Goal: Task Accomplishment & Management: Use online tool/utility

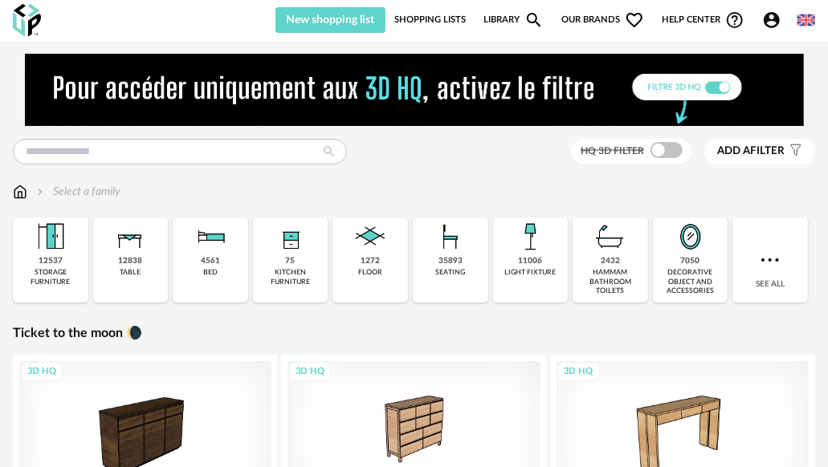
click at [425, 21] on link "Shopping Lists" at bounding box center [429, 20] width 71 height 26
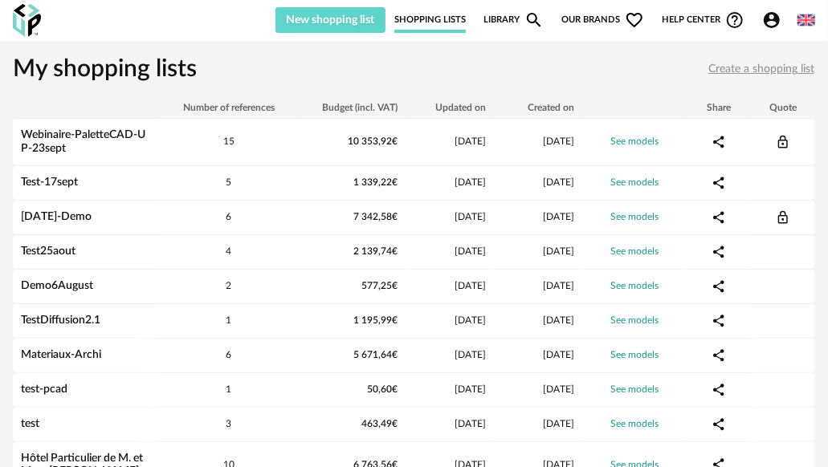
click at [486, 19] on link "Library Magnify icon" at bounding box center [513, 20] width 60 height 26
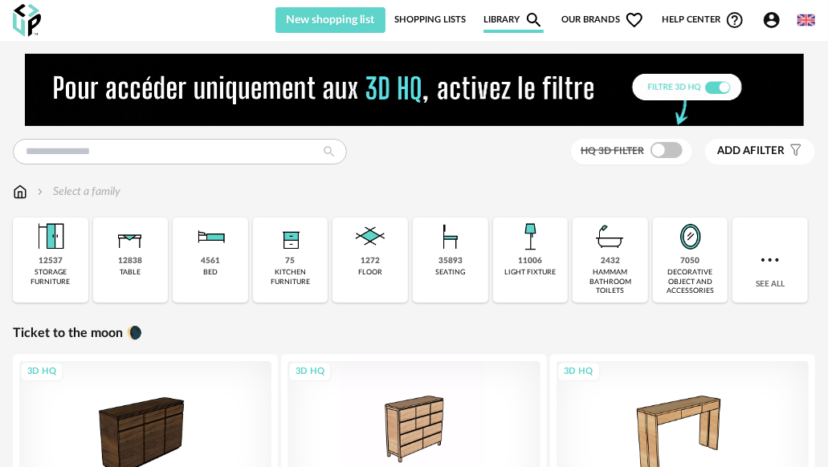
click at [762, 198] on div "Select a family" at bounding box center [414, 192] width 802 height 16
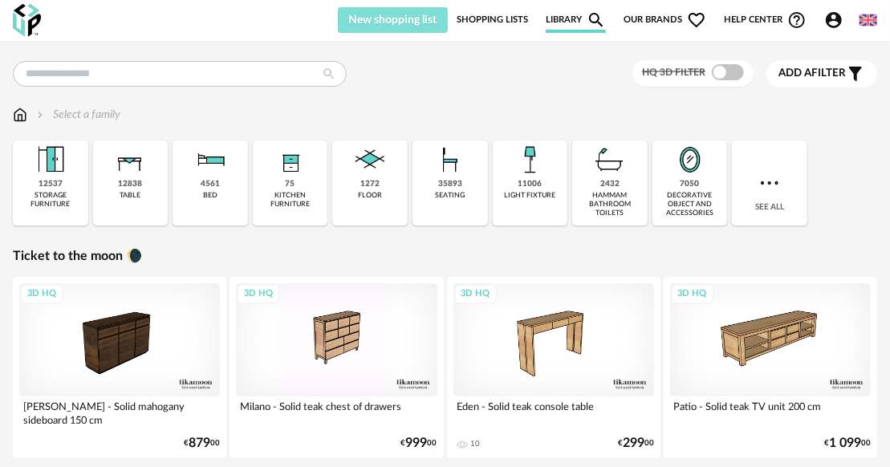
click at [409, 21] on span "New shopping list" at bounding box center [393, 19] width 88 height 11
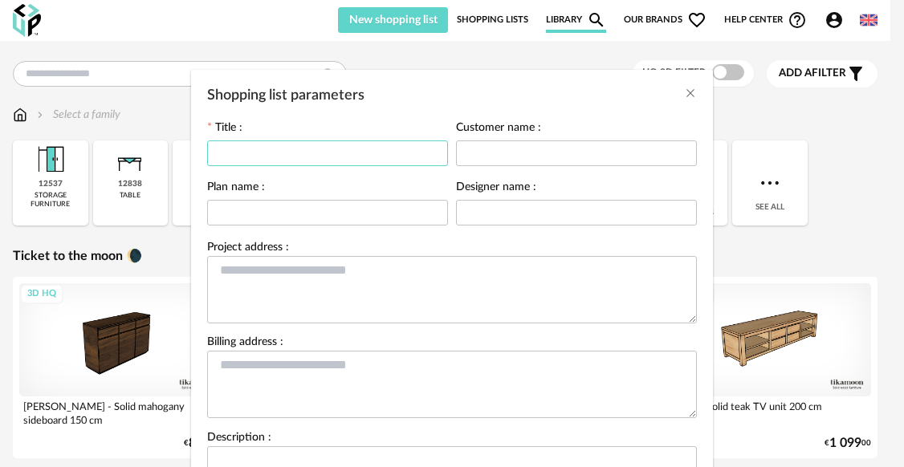
click at [348, 160] on input "Shopping list parameters" at bounding box center [327, 153] width 241 height 26
drag, startPoint x: 348, startPoint y: 160, endPoint x: 222, endPoint y: 154, distance: 126.9
click at [207, 151] on input "**********" at bounding box center [327, 153] width 241 height 26
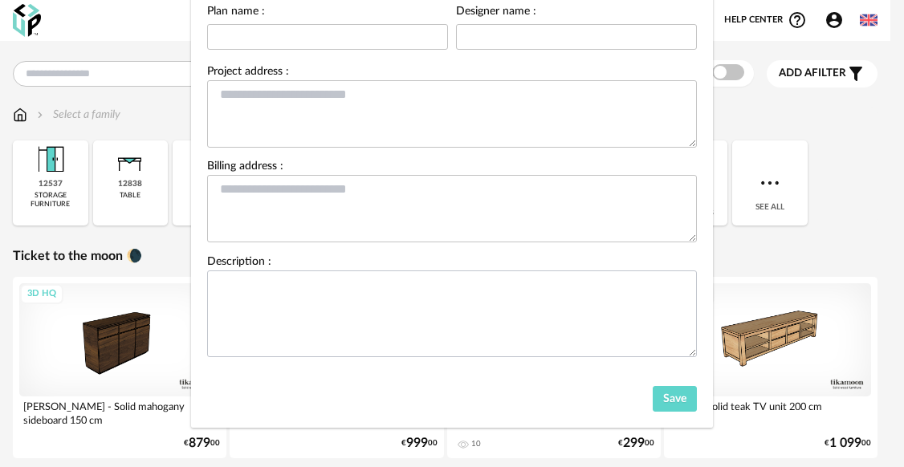
scroll to position [177, 0]
type input "**********"
click at [655, 401] on button "Save" at bounding box center [675, 398] width 45 height 26
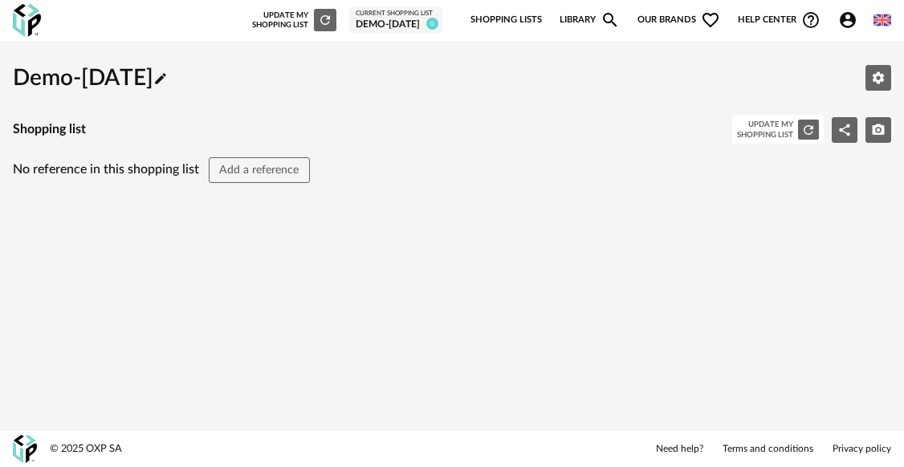
click at [580, 19] on link "Library Magnify icon" at bounding box center [589, 20] width 60 height 34
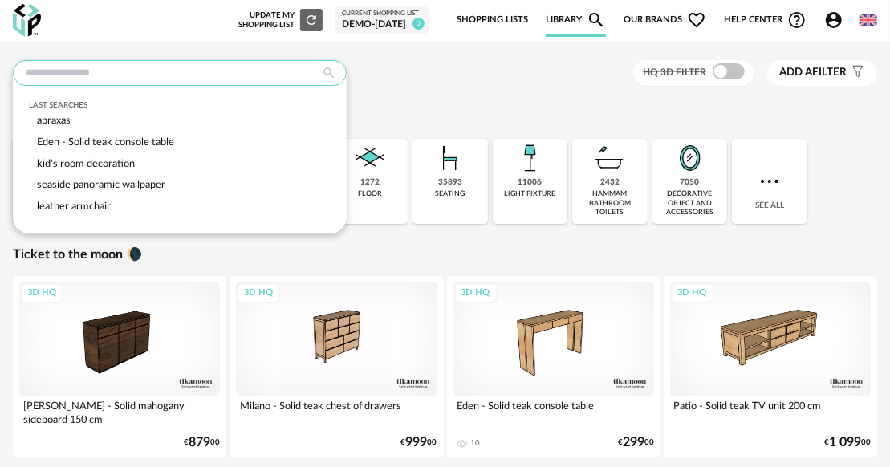
click at [145, 78] on input "text" at bounding box center [180, 73] width 334 height 26
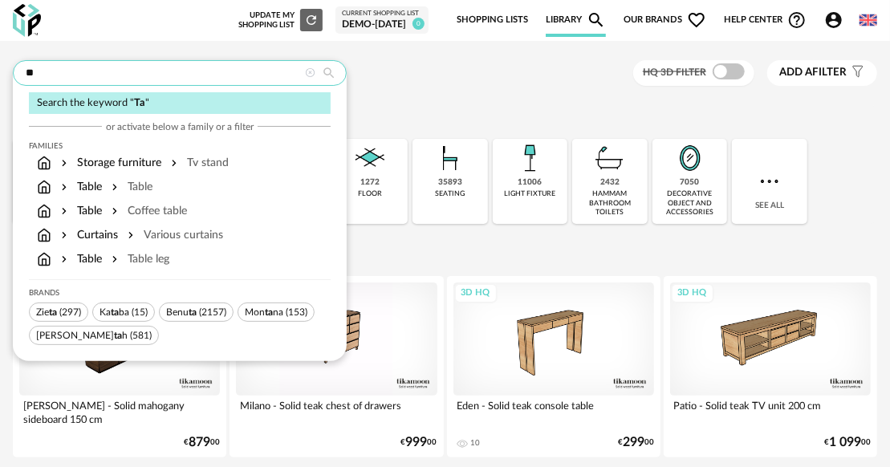
type input "*"
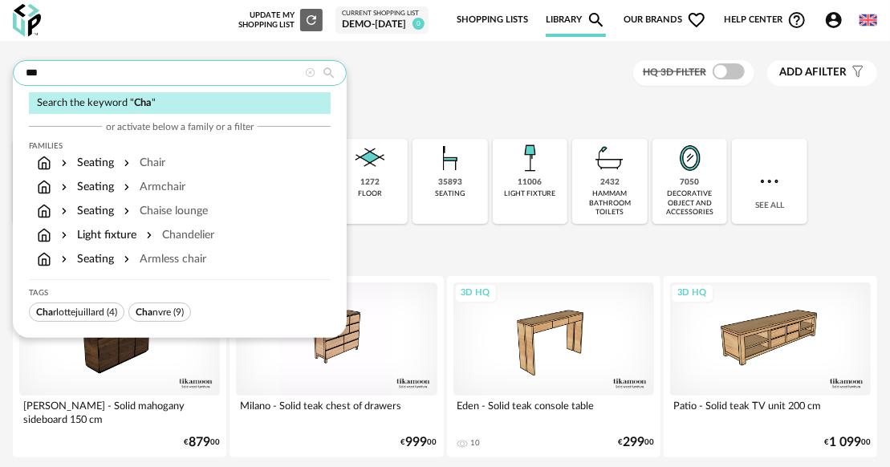
type input "***"
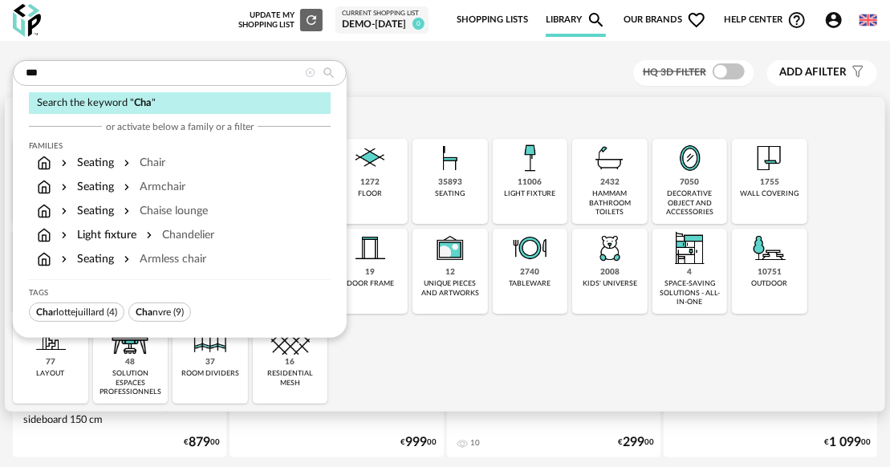
click at [411, 111] on div "Select a family" at bounding box center [445, 113] width 864 height 16
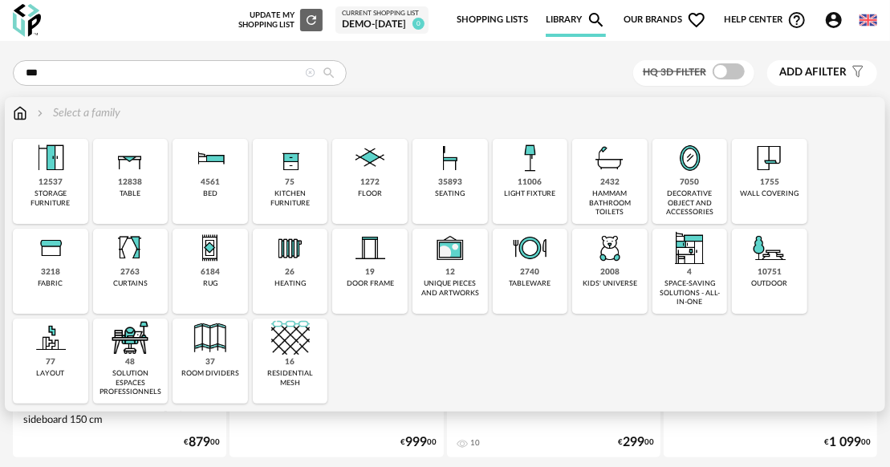
click at [450, 182] on div "35893" at bounding box center [450, 182] width 24 height 10
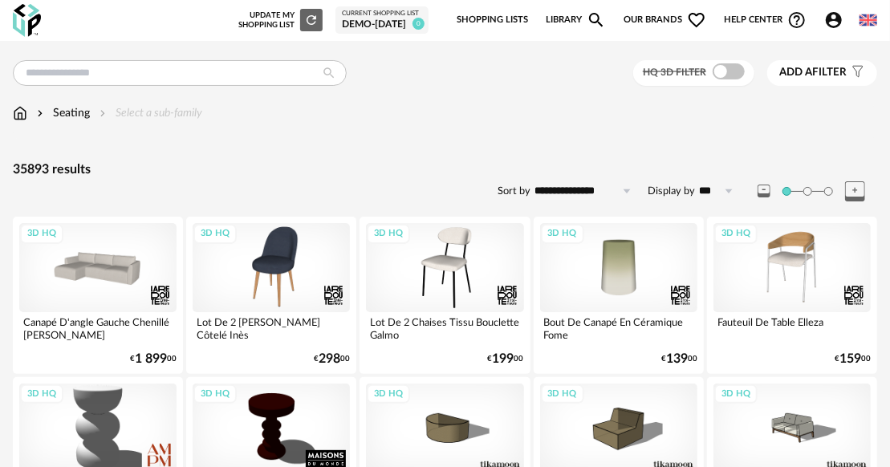
click at [811, 72] on span "Add a" at bounding box center [795, 72] width 33 height 11
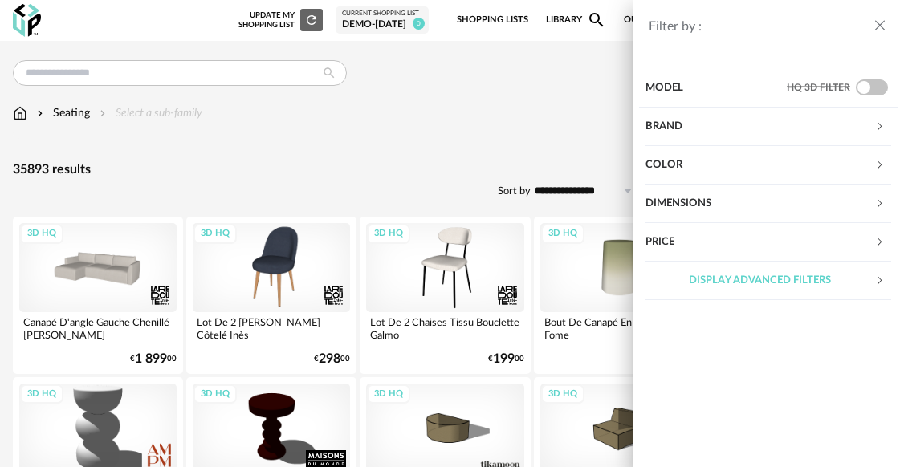
click at [812, 167] on div "Color" at bounding box center [759, 165] width 229 height 39
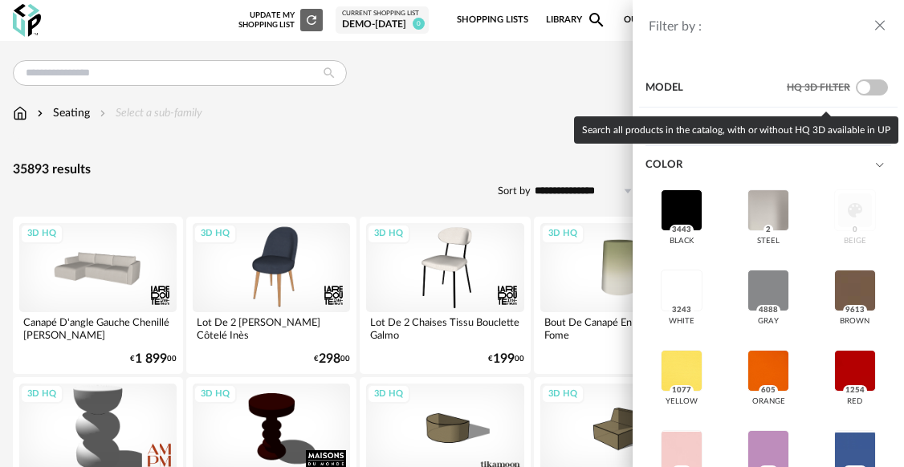
click at [827, 93] on span at bounding box center [872, 87] width 32 height 16
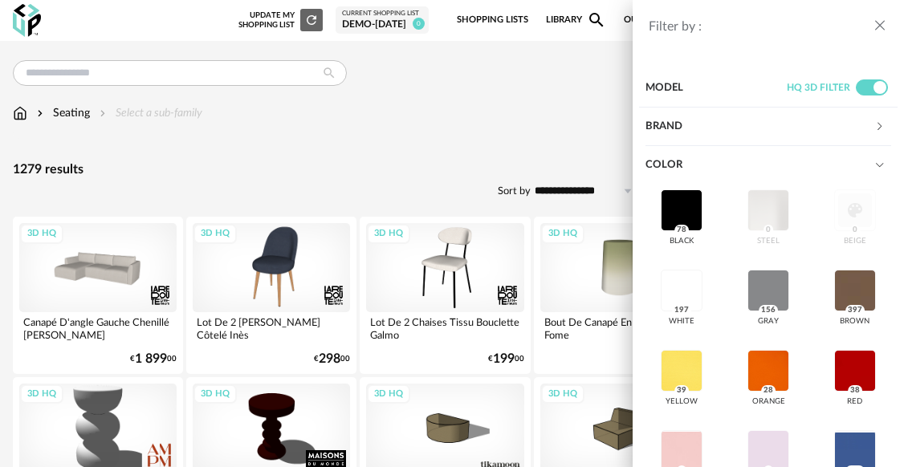
click at [827, 164] on icon at bounding box center [879, 165] width 10 height 10
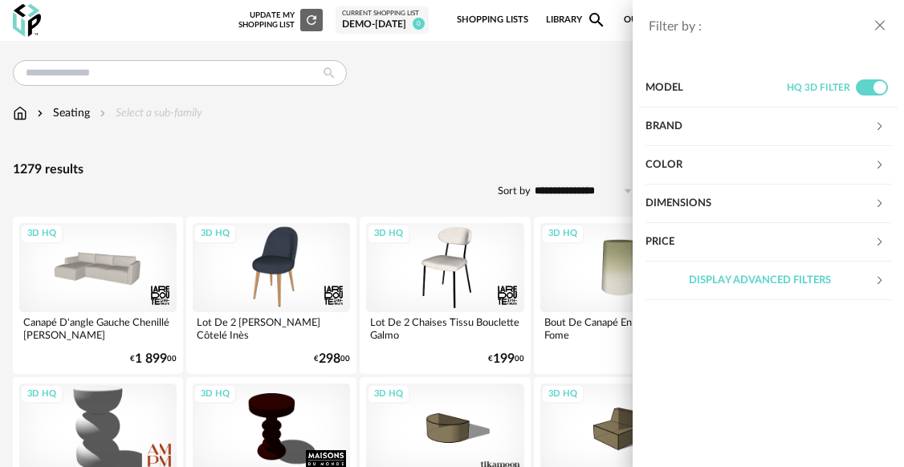
click at [739, 279] on div "Display advanced filters" at bounding box center [759, 281] width 229 height 39
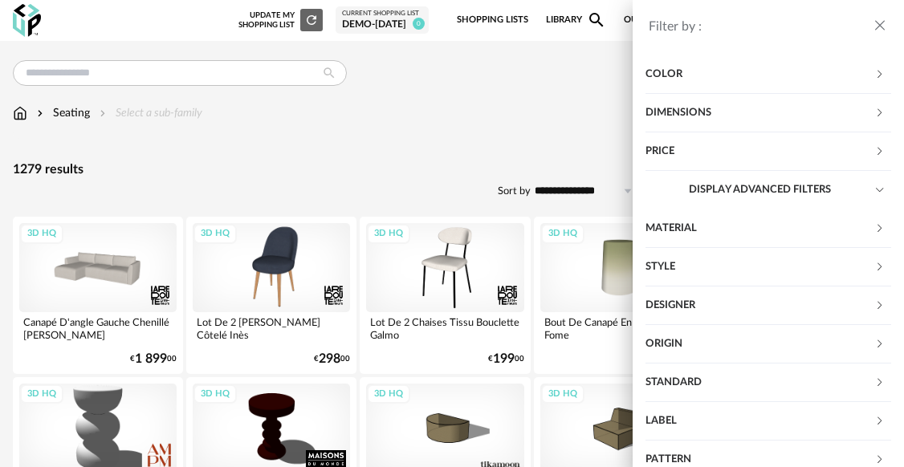
scroll to position [128, 0]
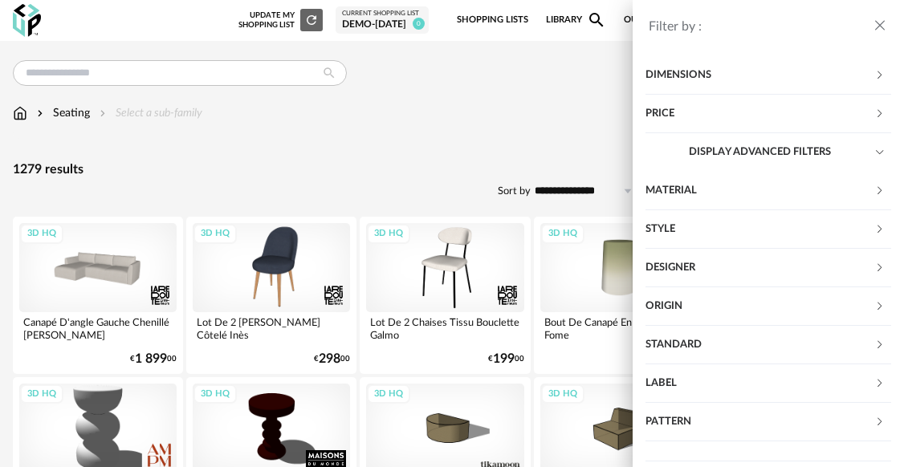
click at [827, 266] on div "Designer" at bounding box center [759, 268] width 229 height 39
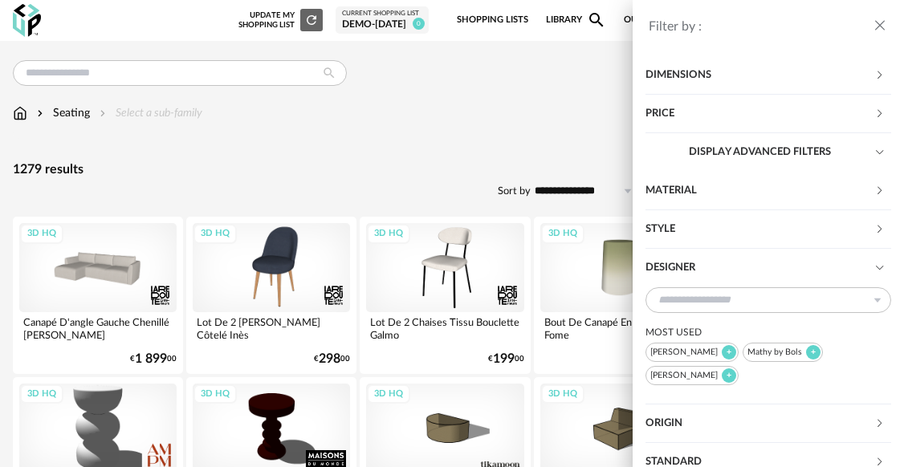
click at [827, 266] on div "Designer" at bounding box center [759, 268] width 229 height 39
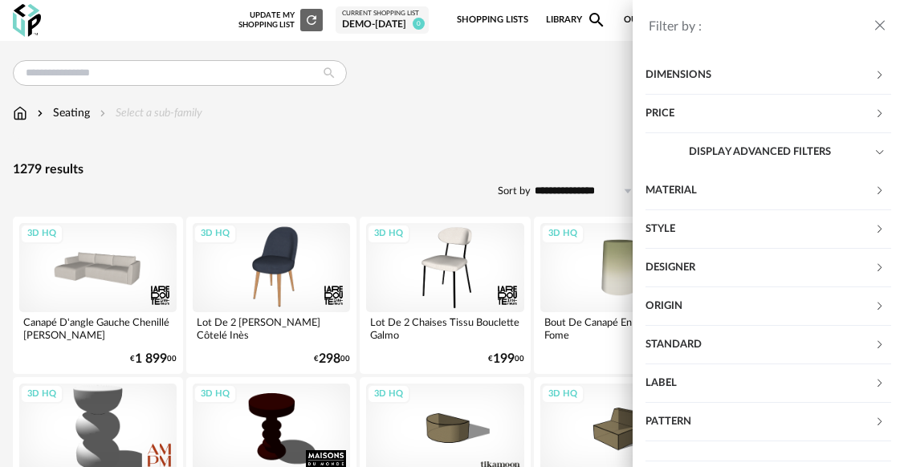
click at [787, 276] on div "Designer" at bounding box center [759, 268] width 229 height 39
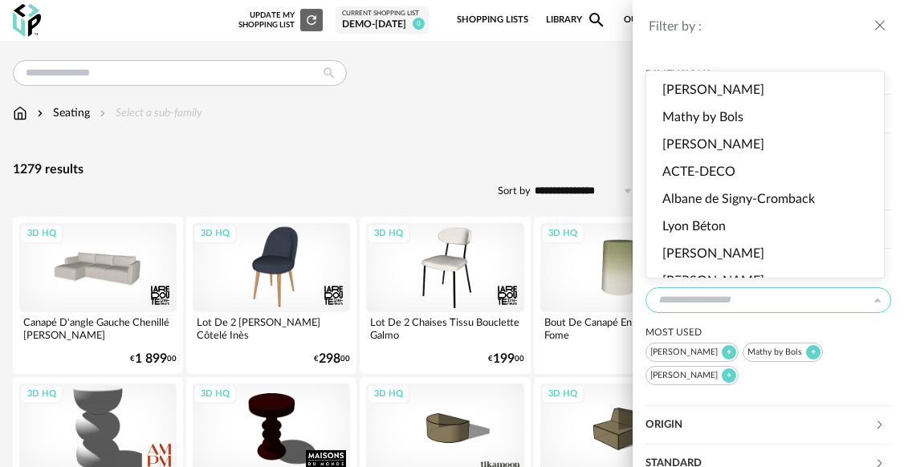
click at [729, 305] on input "text" at bounding box center [768, 300] width 246 height 26
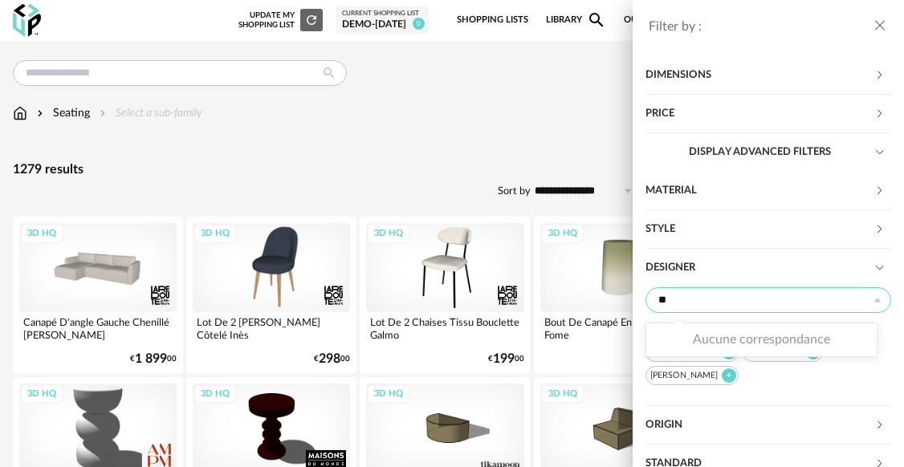
type input "*"
type input "****"
click at [723, 344] on span "charlottejuillard" at bounding box center [706, 342] width 89 height 13
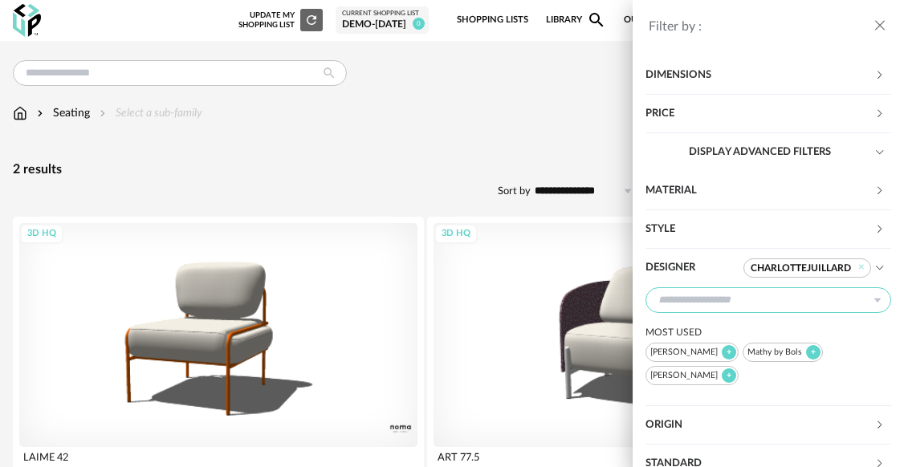
click at [764, 295] on input "text" at bounding box center [768, 300] width 246 height 26
type input "****"
click at [707, 342] on span "Serge Mouille" at bounding box center [713, 342] width 102 height 13
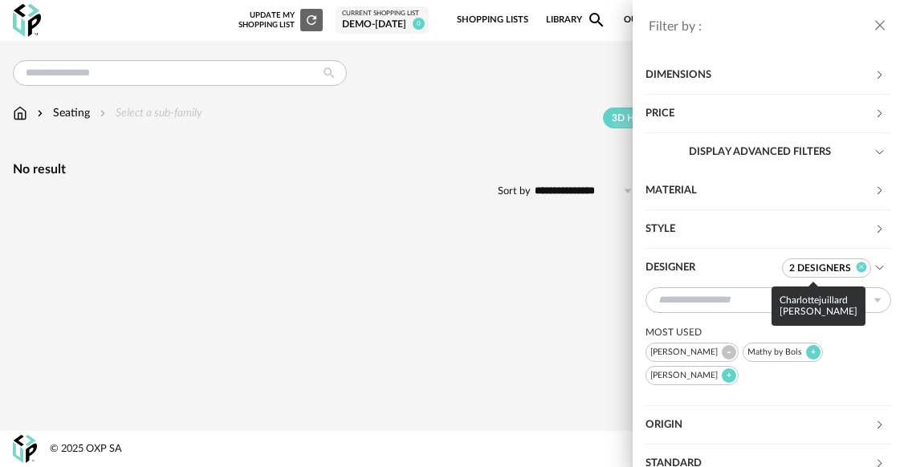
click at [827, 270] on icon at bounding box center [861, 267] width 10 height 10
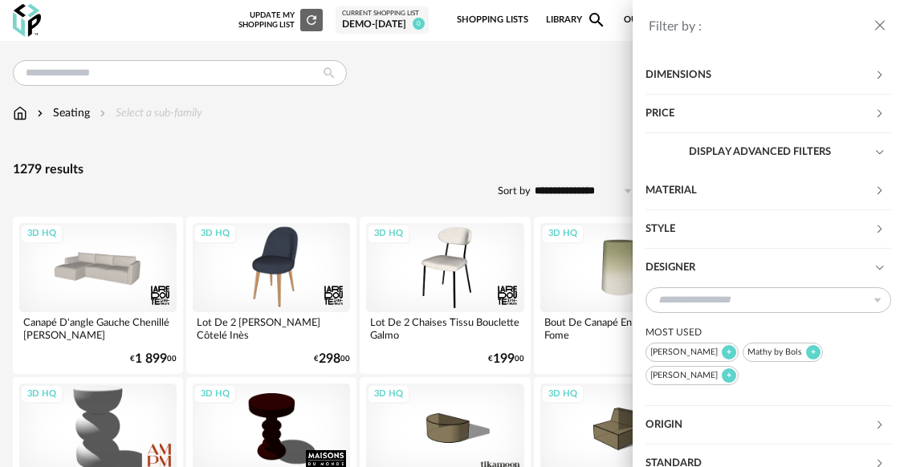
click at [822, 273] on div "Designer" at bounding box center [759, 268] width 229 height 39
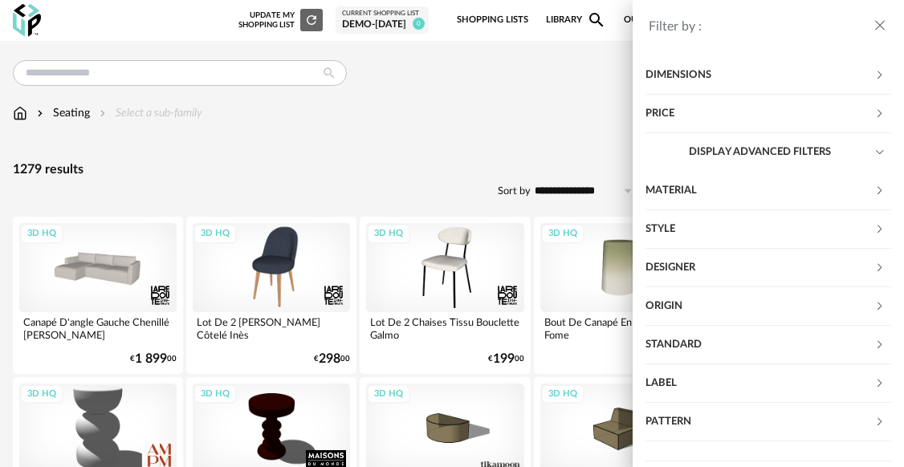
click at [822, 273] on div "Designer" at bounding box center [759, 268] width 229 height 39
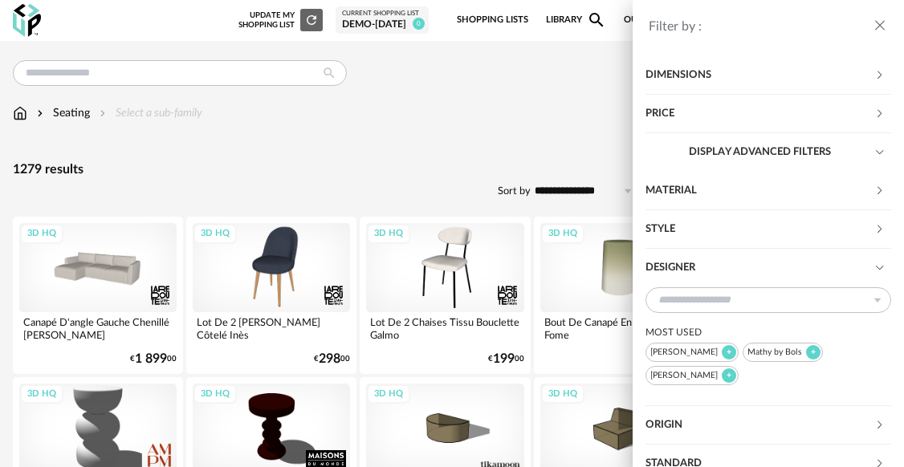
click at [674, 353] on div "Serge Mouille" at bounding box center [691, 352] width 93 height 19
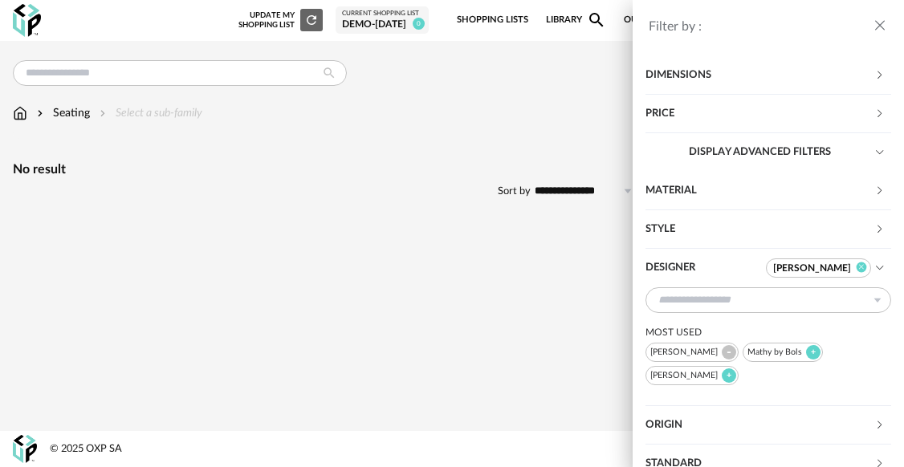
click at [827, 263] on icon at bounding box center [861, 267] width 10 height 10
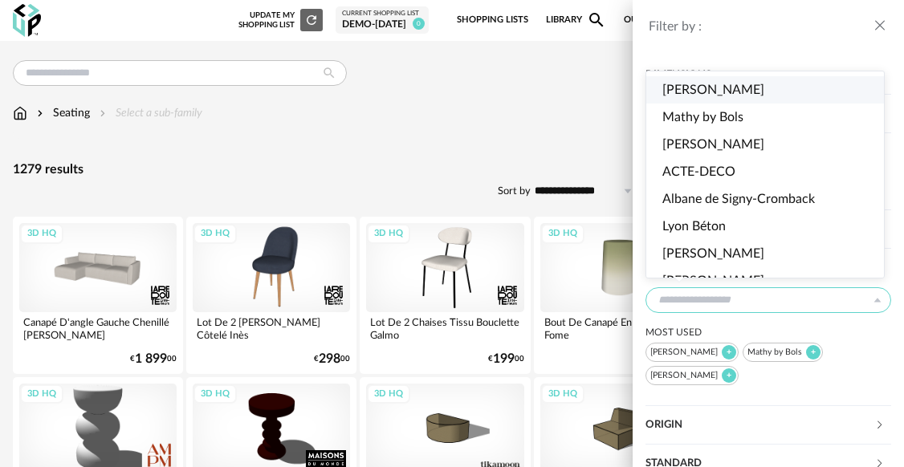
click at [734, 302] on input "text" at bounding box center [768, 300] width 246 height 26
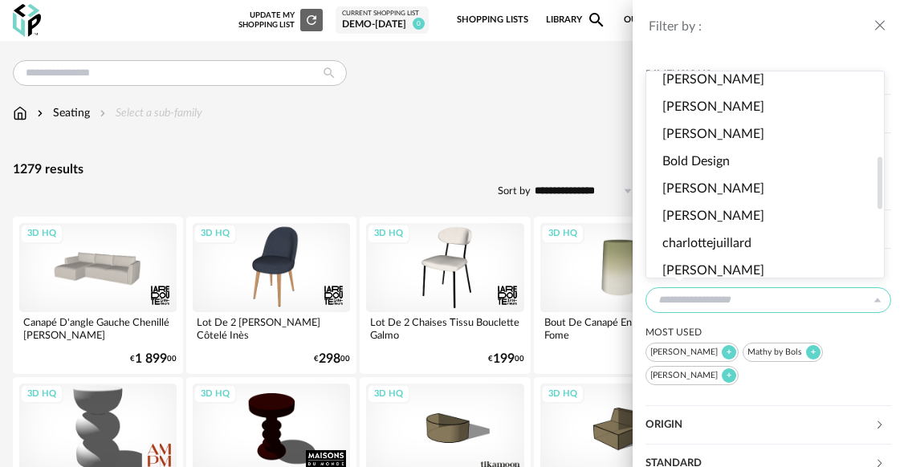
scroll to position [193, 0]
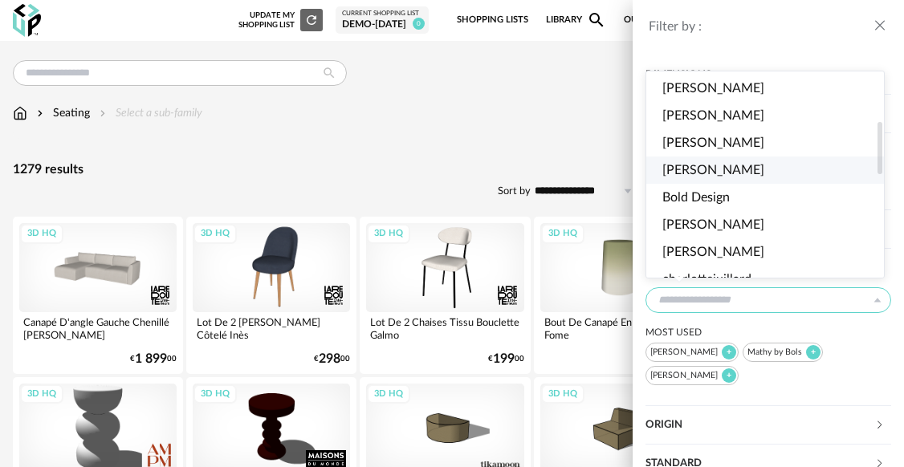
click at [735, 169] on span "Michel Cinier" at bounding box center [713, 170] width 102 height 13
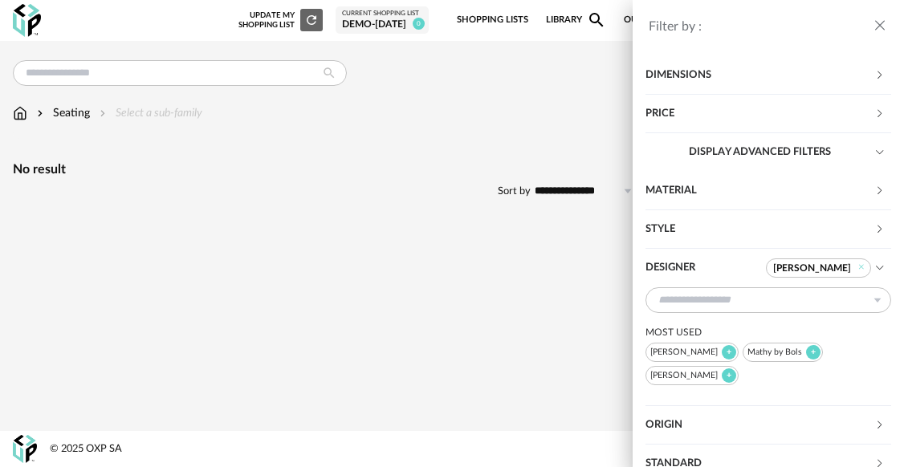
click at [827, 265] on icon at bounding box center [861, 267] width 10 height 10
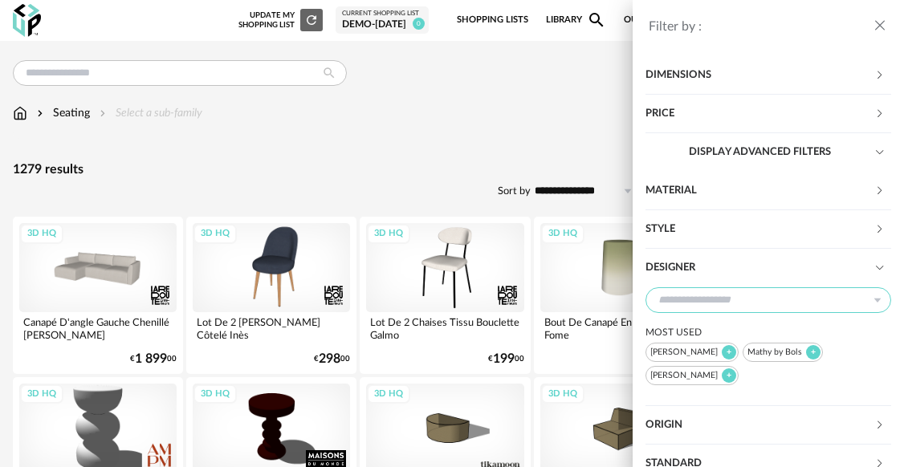
click at [758, 299] on input "text" at bounding box center [768, 300] width 246 height 26
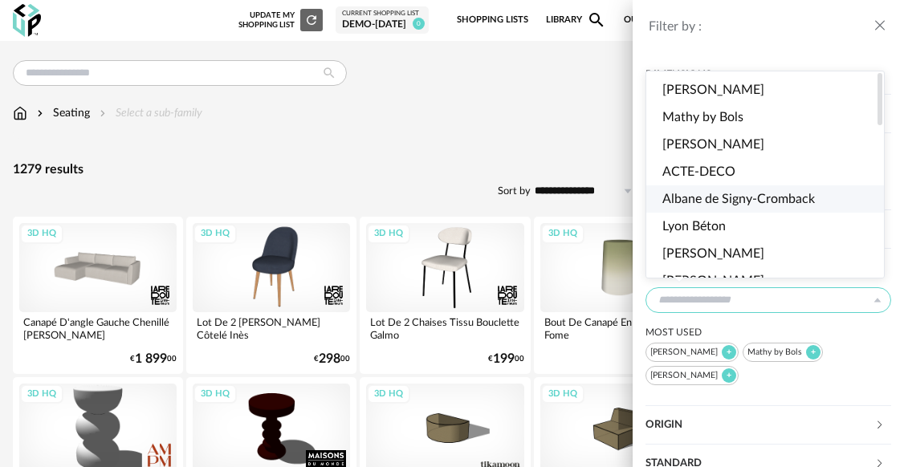
click at [714, 199] on span "Albane de Signy-Cromback" at bounding box center [738, 199] width 153 height 13
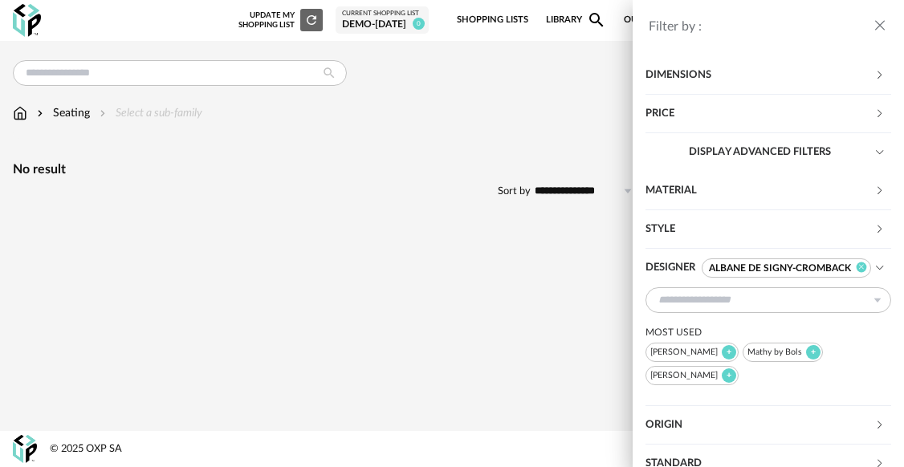
click at [827, 268] on icon at bounding box center [861, 267] width 10 height 10
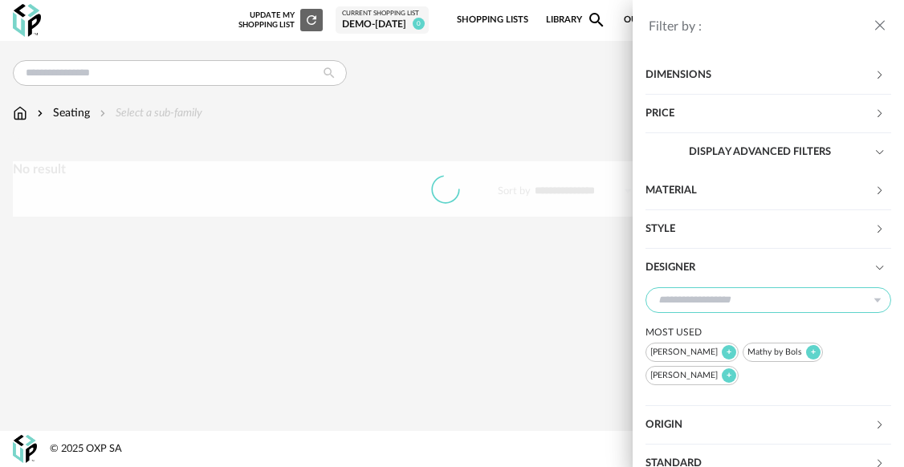
click at [761, 303] on input "text" at bounding box center [768, 300] width 246 height 26
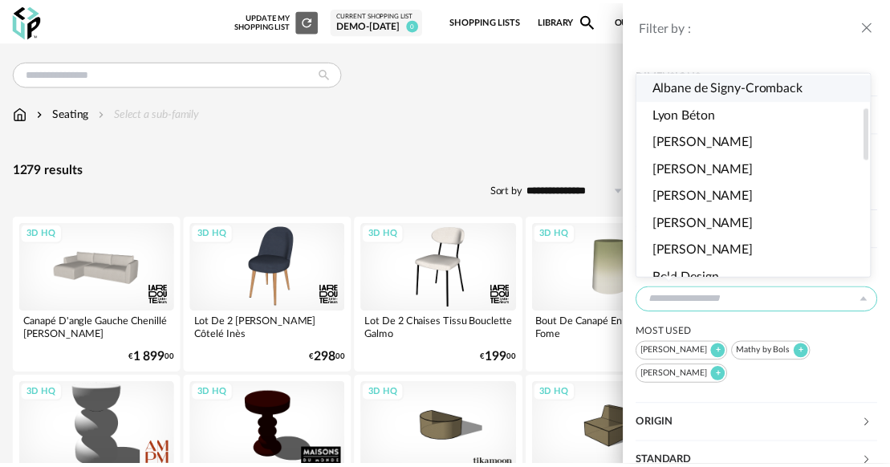
scroll to position [133, 0]
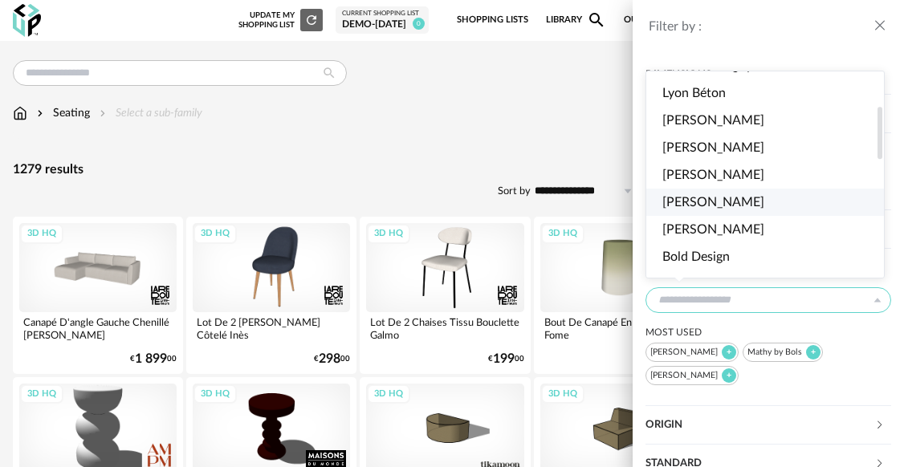
click at [700, 201] on span "Alexandre Dubreuil" at bounding box center [713, 202] width 102 height 13
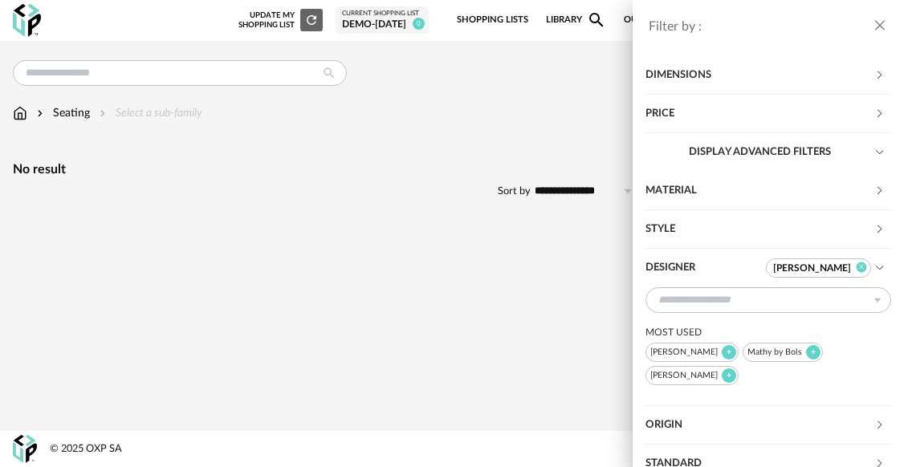
click at [827, 270] on icon at bounding box center [861, 267] width 10 height 10
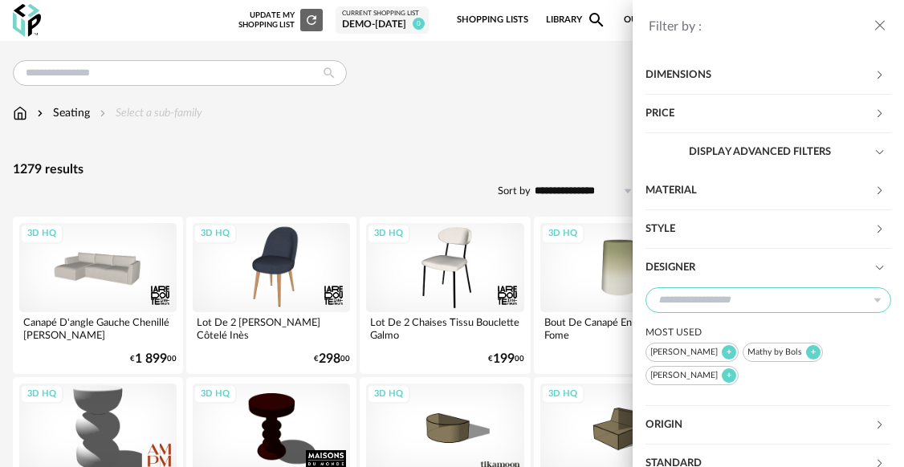
click at [746, 305] on input "text" at bounding box center [768, 300] width 246 height 26
type input "***"
click at [714, 336] on span "charlottejuillard" at bounding box center [706, 342] width 89 height 13
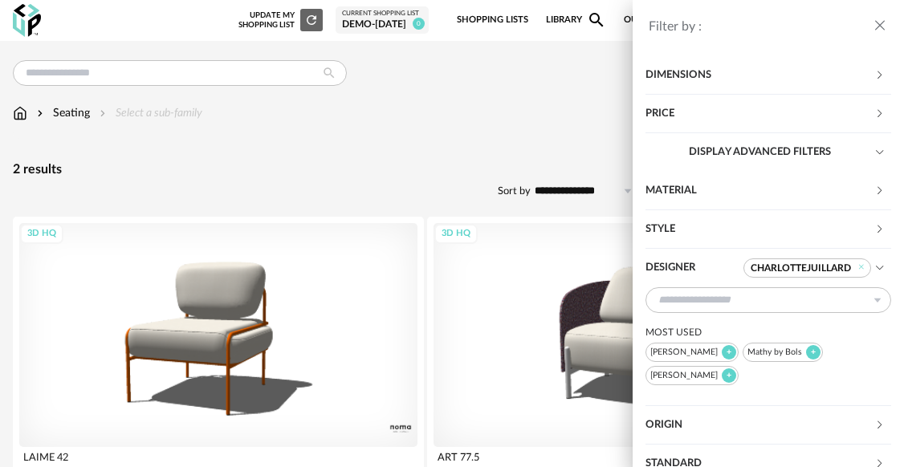
click at [827, 23] on icon "close drawer" at bounding box center [880, 26] width 16 height 16
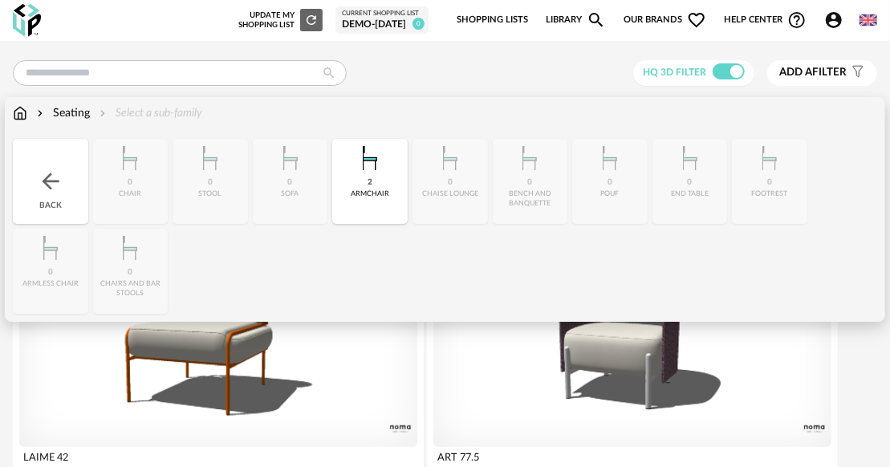
click at [25, 115] on img at bounding box center [20, 113] width 14 height 16
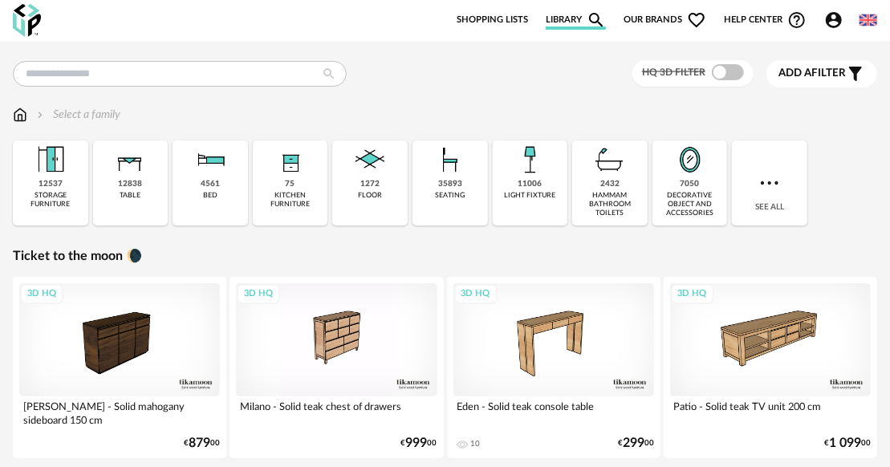
click at [833, 76] on span "Add a filter" at bounding box center [812, 74] width 67 height 14
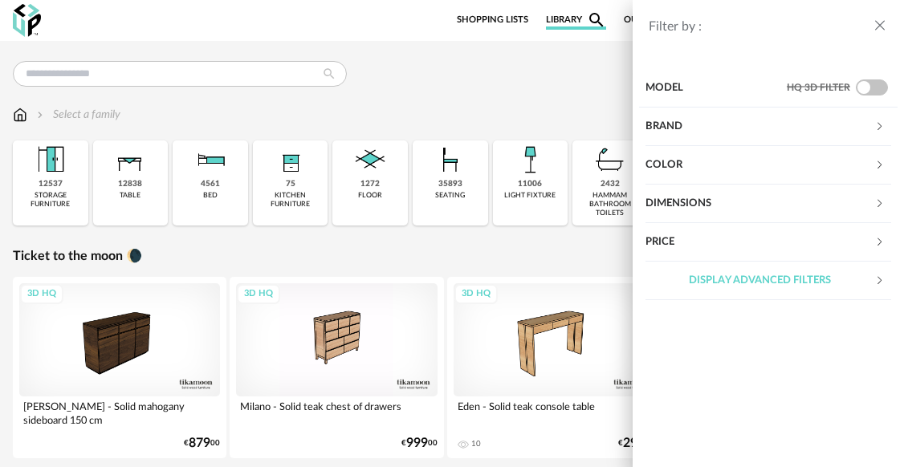
click at [730, 278] on div "Display advanced filters" at bounding box center [759, 281] width 229 height 39
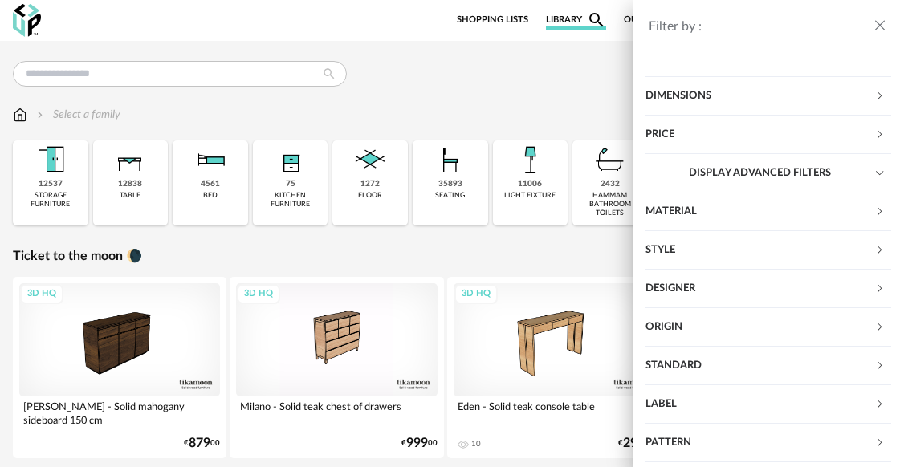
scroll to position [128, 0]
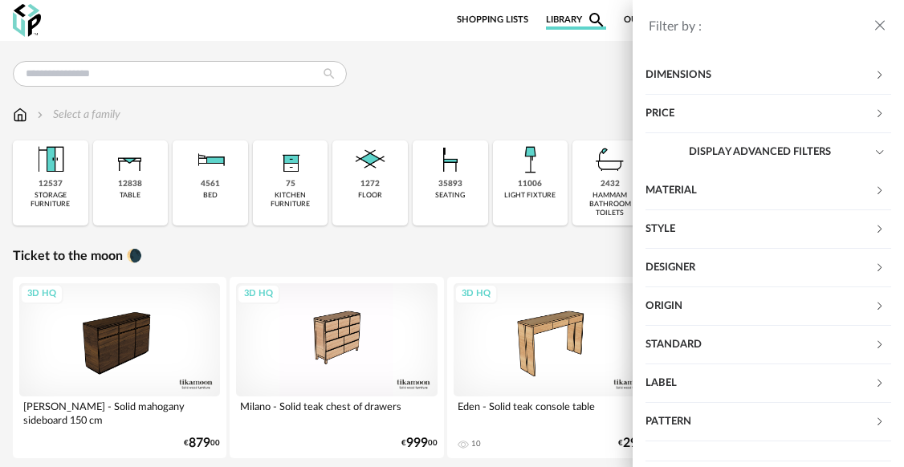
click at [751, 278] on div "Designer" at bounding box center [759, 268] width 229 height 39
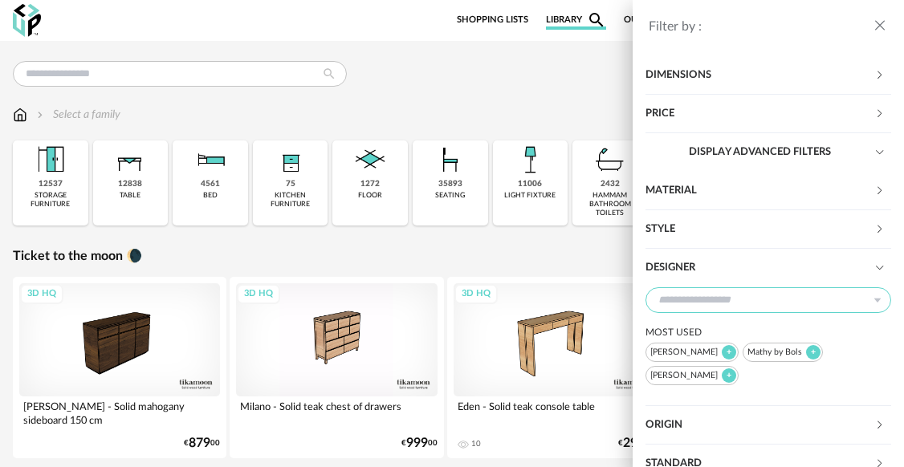
click at [734, 303] on input "text" at bounding box center [768, 300] width 246 height 26
type input "*****"
click at [705, 336] on span "charlottejuillard" at bounding box center [706, 342] width 89 height 13
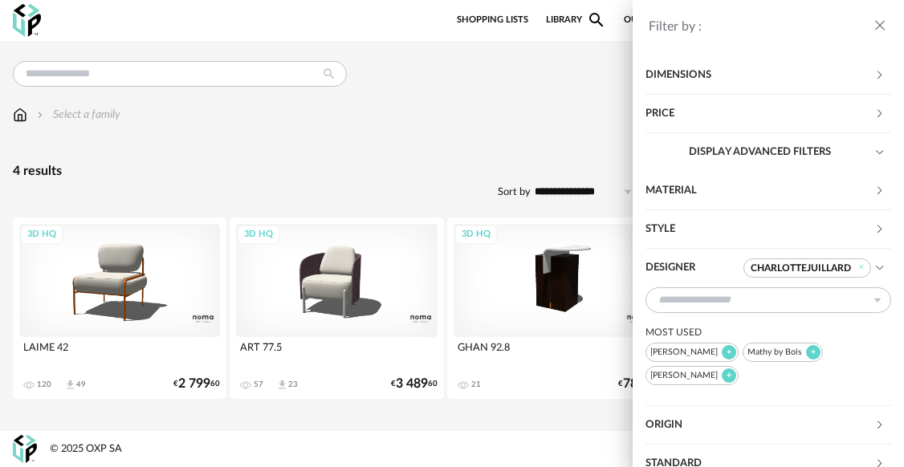
click at [446, 170] on div "Filter by : Model HQ 3D filter Brand &tradition 0 101 Copenhagen 0 366 Concept …" at bounding box center [452, 233] width 904 height 467
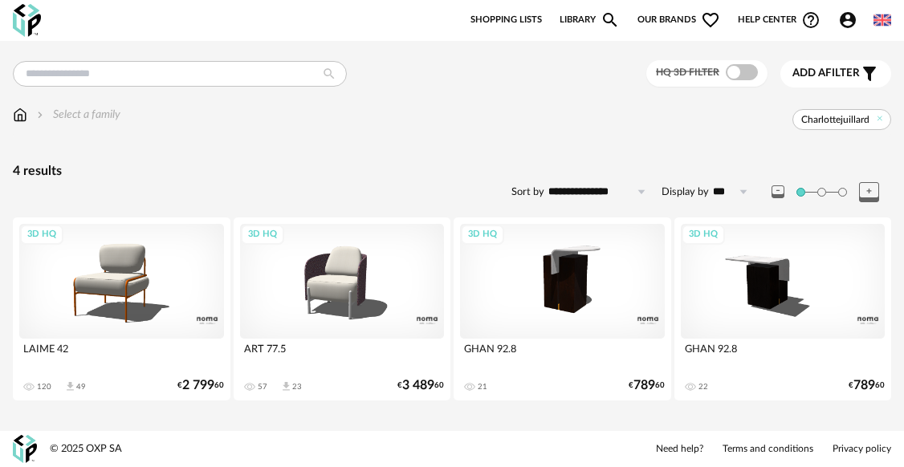
click at [814, 72] on span "Add a" at bounding box center [808, 72] width 33 height 11
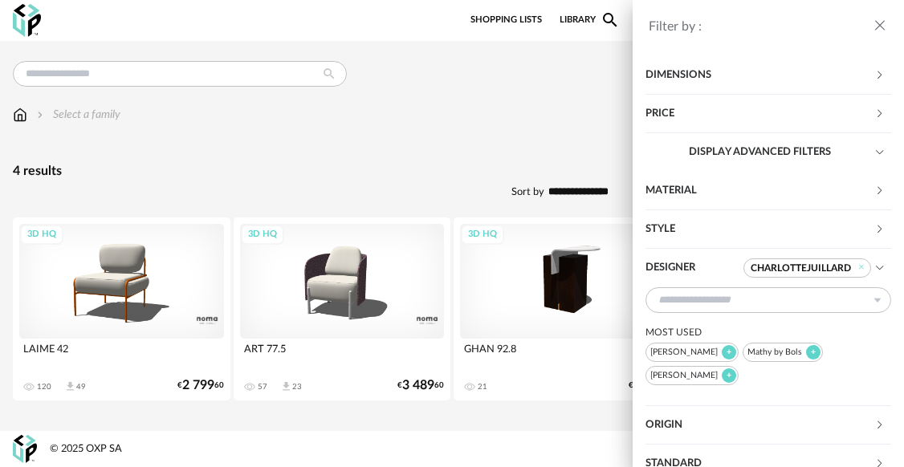
click at [879, 26] on icon "close drawer" at bounding box center [880, 26] width 16 height 16
click at [879, 26] on div "Filter by : Model HQ 3D filter Brand &tradition 0 101 Copenhagen 0 366 Concept …" at bounding box center [452, 233] width 904 height 467
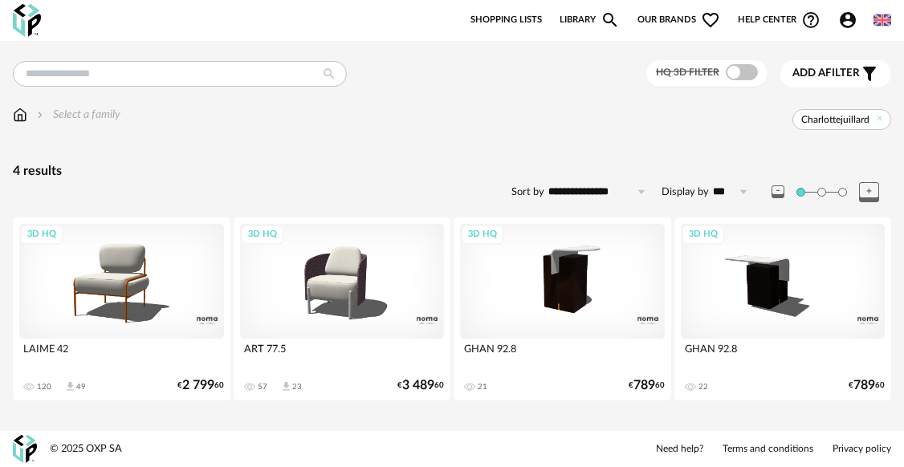
click at [678, 9] on div "New shopping list Update my Shopping List Refresh icon Shopping Lists Library M…" at bounding box center [452, 20] width 904 height 41
click at [877, 118] on icon at bounding box center [880, 118] width 10 height 10
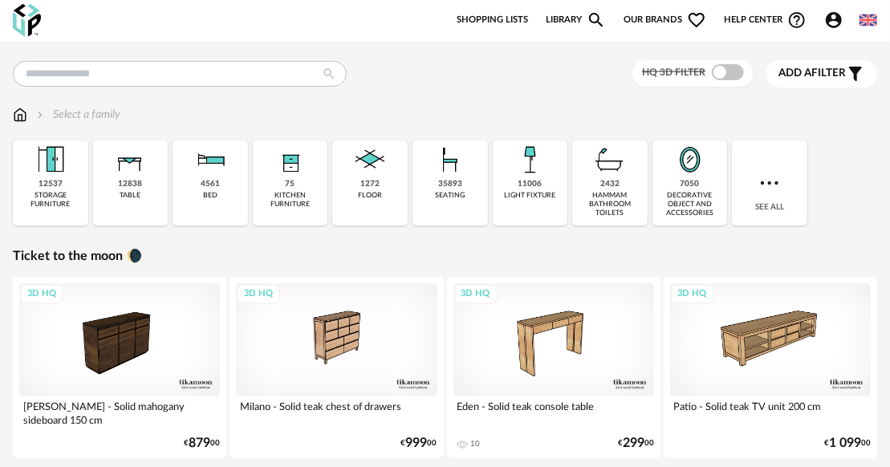
click at [641, 22] on span "Our brands Heart Outline icon" at bounding box center [665, 19] width 83 height 19
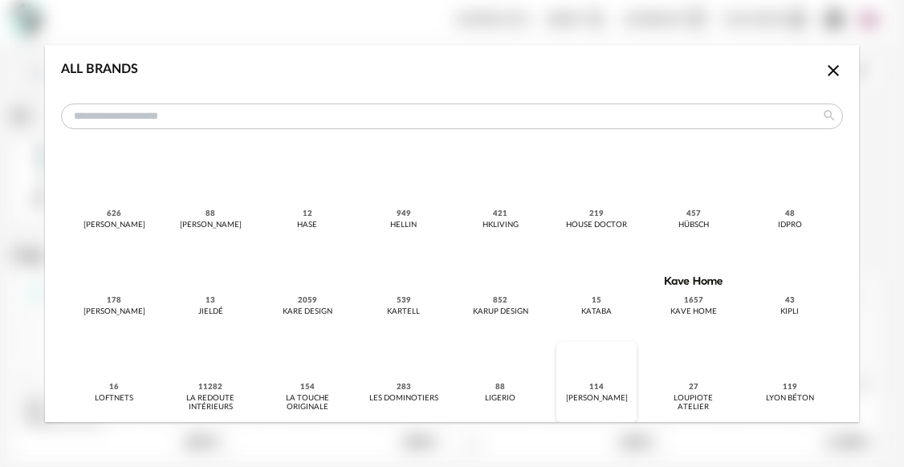
scroll to position [669, 0]
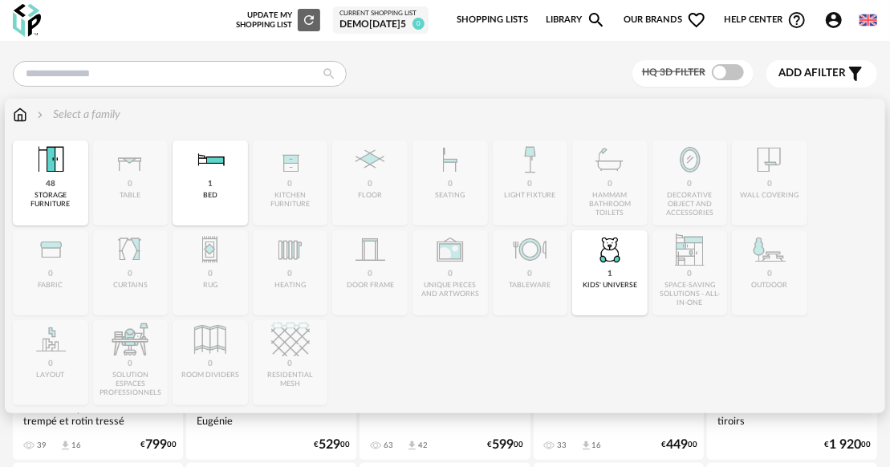
click at [20, 116] on img at bounding box center [20, 115] width 14 height 16
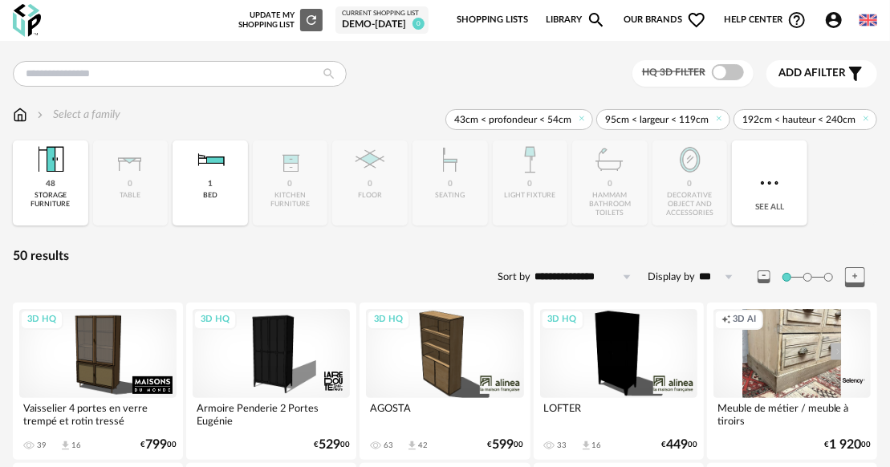
click at [586, 117] on icon at bounding box center [582, 118] width 10 height 10
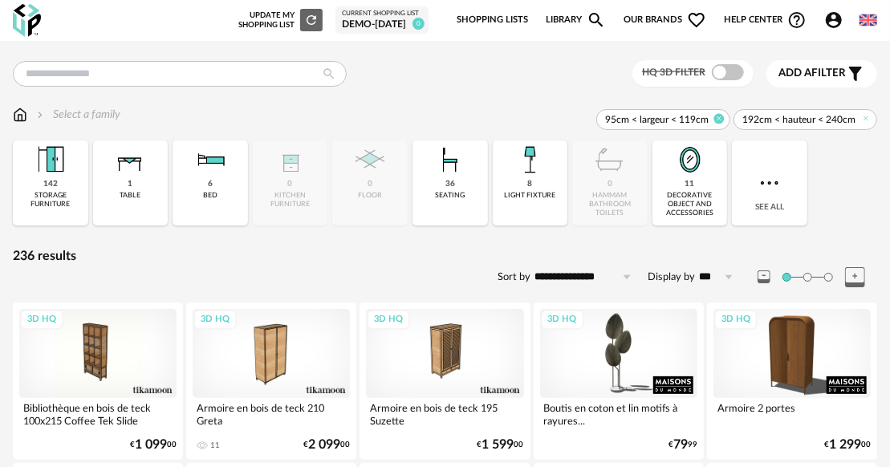
click at [719, 117] on icon at bounding box center [719, 118] width 10 height 10
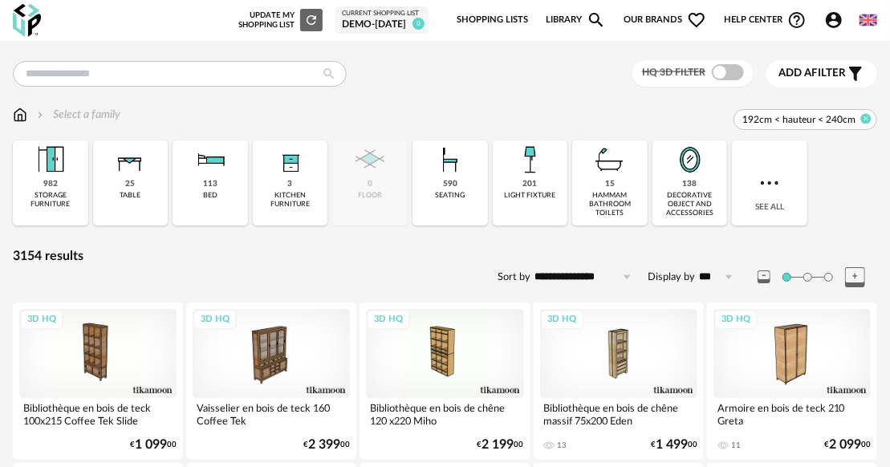
click at [868, 120] on icon at bounding box center [866, 118] width 10 height 10
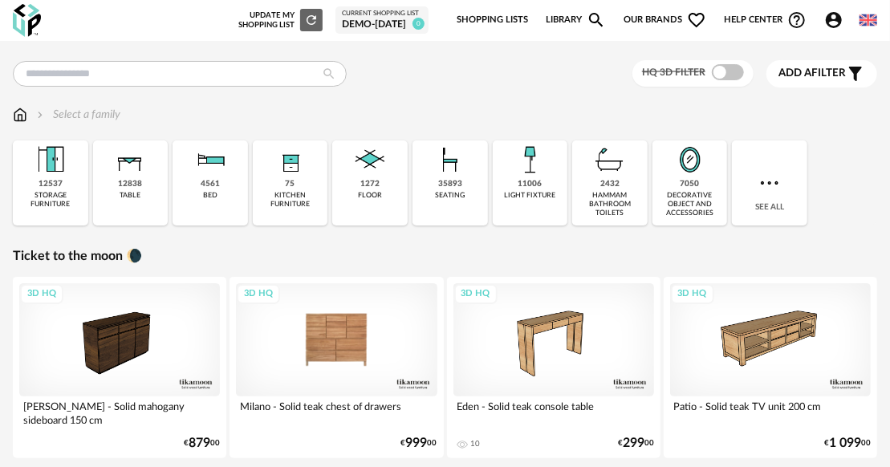
click at [342, 340] on div "3D HQ" at bounding box center [336, 339] width 201 height 113
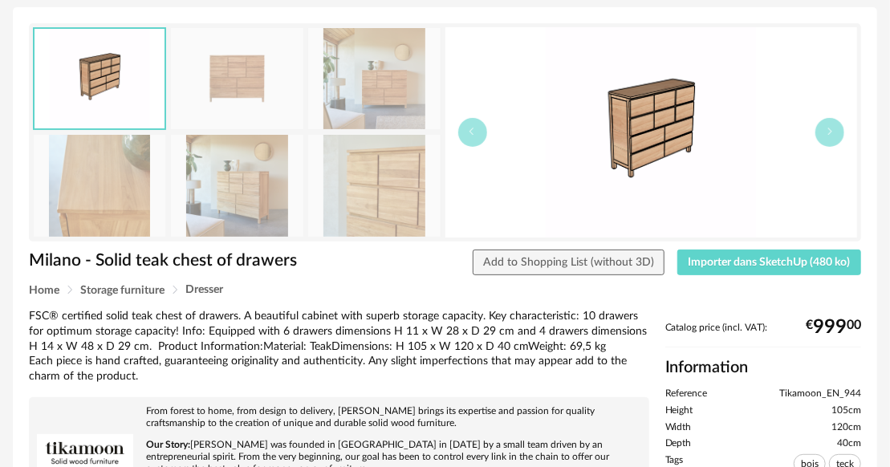
scroll to position [100, 0]
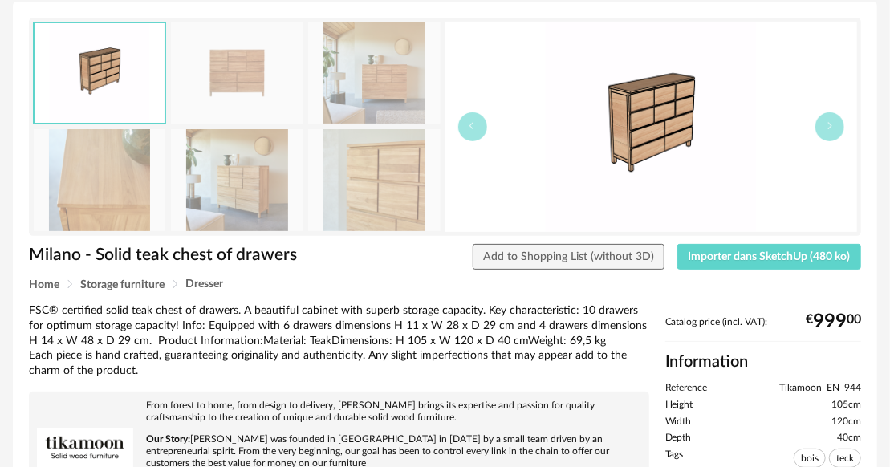
click at [264, 183] on img at bounding box center [237, 180] width 132 height 102
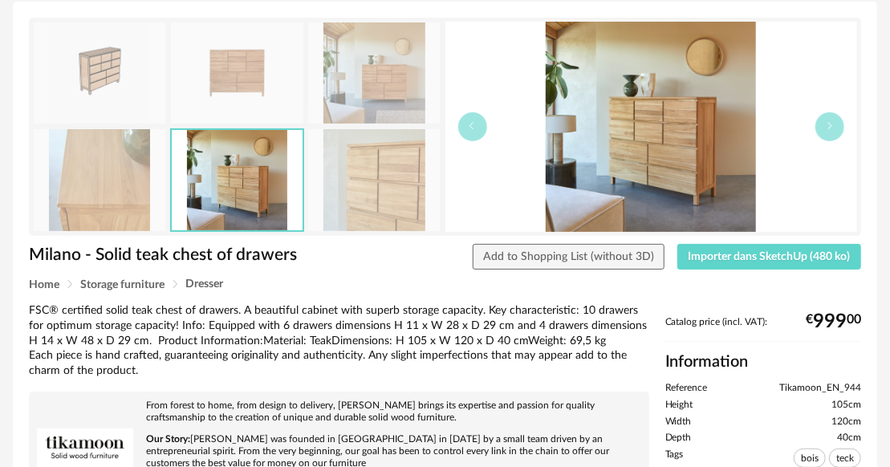
click at [677, 148] on img at bounding box center [651, 127] width 413 height 210
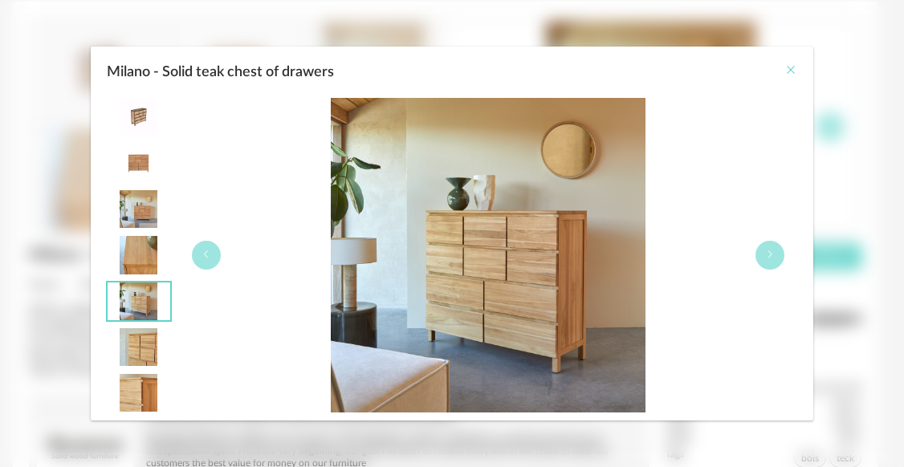
click at [788, 71] on icon "Close" at bounding box center [790, 69] width 13 height 13
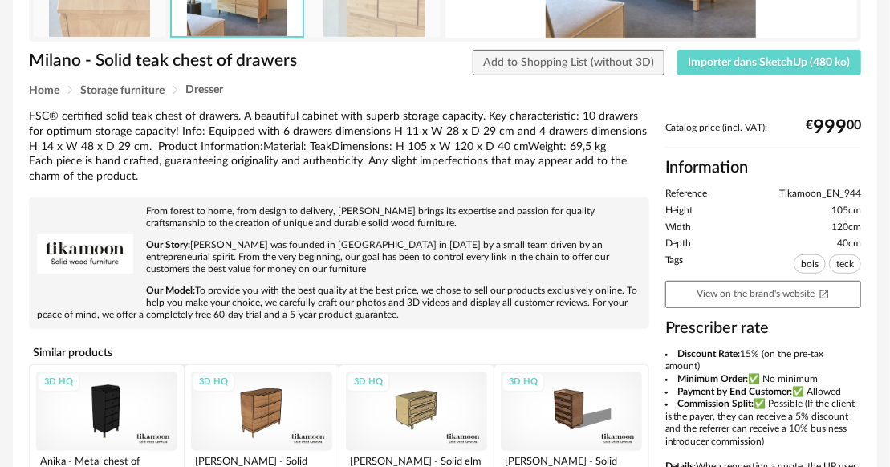
scroll to position [0, 0]
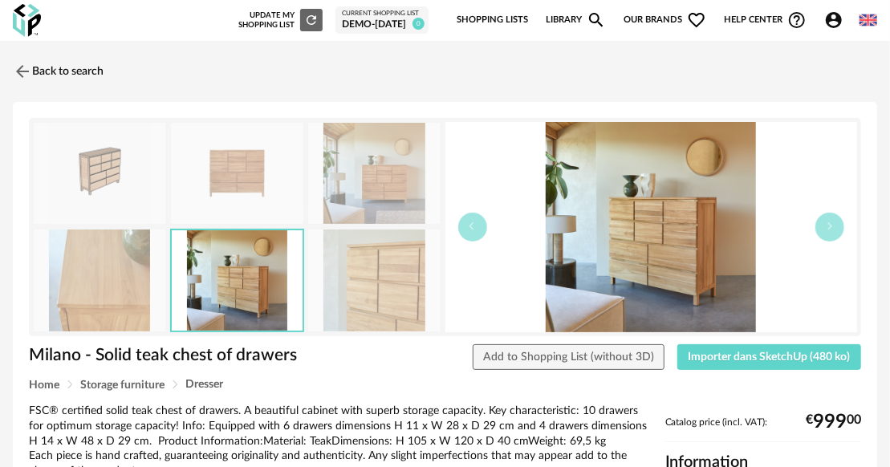
click at [827, 23] on icon "Account Circle icon" at bounding box center [833, 19] width 19 height 19
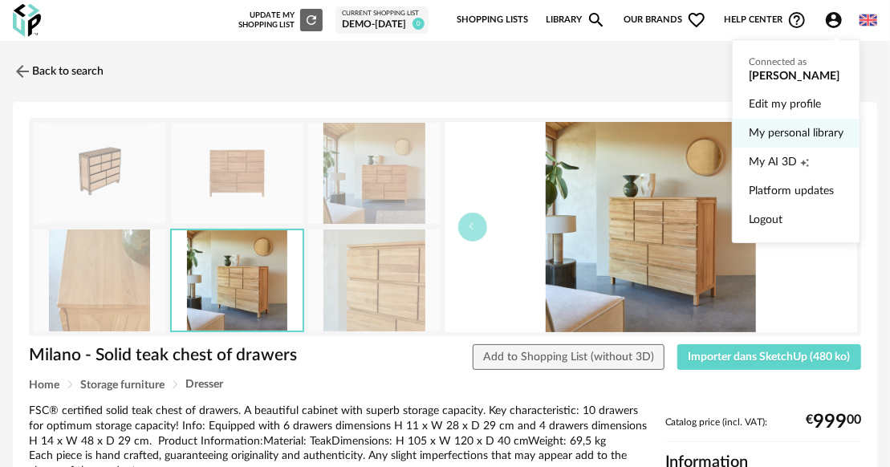
click at [777, 135] on link "My personal library" at bounding box center [796, 133] width 95 height 29
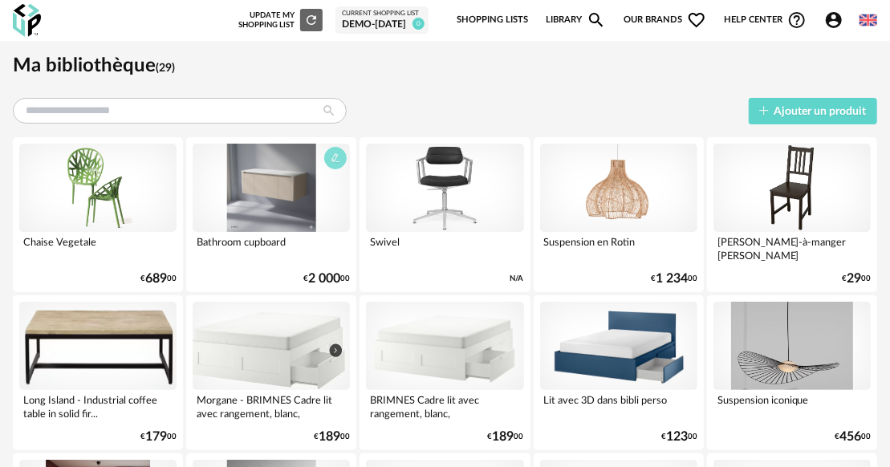
click at [337, 163] on button "button" at bounding box center [335, 158] width 22 height 22
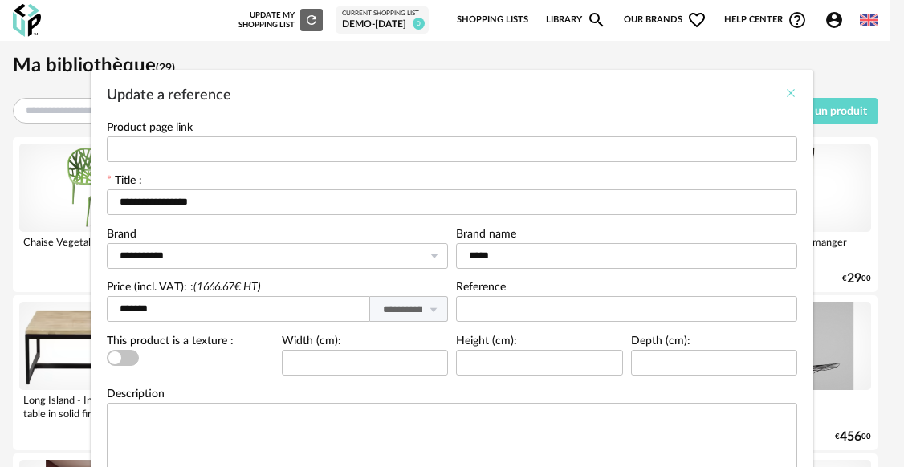
click at [784, 93] on icon "Close" at bounding box center [790, 93] width 13 height 13
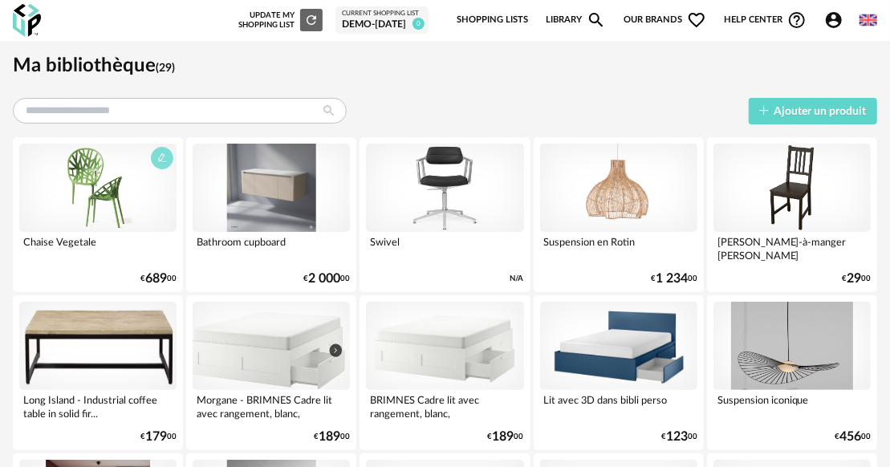
click at [160, 165] on button "button" at bounding box center [162, 158] width 22 height 22
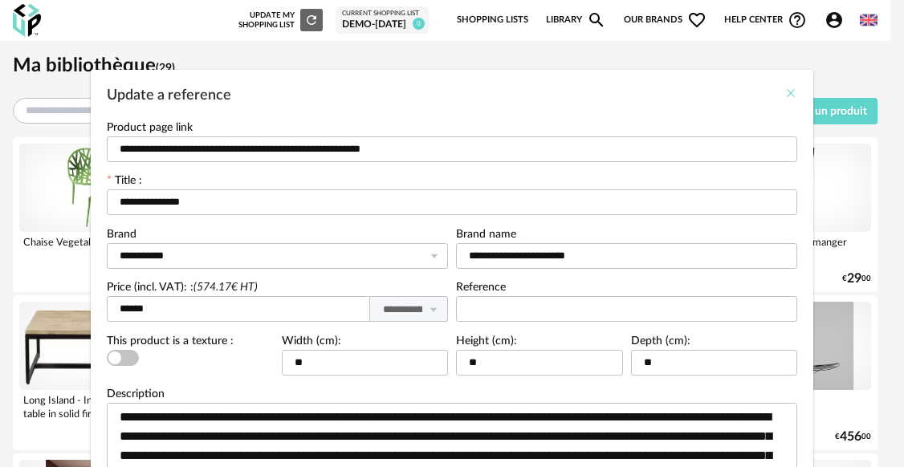
click at [785, 96] on icon "Close" at bounding box center [790, 93] width 13 height 13
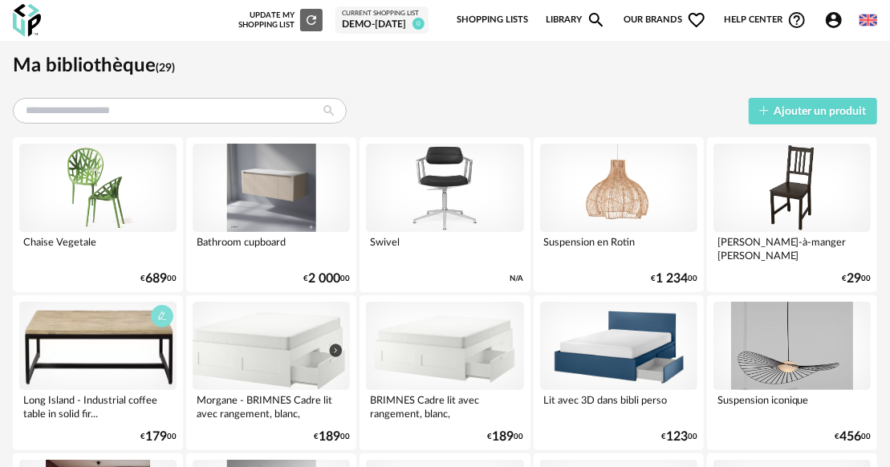
click at [164, 317] on icon "button" at bounding box center [162, 316] width 10 height 10
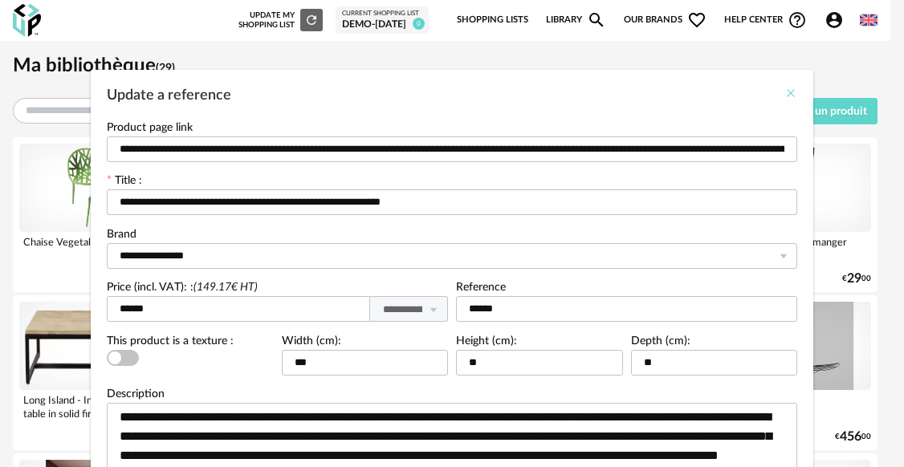
click at [784, 96] on icon "Close" at bounding box center [790, 93] width 13 height 13
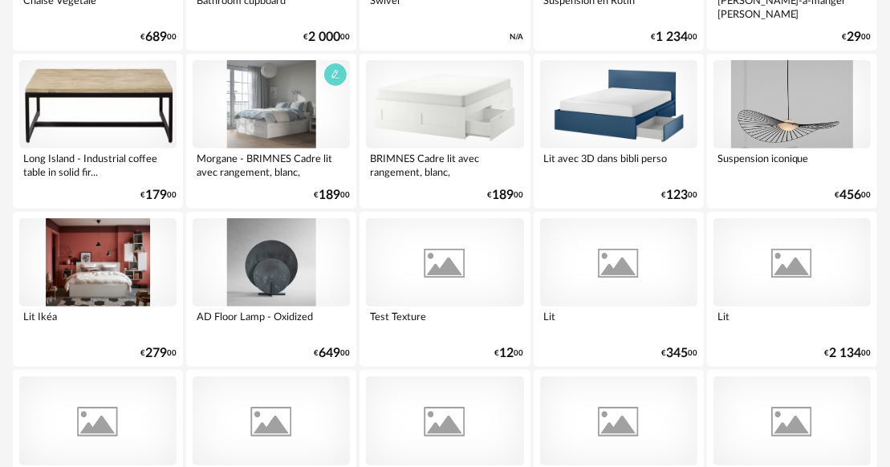
scroll to position [267, 0]
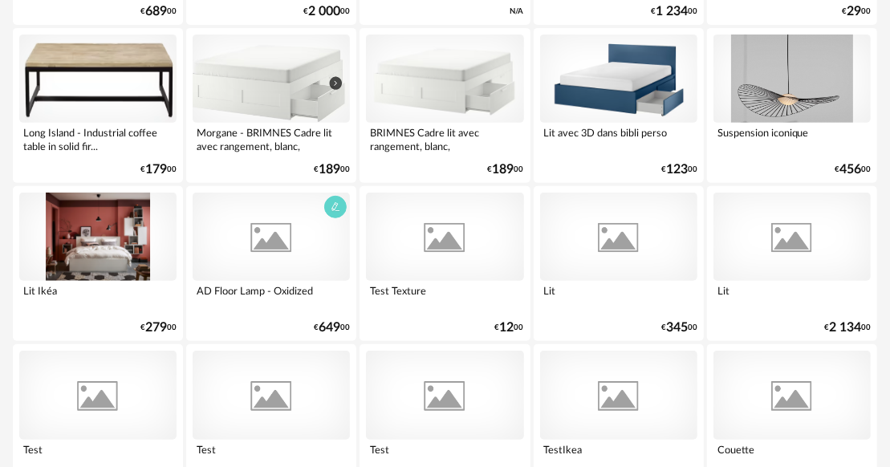
click at [346, 214] on div at bounding box center [271, 237] width 157 height 88
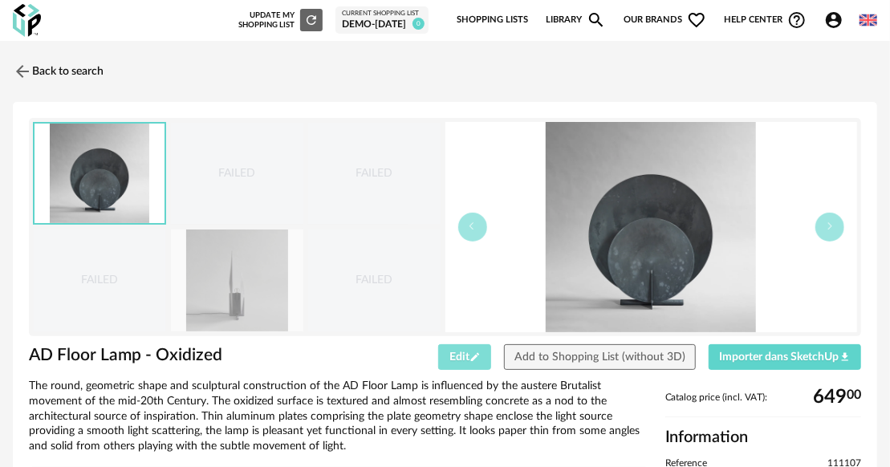
click at [469, 356] on span "Edit Pencil icon" at bounding box center [465, 357] width 31 height 11
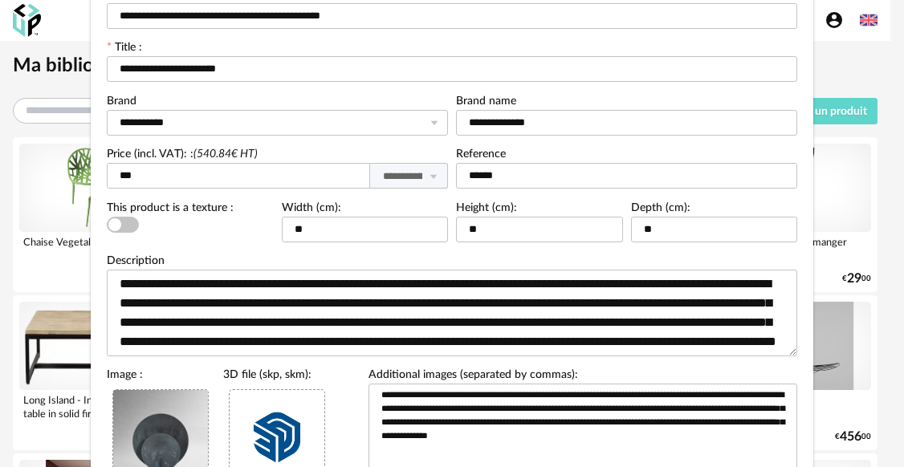
scroll to position [295, 0]
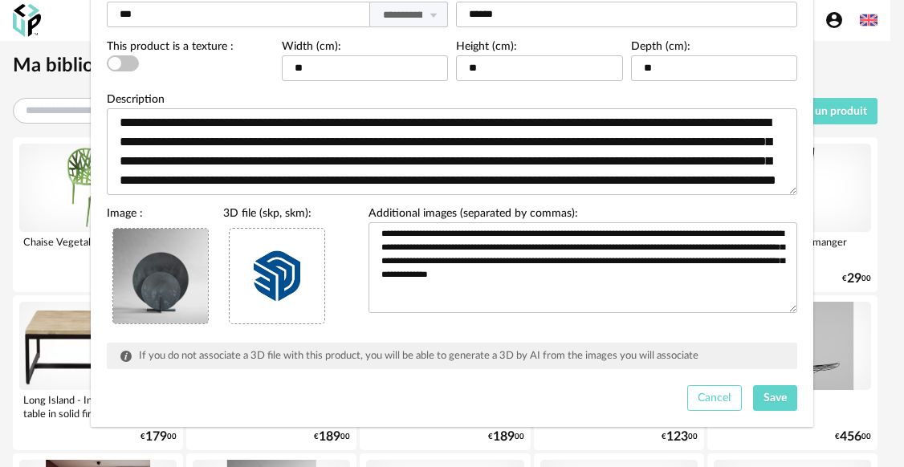
click at [718, 395] on span "Cancel" at bounding box center [714, 398] width 33 height 11
click at [718, 395] on button "Cancel" at bounding box center [714, 398] width 55 height 26
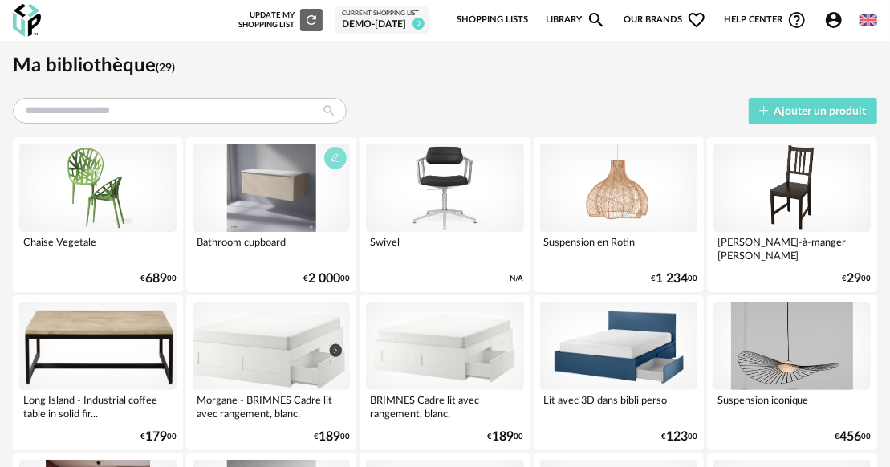
click at [328, 161] on button "button" at bounding box center [335, 158] width 22 height 22
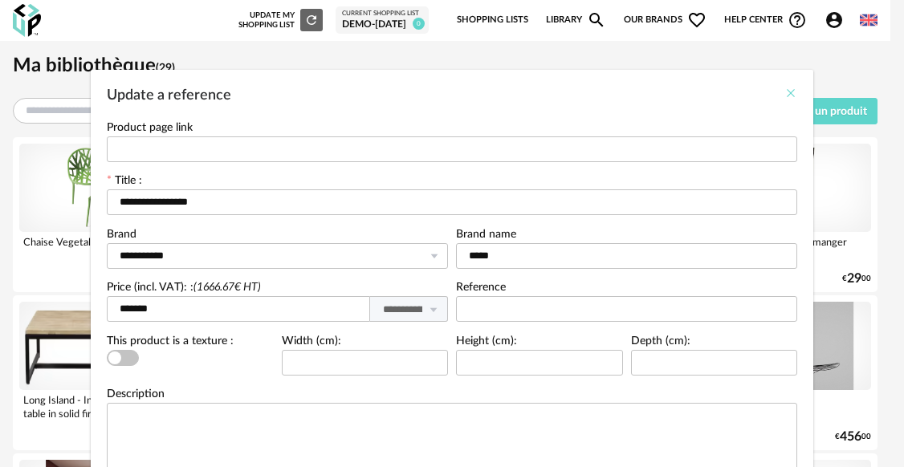
click at [784, 89] on icon "Close" at bounding box center [790, 93] width 13 height 13
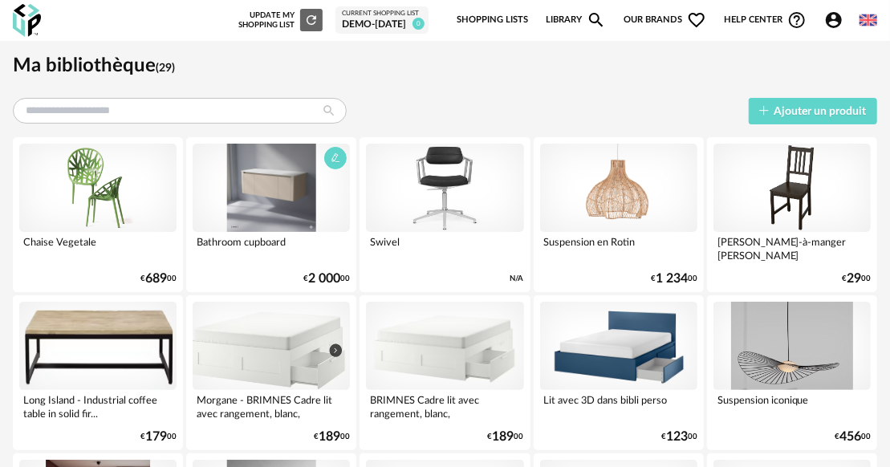
click at [307, 195] on div at bounding box center [271, 188] width 157 height 88
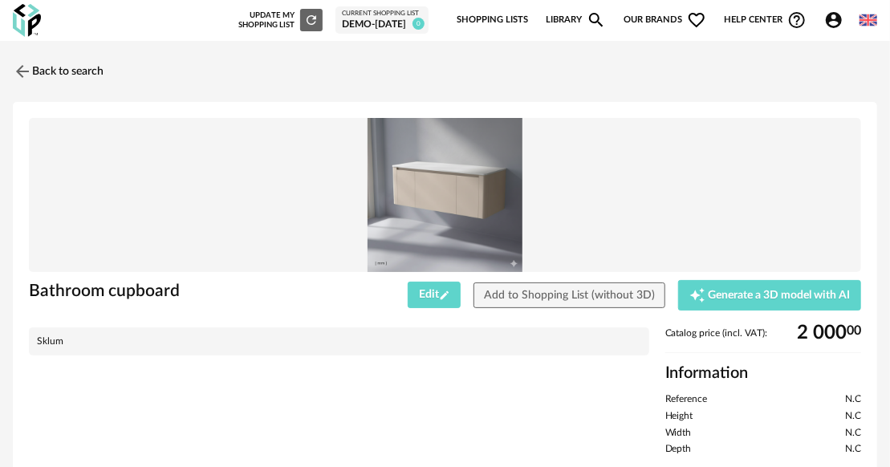
click at [479, 352] on div "Sklum" at bounding box center [339, 341] width 620 height 28
click at [81, 75] on link "Back to search" at bounding box center [54, 71] width 91 height 35
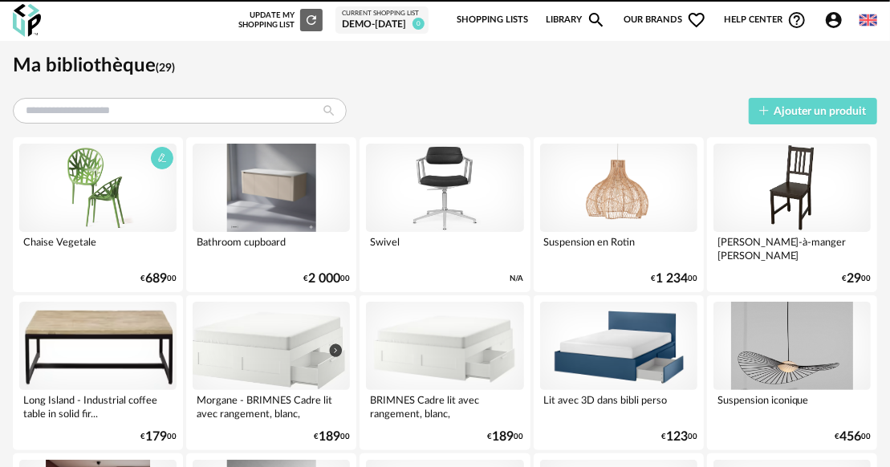
click at [121, 244] on div "Chaise Vegetale" at bounding box center [97, 248] width 157 height 32
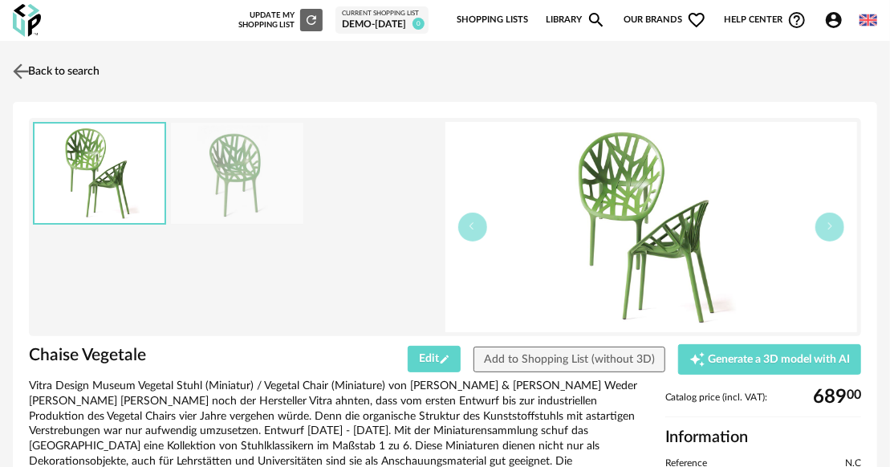
click at [64, 74] on link "Back to search" at bounding box center [54, 71] width 91 height 35
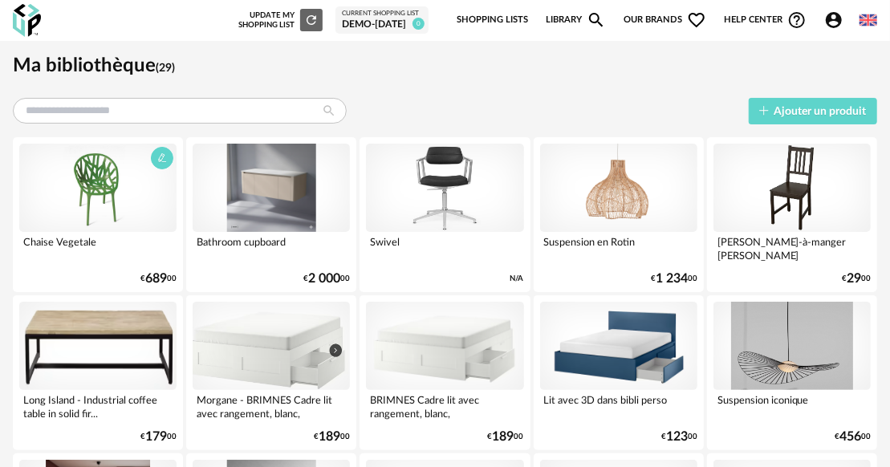
click at [80, 186] on div at bounding box center [97, 188] width 157 height 88
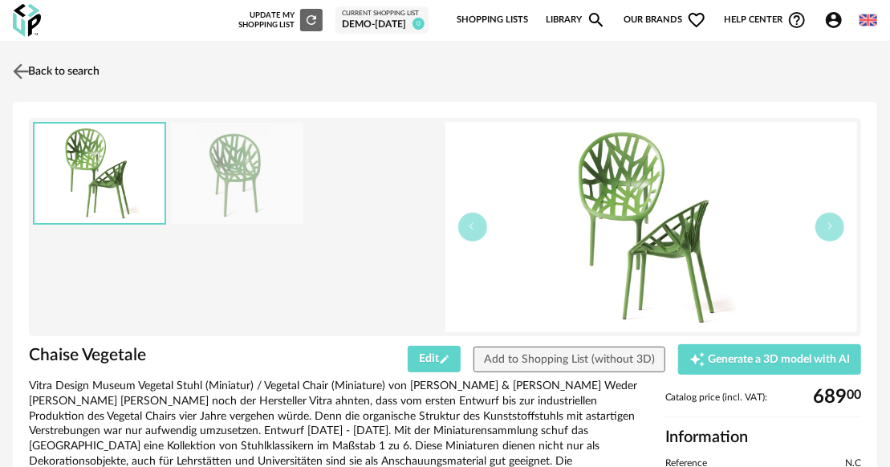
click at [77, 63] on link "Back to search" at bounding box center [54, 71] width 91 height 35
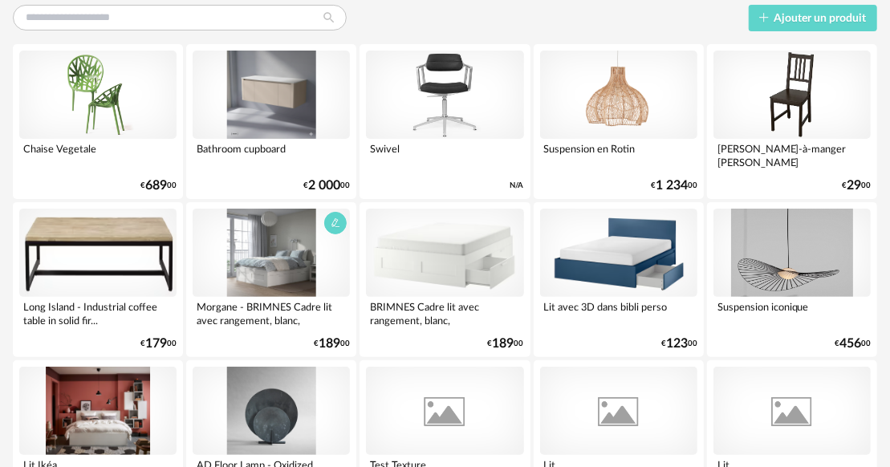
scroll to position [133, 0]
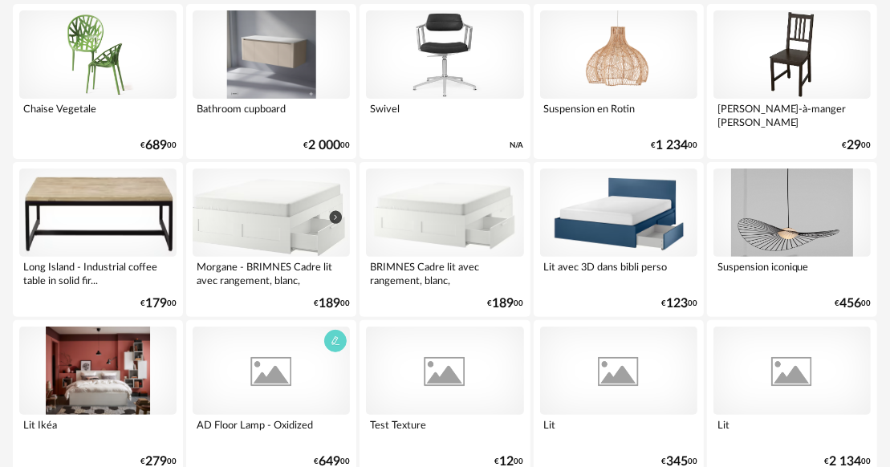
click at [289, 393] on div at bounding box center [271, 371] width 157 height 88
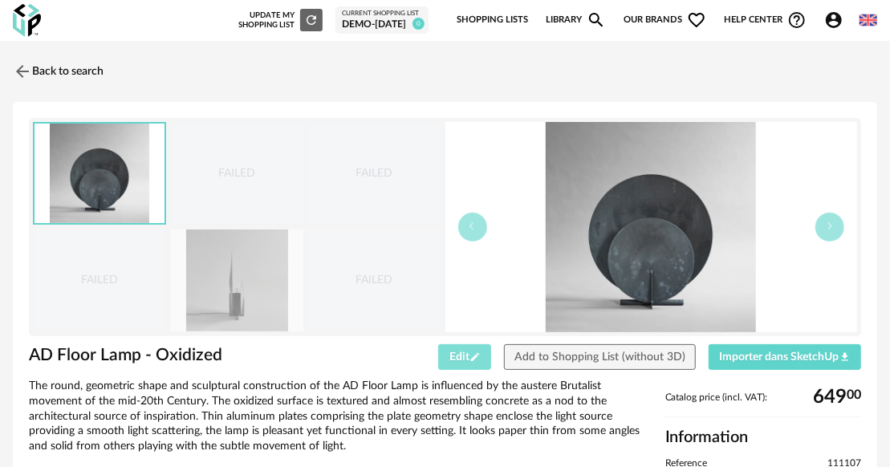
click at [454, 360] on span "Edit Pencil icon" at bounding box center [465, 357] width 31 height 11
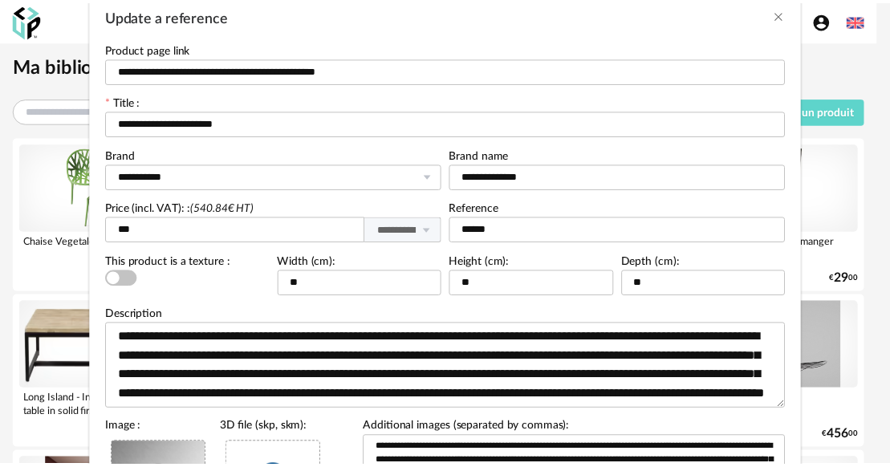
scroll to position [78, 0]
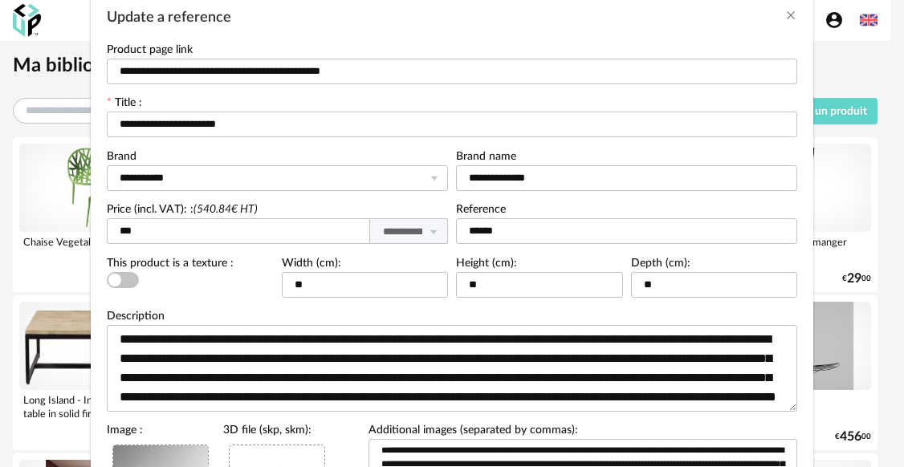
click at [864, 59] on div "**********" at bounding box center [452, 233] width 904 height 467
click at [784, 14] on icon "Close" at bounding box center [790, 15] width 13 height 13
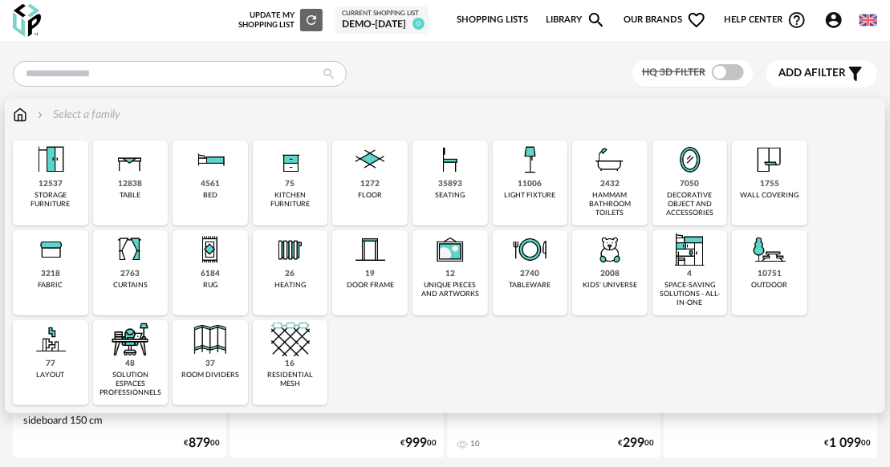
click at [759, 185] on div "1755 wall covering" at bounding box center [769, 182] width 75 height 85
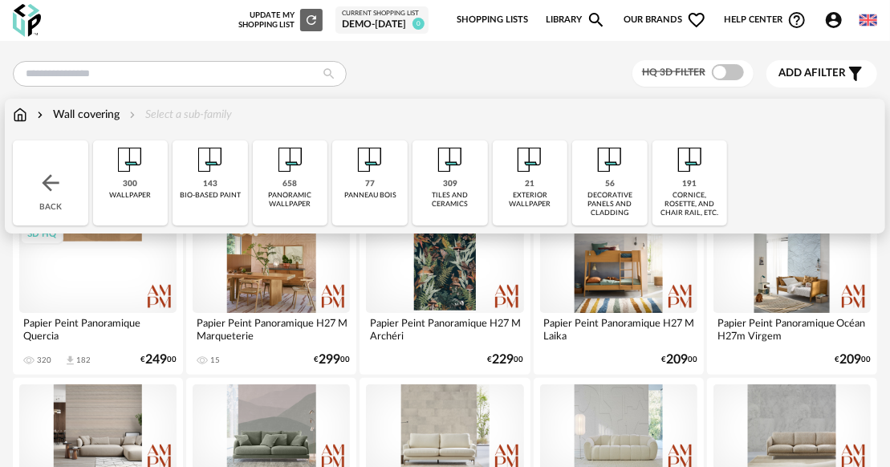
click at [291, 189] on div "658 panoramic wallpaper" at bounding box center [290, 182] width 75 height 85
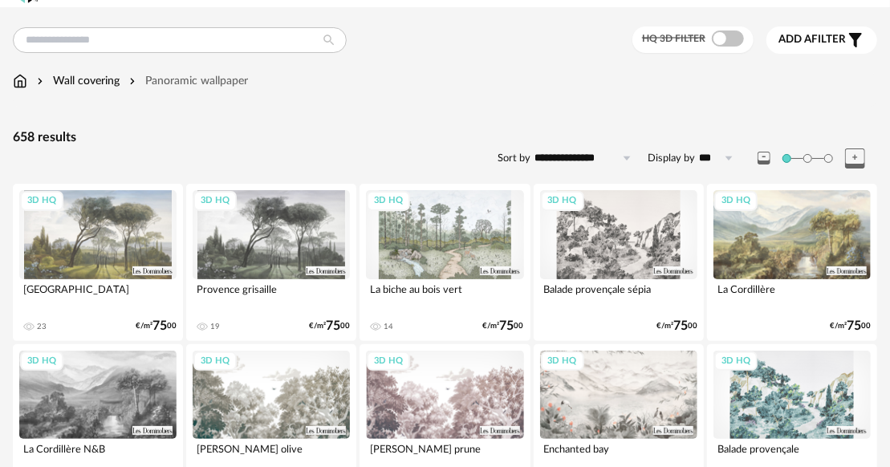
scroll to position [43, 0]
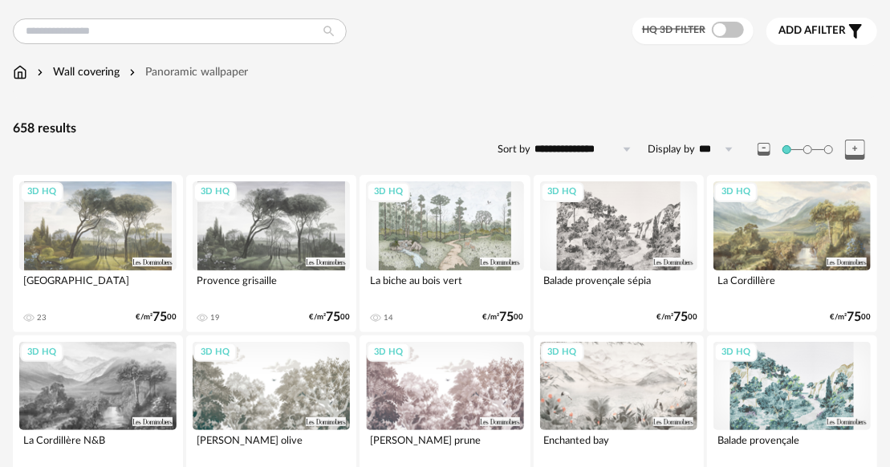
click at [446, 239] on div "3D HQ" at bounding box center [444, 225] width 157 height 88
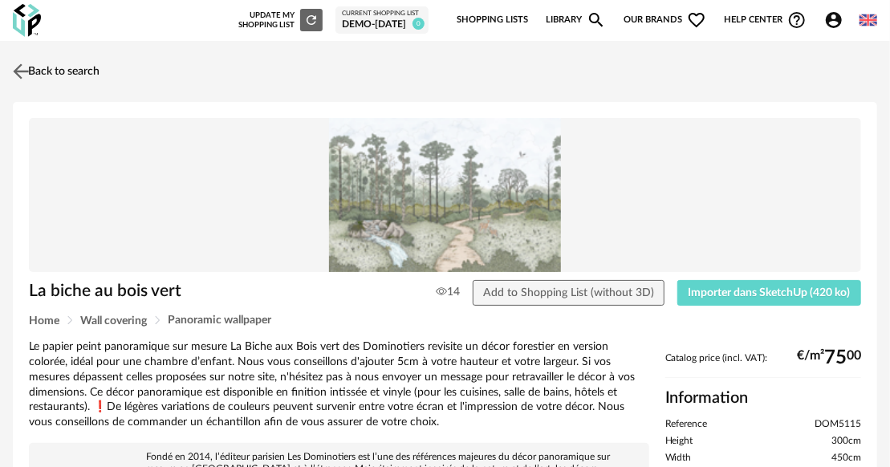
click at [48, 73] on link "Back to search" at bounding box center [54, 71] width 91 height 35
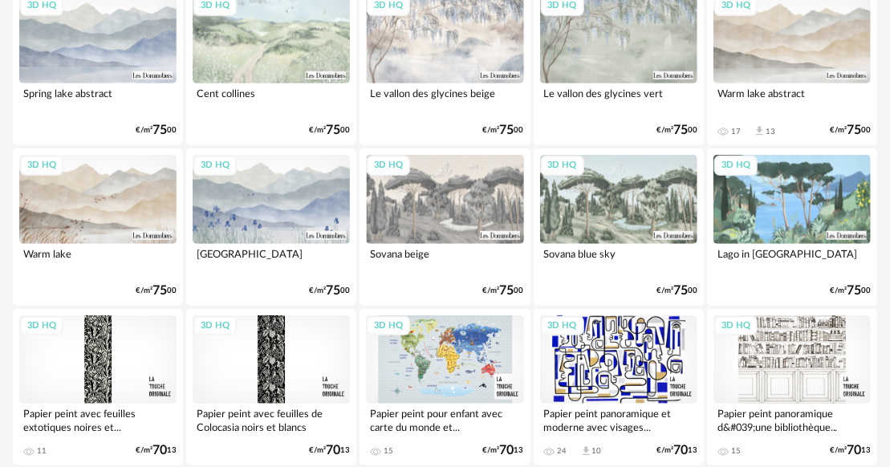
scroll to position [578, 0]
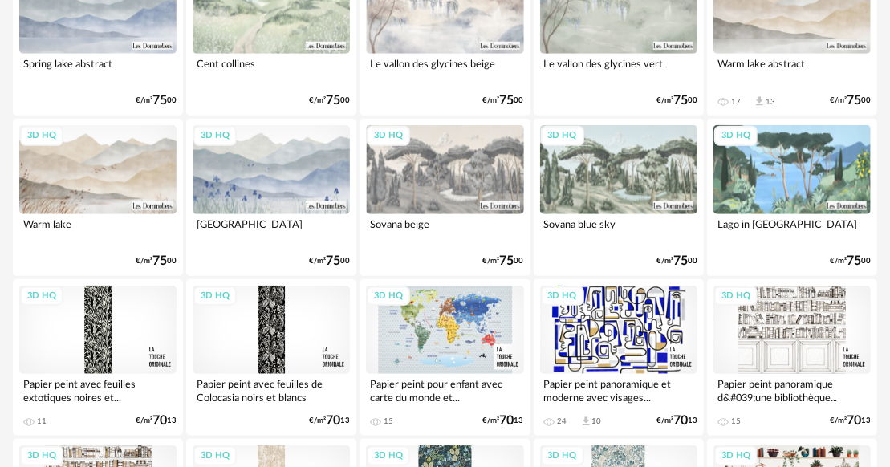
click at [822, 185] on div "3D HQ" at bounding box center [792, 169] width 157 height 88
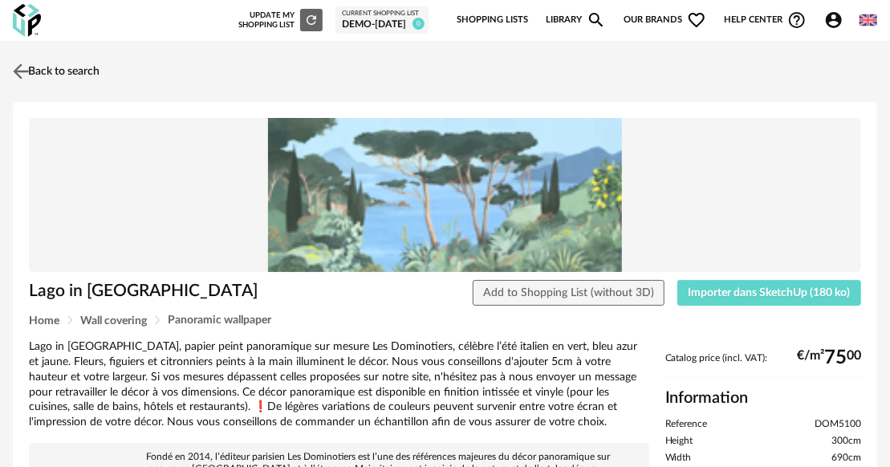
click at [64, 65] on link "Back to search" at bounding box center [54, 71] width 91 height 35
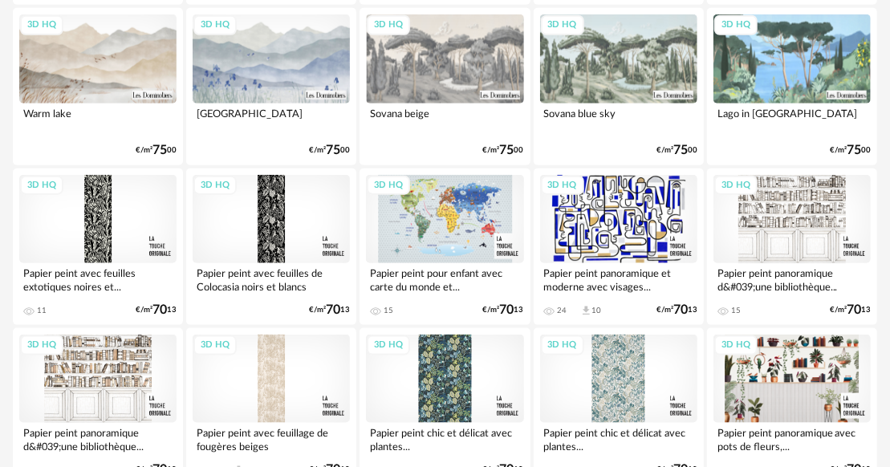
scroll to position [711, 0]
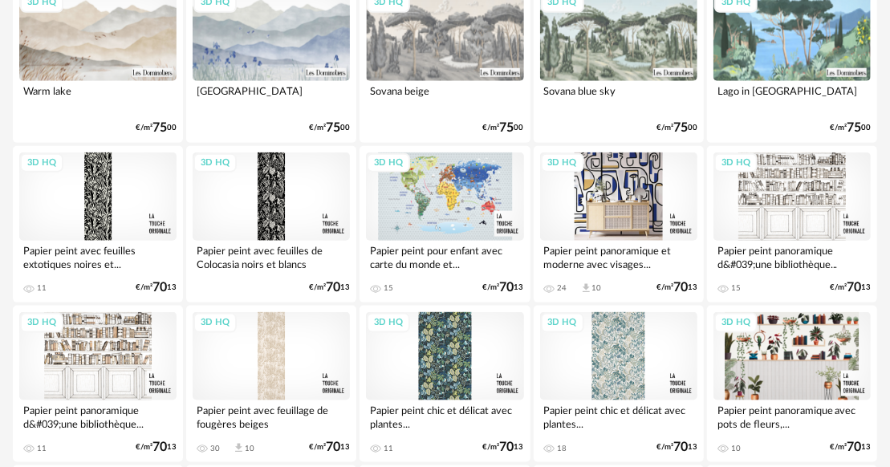
click at [616, 197] on div "3D HQ" at bounding box center [618, 197] width 157 height 88
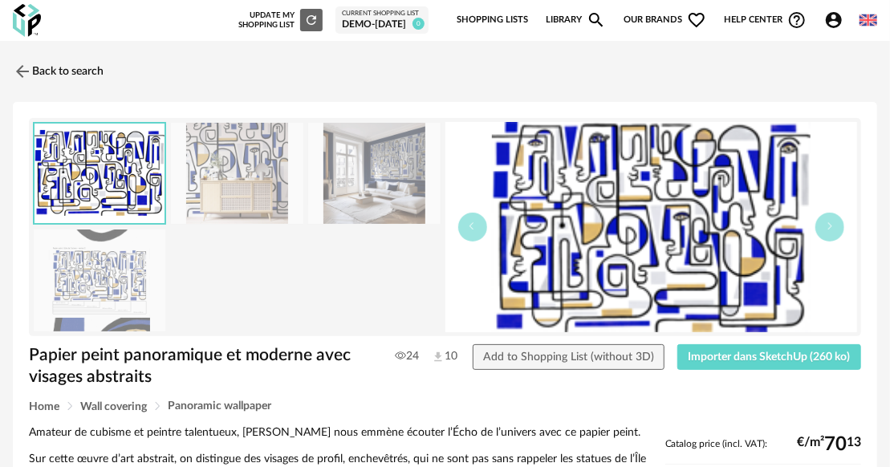
click at [255, 158] on img at bounding box center [237, 174] width 132 height 102
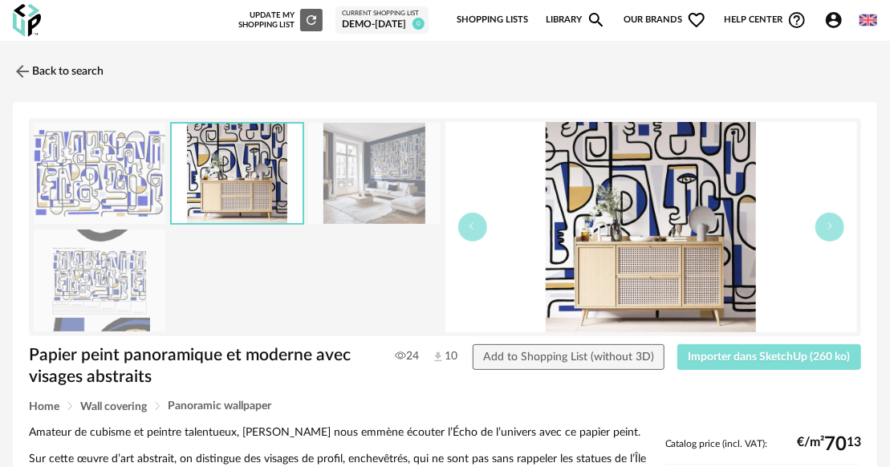
click at [727, 356] on span "Importer dans SketchUp (260 ko)" at bounding box center [770, 357] width 162 height 11
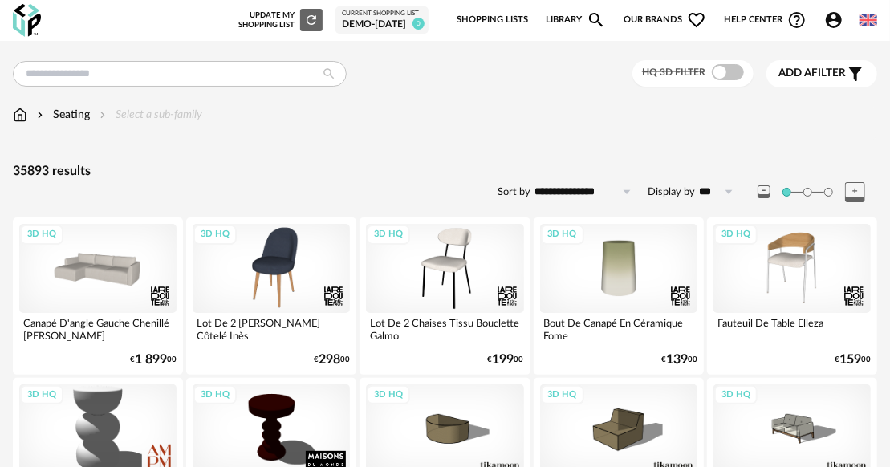
click at [782, 76] on span "Add a" at bounding box center [795, 72] width 33 height 11
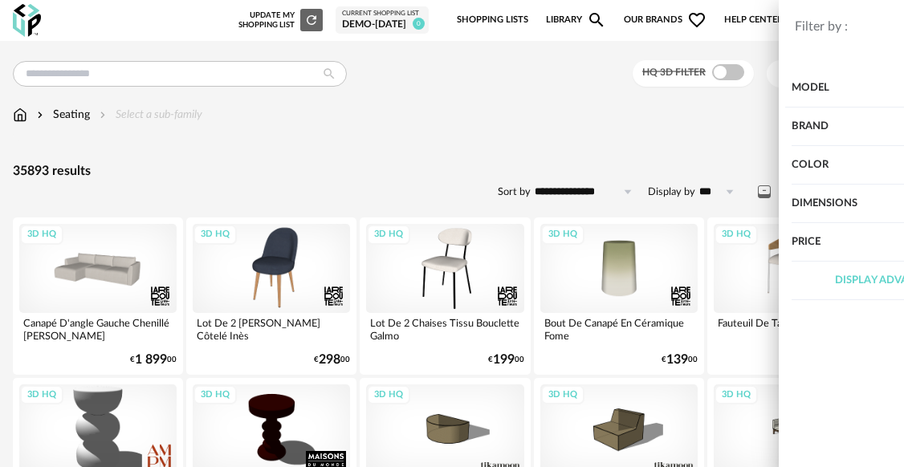
click at [183, 75] on div "Filter by : Model HQ 3D filter Brand &tradition 245 101 Copenhagen 0 366 Concep…" at bounding box center [452, 233] width 904 height 467
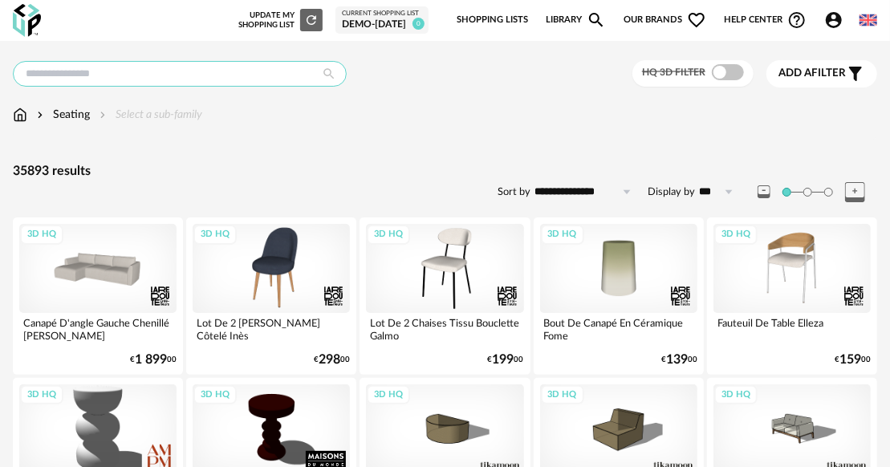
click at [183, 75] on input "text" at bounding box center [180, 74] width 334 height 26
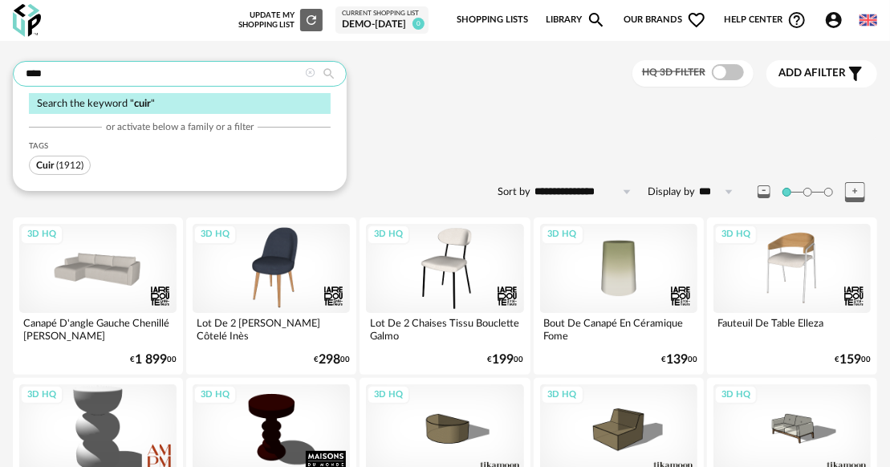
type input "****"
click at [69, 161] on span "(1912)" at bounding box center [69, 166] width 27 height 10
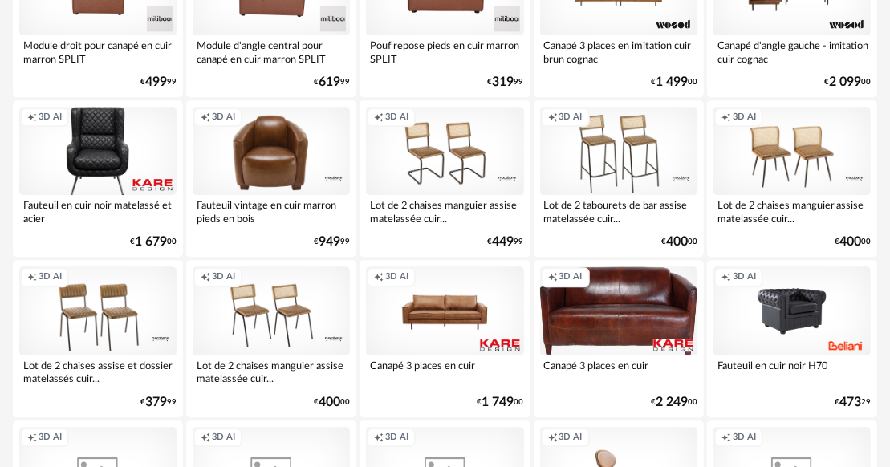
scroll to position [1739, 0]
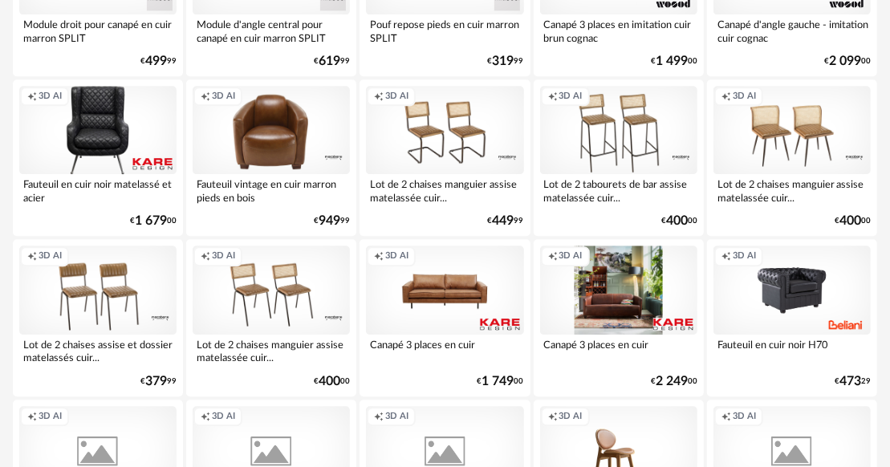
click at [595, 296] on div "Creation icon 3D AI" at bounding box center [618, 290] width 157 height 88
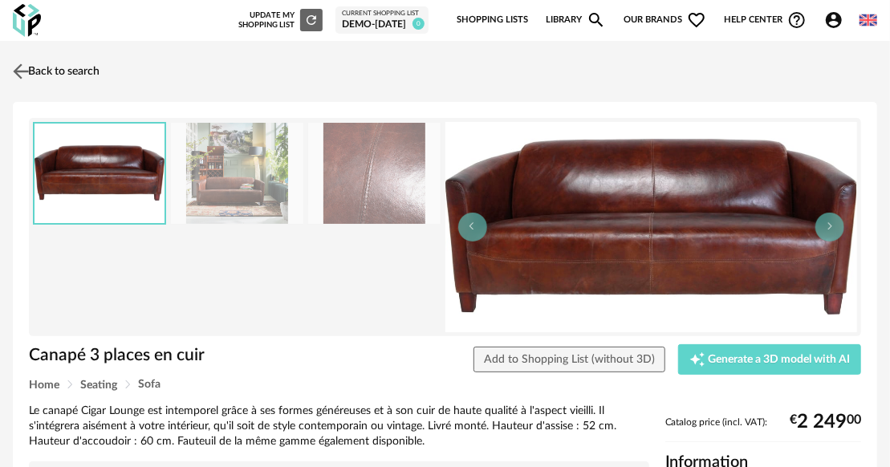
click at [86, 74] on link "Back to search" at bounding box center [54, 71] width 91 height 35
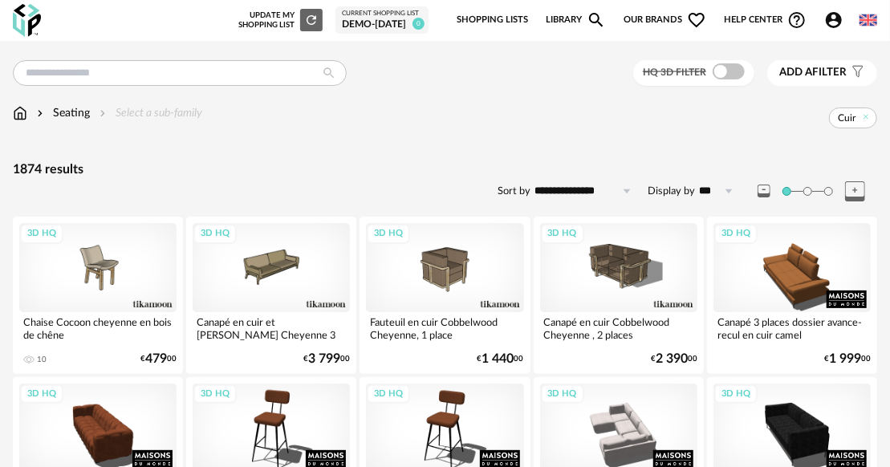
scroll to position [133, 0]
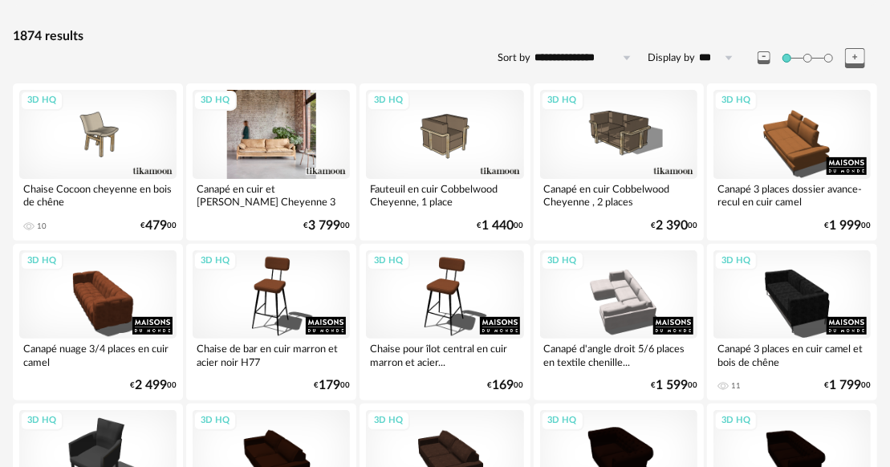
click at [271, 155] on div "3D HQ" at bounding box center [271, 134] width 157 height 88
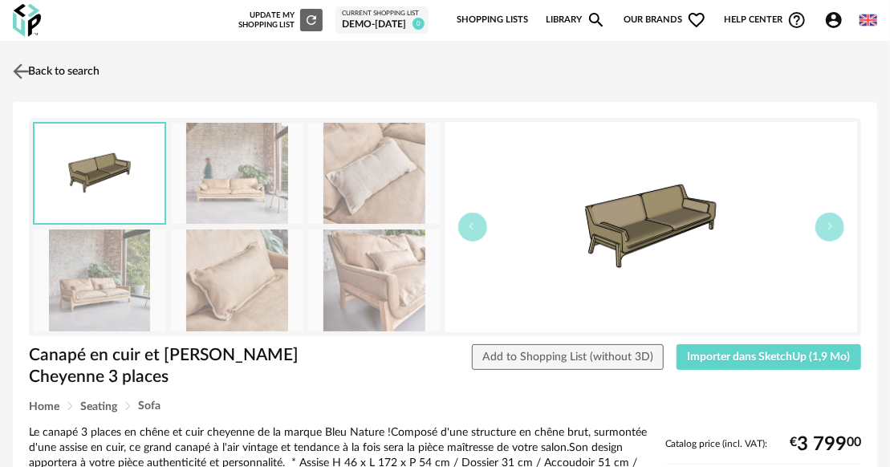
click at [82, 70] on link "Back to search" at bounding box center [54, 71] width 91 height 35
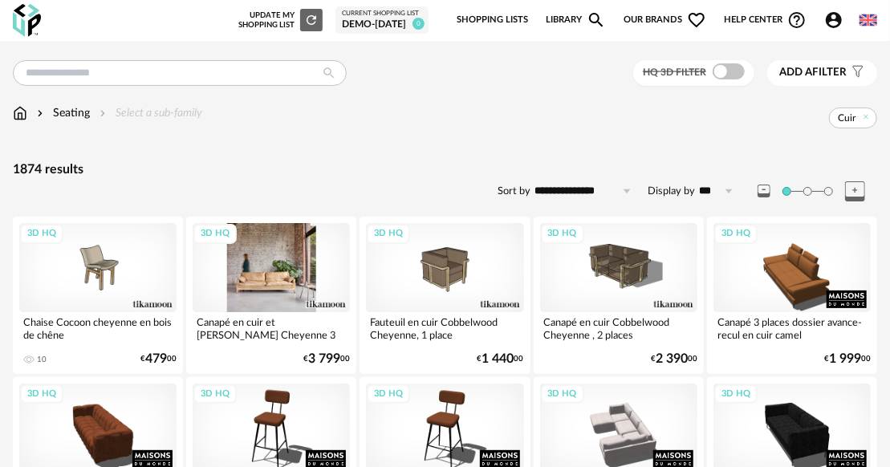
click at [249, 289] on div "3D HQ" at bounding box center [271, 267] width 157 height 88
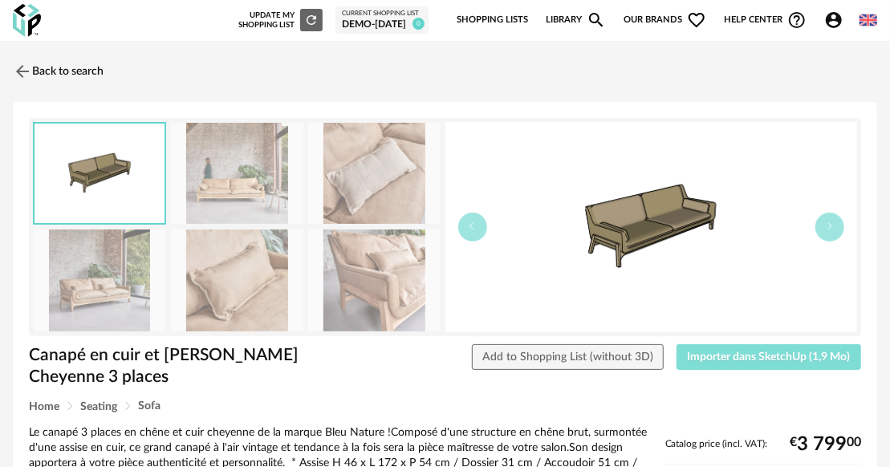
click at [730, 356] on span "Importer dans SketchUp (1,9 Mo)" at bounding box center [769, 357] width 163 height 11
click at [19, 67] on img at bounding box center [22, 71] width 19 height 19
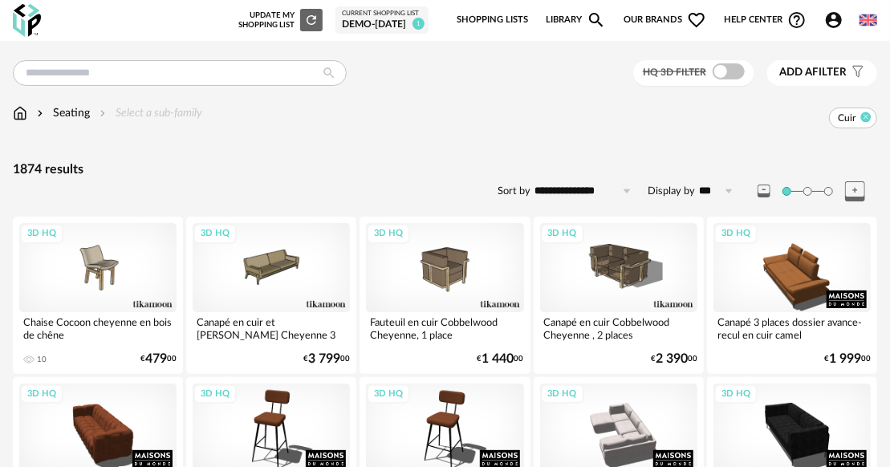
click at [862, 119] on icon at bounding box center [866, 117] width 10 height 10
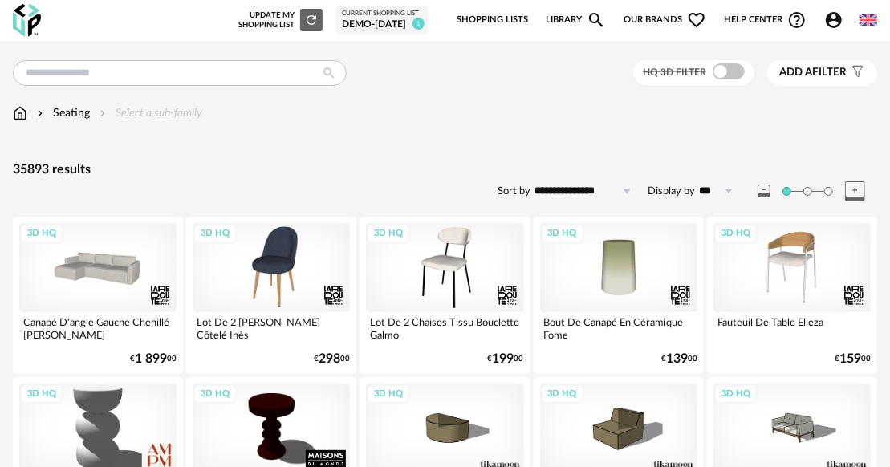
click at [21, 116] on img at bounding box center [20, 113] width 14 height 16
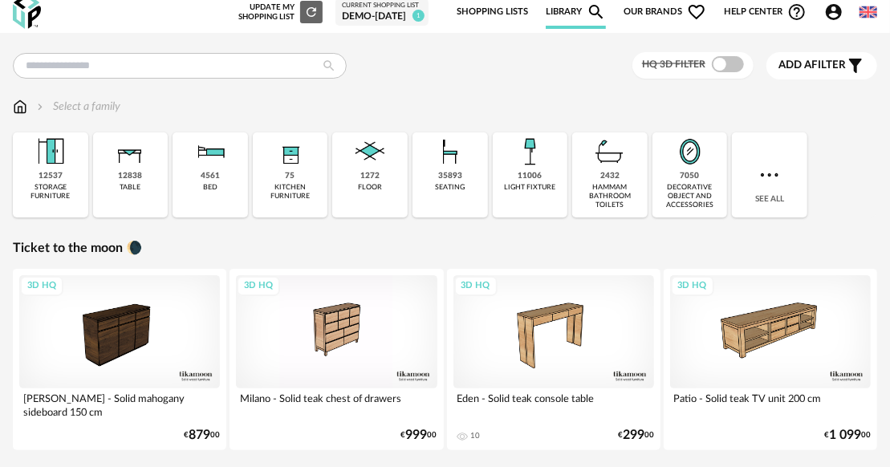
scroll to position [3, 0]
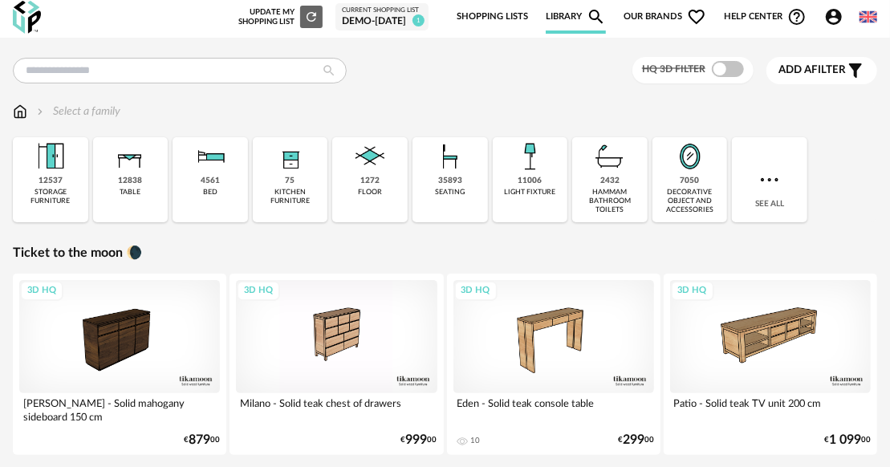
click at [825, 10] on icon "Account Circle icon" at bounding box center [833, 16] width 19 height 19
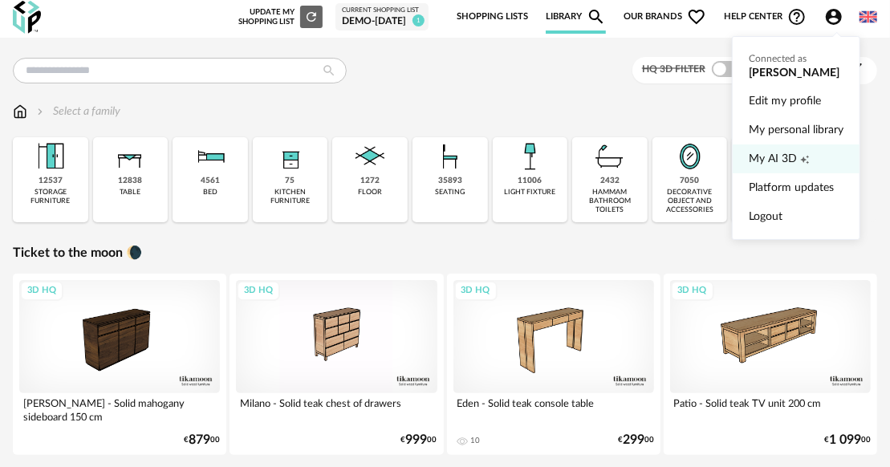
click at [784, 159] on span "My AI 3D" at bounding box center [773, 158] width 48 height 29
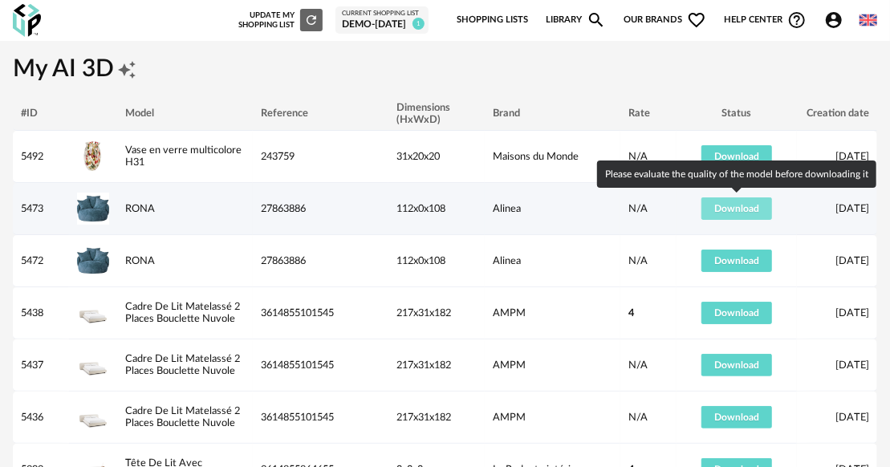
click at [737, 205] on span "Download" at bounding box center [736, 209] width 45 height 10
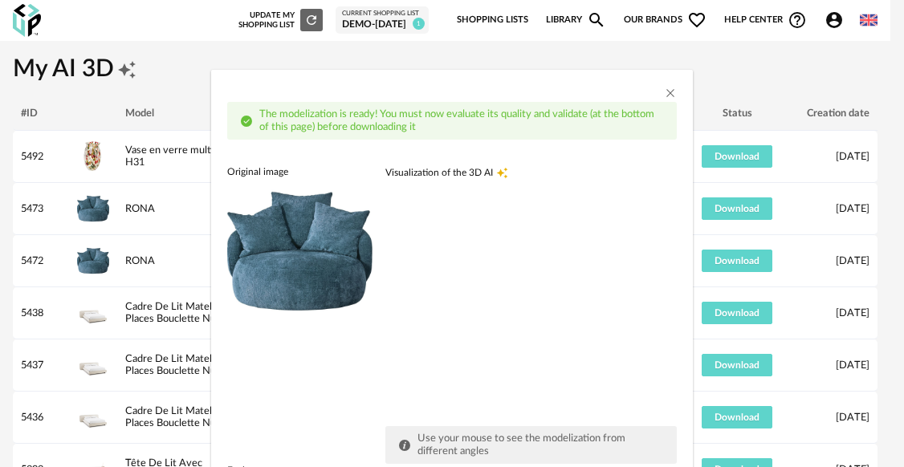
click at [654, 95] on div "The modelization is ready! You must now evaluate its quality and validate (at t…" at bounding box center [452, 353] width 482 height 519
click at [664, 92] on icon "Close" at bounding box center [670, 93] width 13 height 13
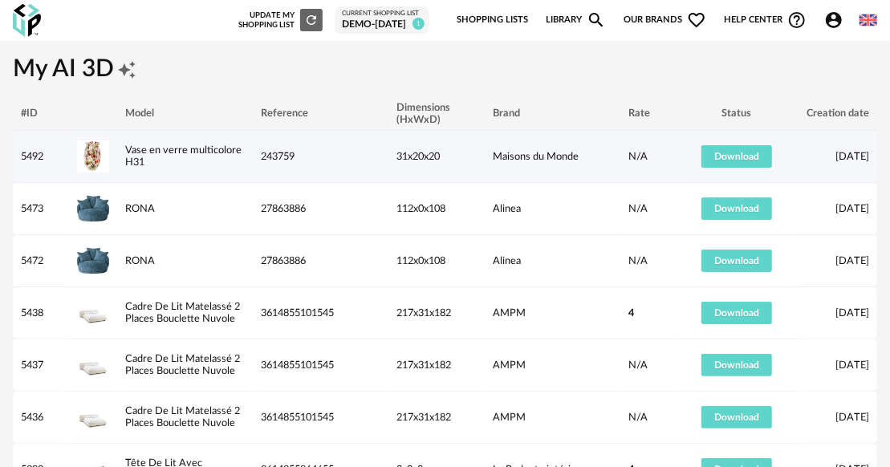
scroll to position [133, 0]
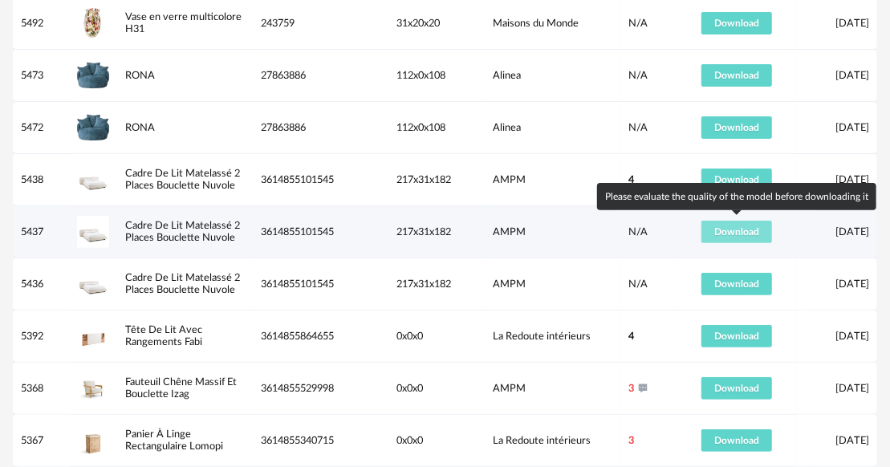
click at [723, 228] on span "Download" at bounding box center [736, 232] width 45 height 10
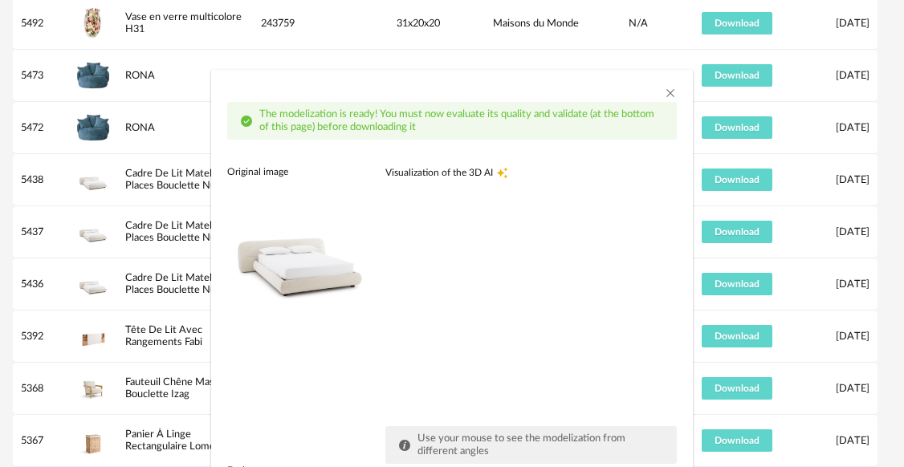
drag, startPoint x: 405, startPoint y: 283, endPoint x: 482, endPoint y: 337, distance: 93.8
click at [482, 337] on div "dialog" at bounding box center [505, 299] width 241 height 241
click at [664, 88] on icon "Close" at bounding box center [670, 93] width 13 height 13
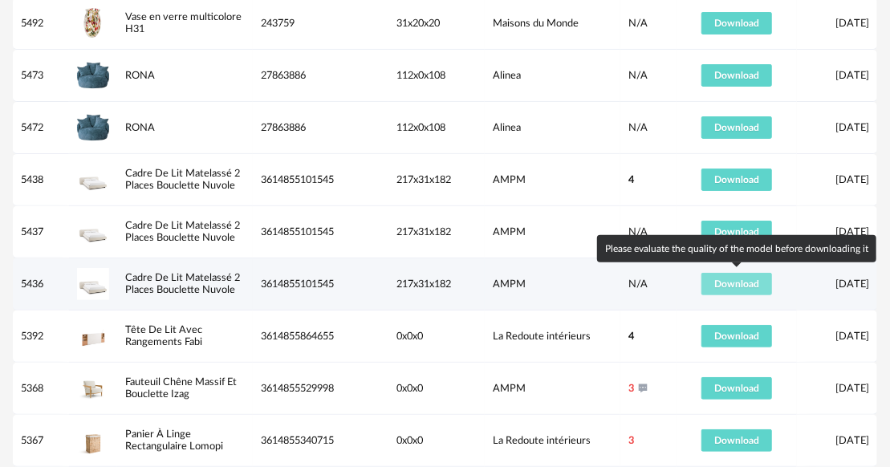
click at [718, 291] on button "Download" at bounding box center [737, 284] width 71 height 22
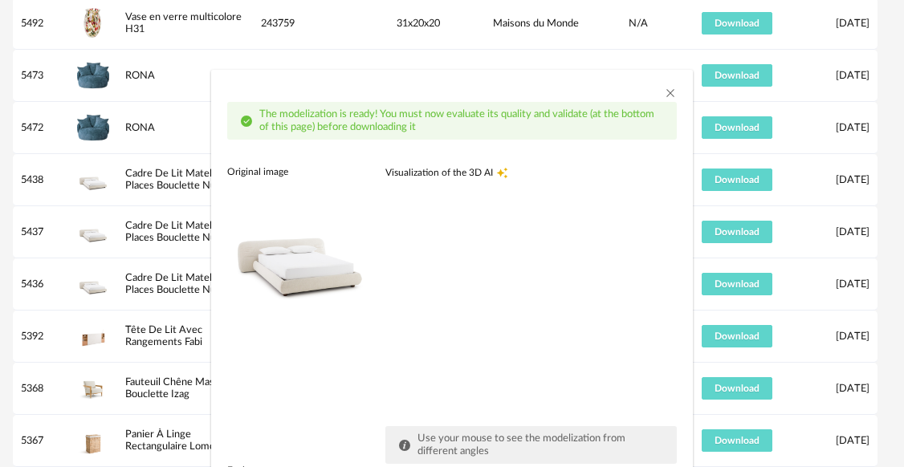
drag, startPoint x: 500, startPoint y: 265, endPoint x: 576, endPoint y: 268, distance: 76.3
click at [576, 268] on div "dialog" at bounding box center [505, 299] width 241 height 241
click at [665, 92] on icon "Close" at bounding box center [670, 93] width 13 height 13
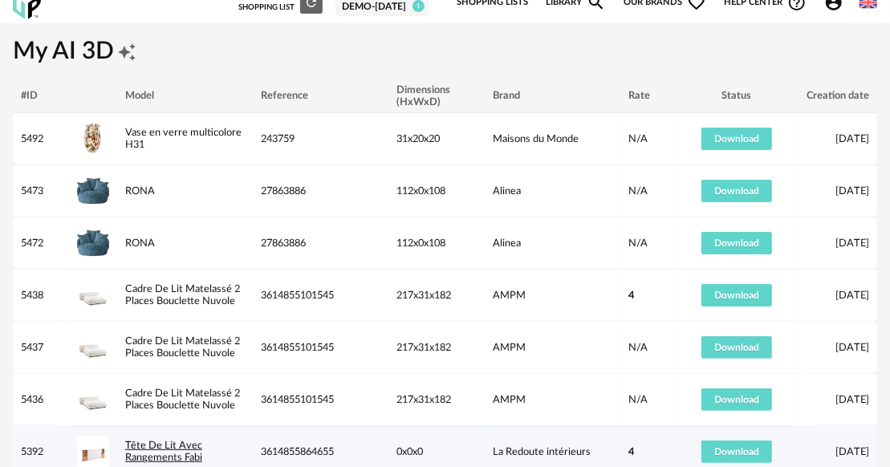
scroll to position [0, 0]
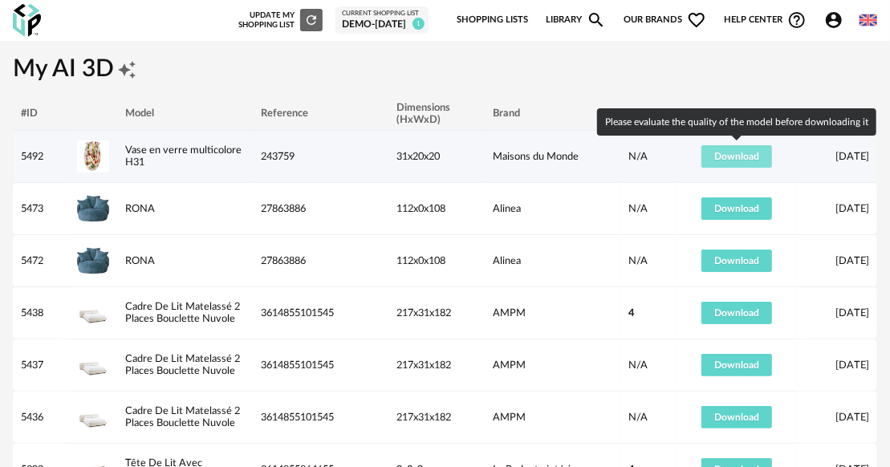
click at [735, 155] on span "Download" at bounding box center [736, 157] width 45 height 10
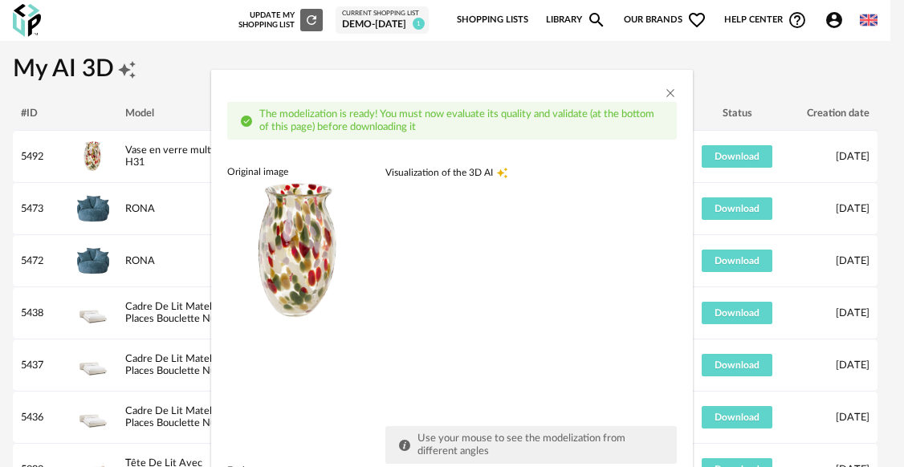
drag, startPoint x: 433, startPoint y: 319, endPoint x: 522, endPoint y: 314, distance: 88.5
click at [522, 314] on div "dialog" at bounding box center [505, 299] width 241 height 241
click at [664, 93] on icon "Close" at bounding box center [670, 93] width 13 height 13
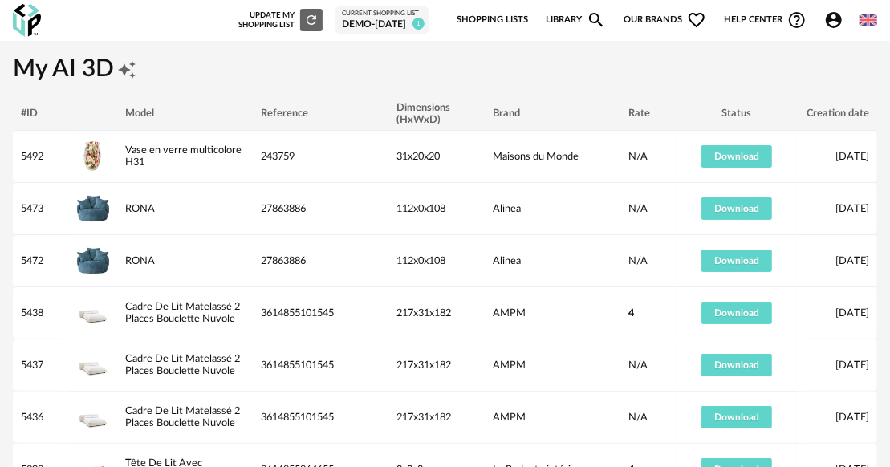
click at [563, 18] on link "Library Magnify icon" at bounding box center [576, 20] width 60 height 34
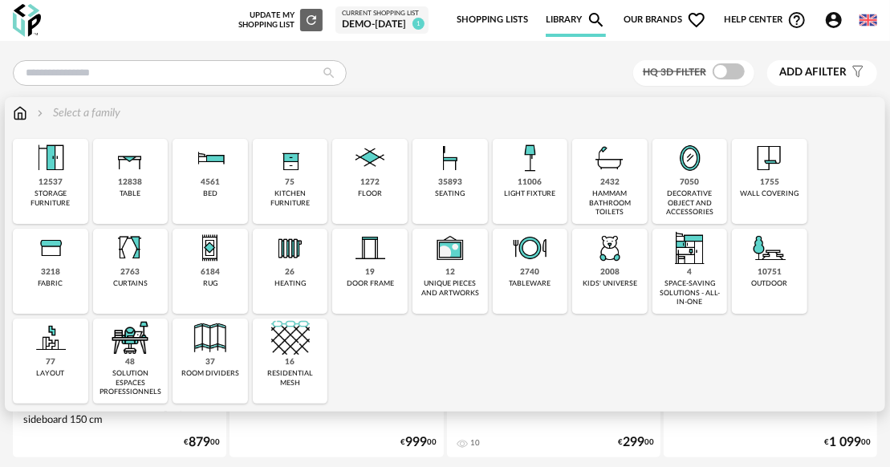
click at [132, 201] on div "12838 table" at bounding box center [130, 181] width 75 height 85
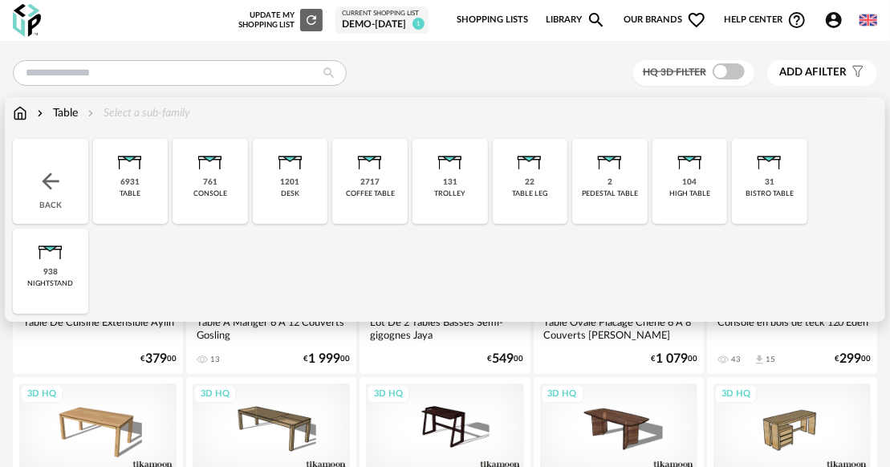
click at [364, 179] on div "2717" at bounding box center [369, 182] width 19 height 10
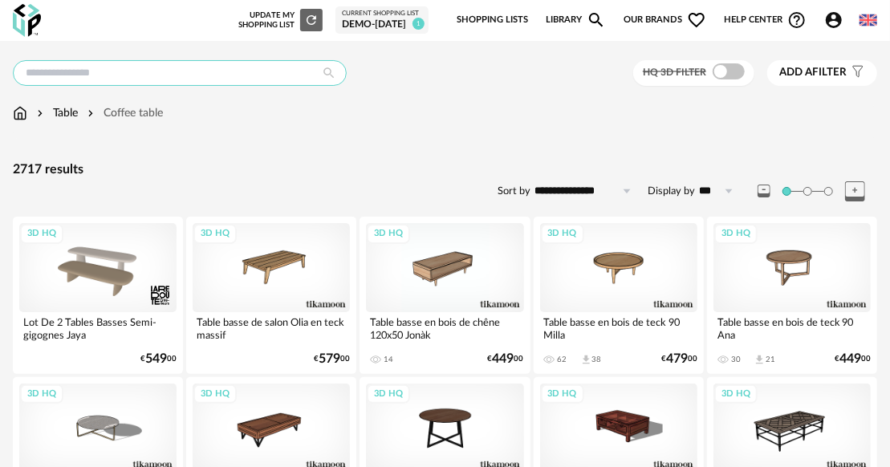
click at [277, 73] on input "text" at bounding box center [180, 73] width 334 height 26
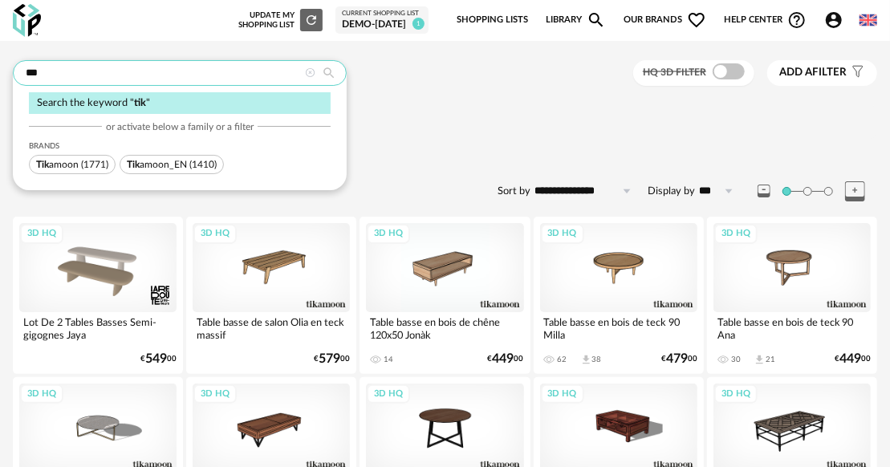
type input "***"
click at [205, 165] on span "(1410)" at bounding box center [202, 165] width 27 height 10
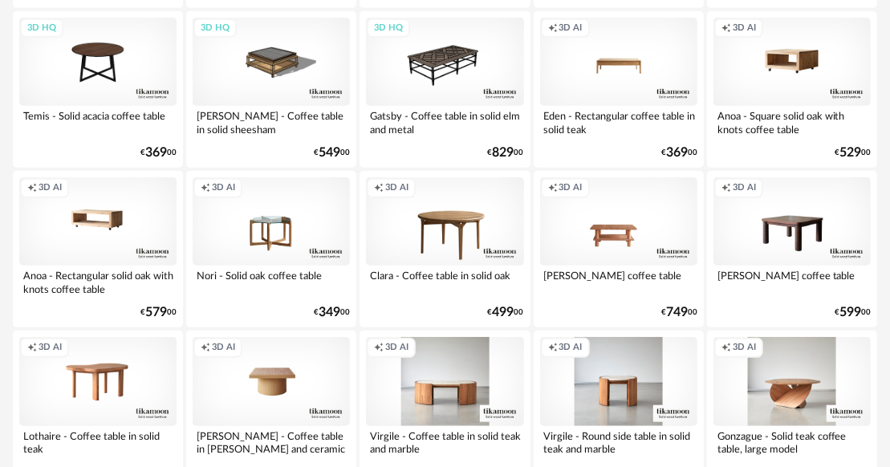
scroll to position [363, 0]
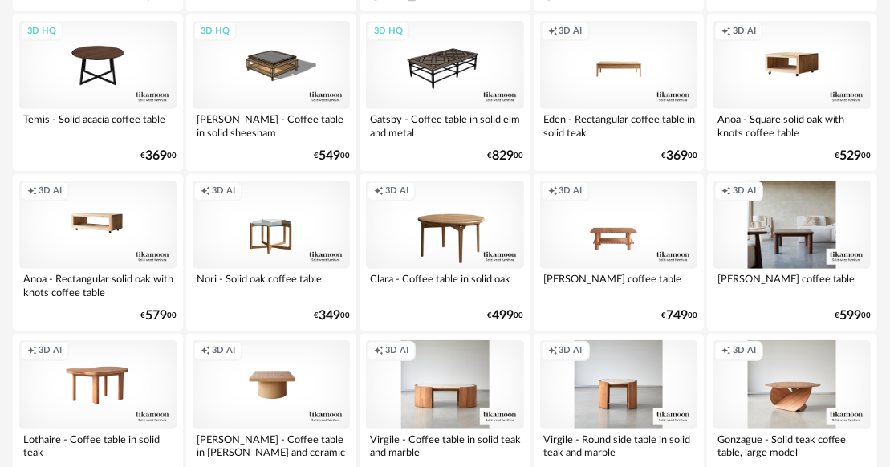
click at [809, 239] on div "Creation icon 3D AI" at bounding box center [792, 225] width 157 height 88
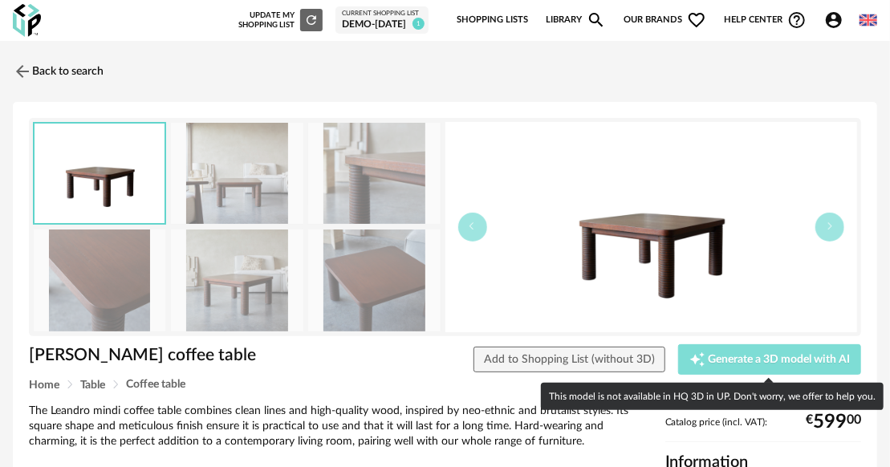
click at [724, 355] on span "Generate a 3D model with AI" at bounding box center [780, 359] width 142 height 11
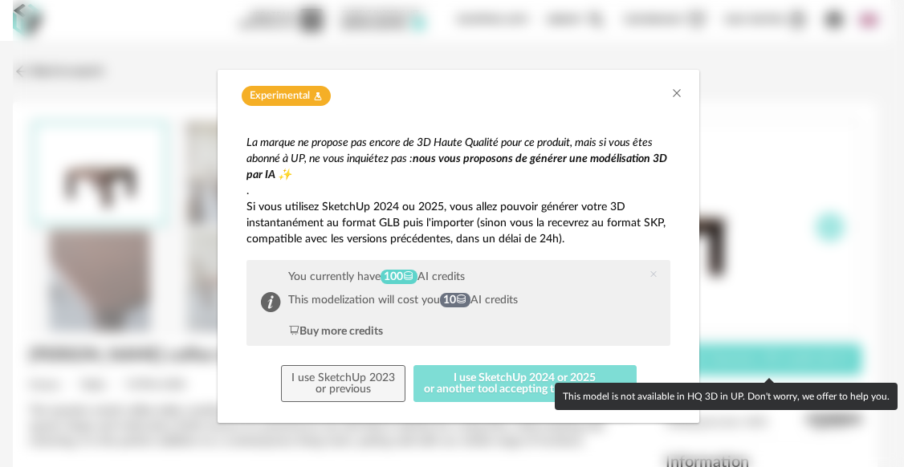
click at [461, 378] on button "I use SketchUp 2024 or 2025 or another tool accepting the GLB format" at bounding box center [524, 383] width 223 height 37
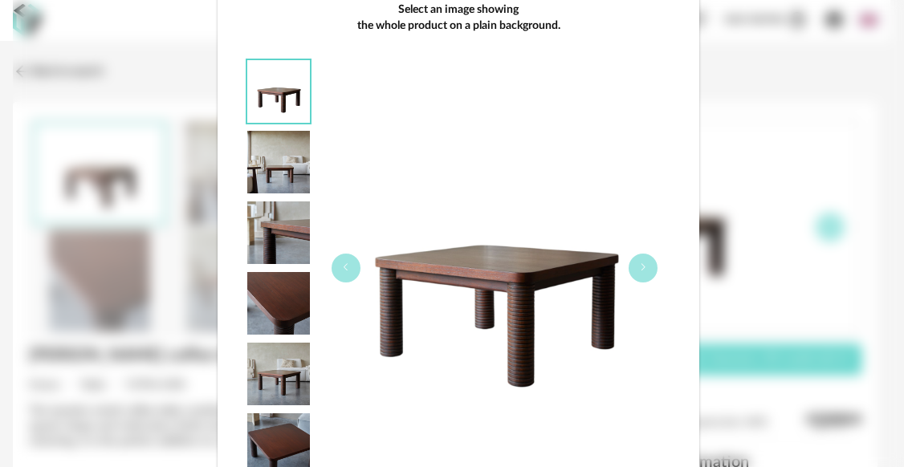
scroll to position [267, 0]
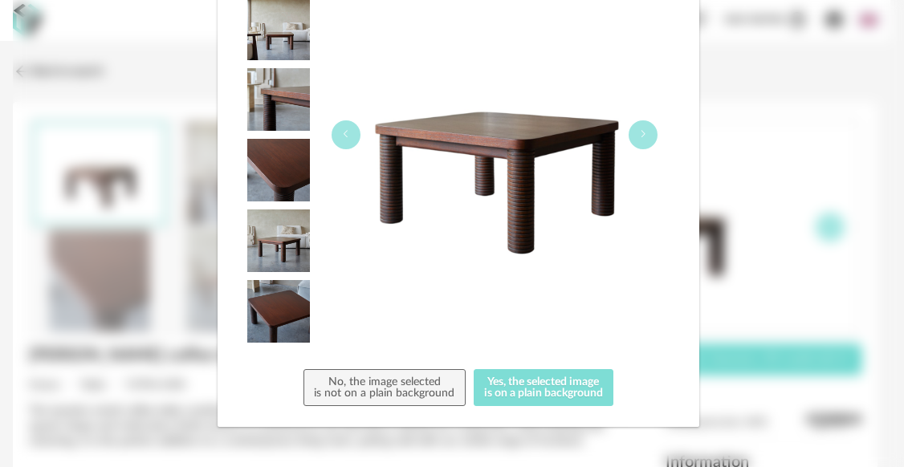
click at [526, 379] on button "Yes, the selected image is on a plain background" at bounding box center [544, 387] width 140 height 37
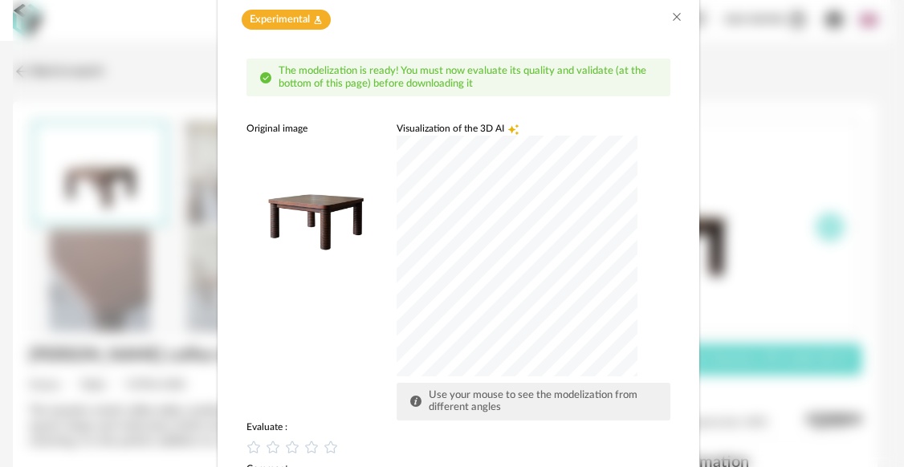
scroll to position [71, 0]
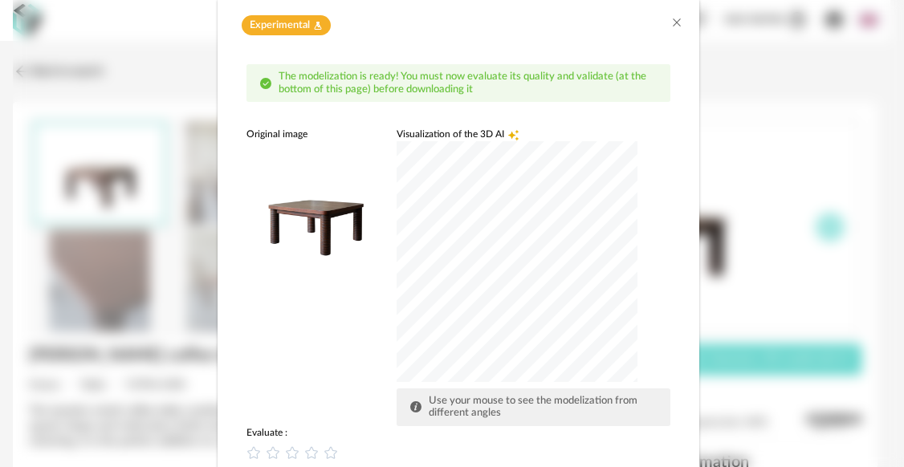
click at [583, 253] on div "dialog" at bounding box center [517, 261] width 241 height 241
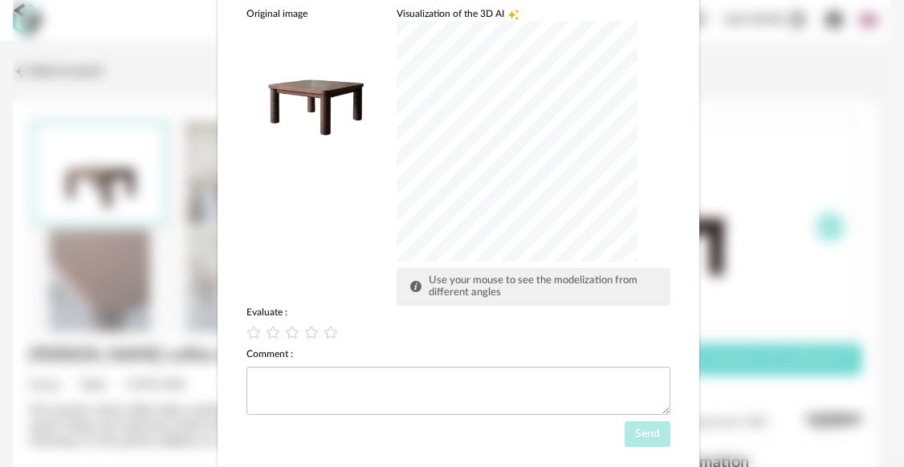
scroll to position [193, 0]
click at [440, 191] on div "dialog" at bounding box center [517, 139] width 241 height 241
click at [330, 331] on icon "dialog" at bounding box center [331, 330] width 17 height 17
click at [345, 401] on textarea "dialog" at bounding box center [458, 389] width 424 height 48
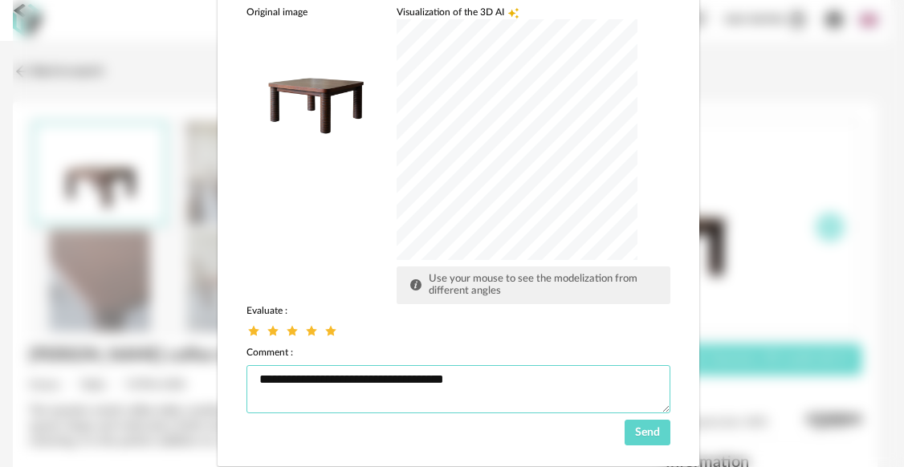
type textarea "**********"
click at [641, 433] on span "Send" at bounding box center [647, 432] width 25 height 11
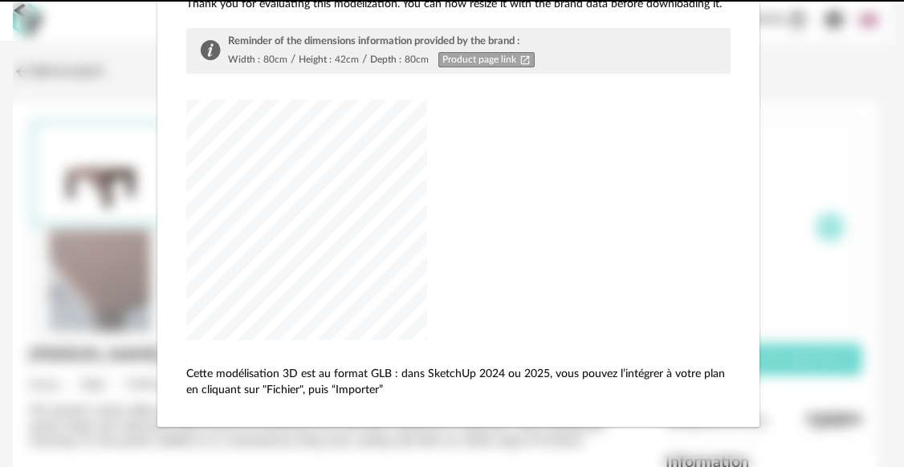
scroll to position [0, 0]
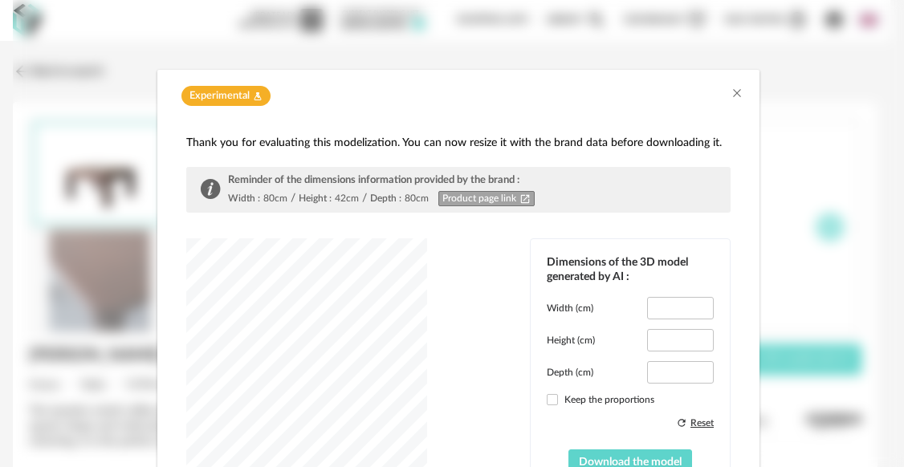
type input "****"
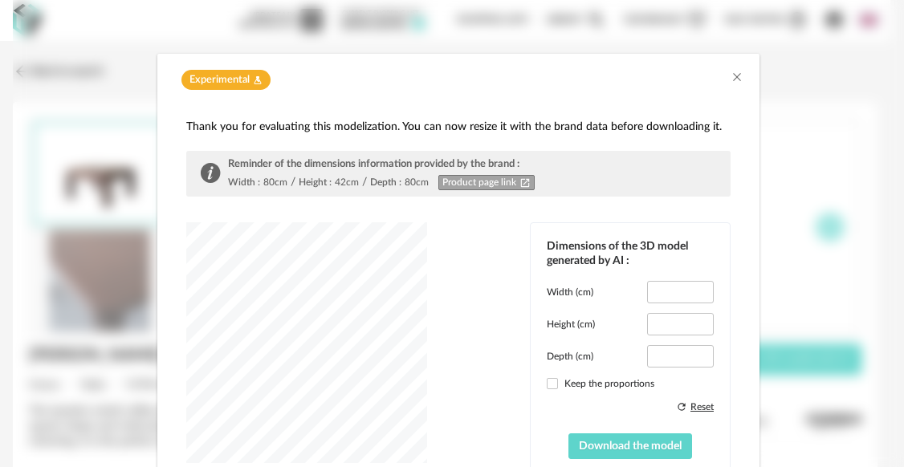
click at [372, 331] on div "dialog" at bounding box center [306, 342] width 241 height 241
drag, startPoint x: 677, startPoint y: 286, endPoint x: 649, endPoint y: 288, distance: 28.2
click at [649, 288] on input "****" at bounding box center [680, 292] width 67 height 22
type input "**"
click at [653, 353] on input "****" at bounding box center [680, 356] width 67 height 22
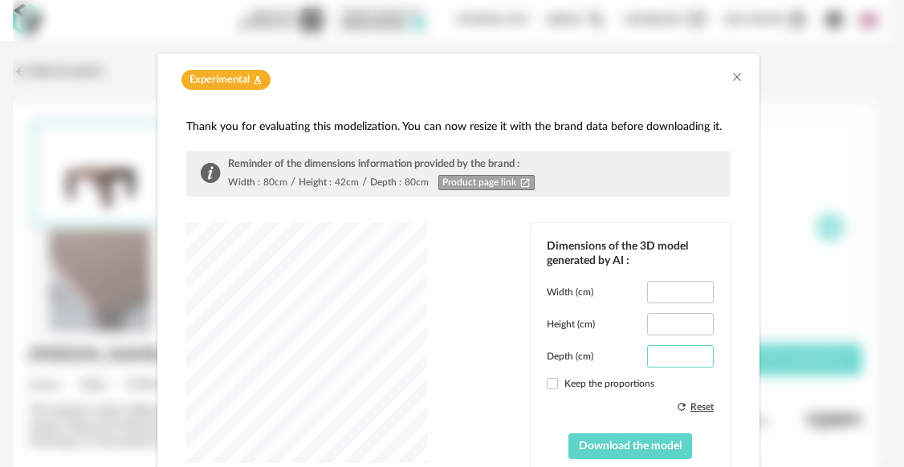
type input "**"
click at [442, 311] on div "Dimensions of the 3D model generated by AI : Width (cm) ** Height (cm) **** Dep…" at bounding box center [458, 349] width 544 height 254
click at [333, 319] on div "dialog" at bounding box center [306, 342] width 241 height 241
click at [310, 291] on div "dialog" at bounding box center [306, 342] width 241 height 241
click at [672, 289] on input "**" at bounding box center [680, 292] width 67 height 22
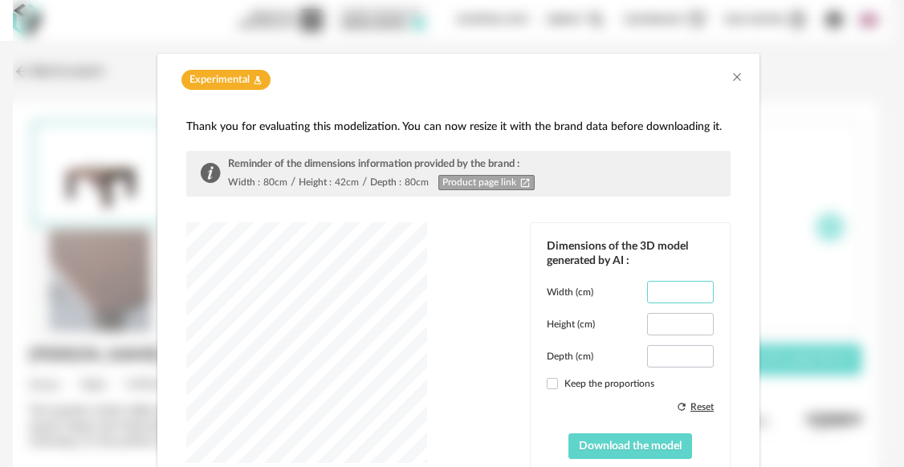
type input "****"
click at [673, 355] on input "**" at bounding box center [680, 356] width 67 height 22
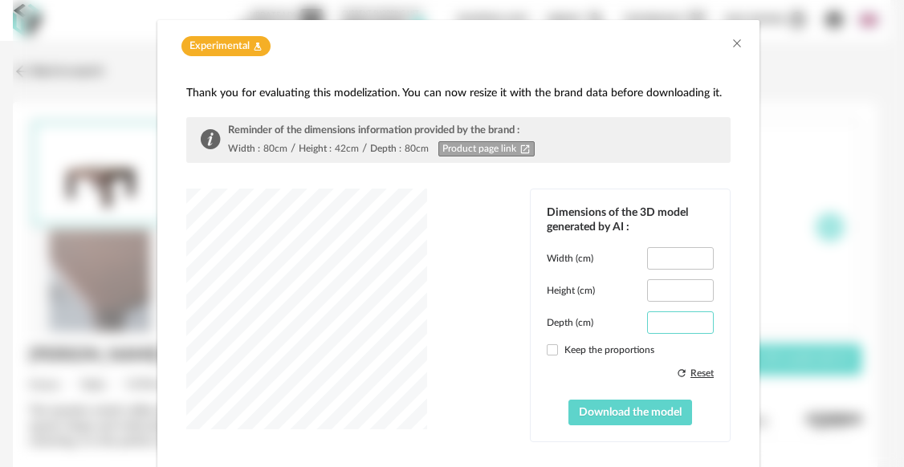
scroll to position [47, 0]
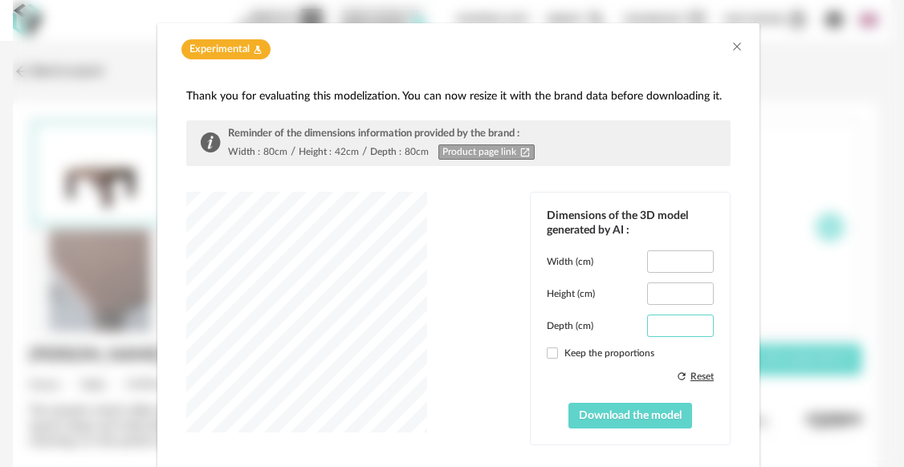
type input "****"
click at [344, 413] on div "dialog" at bounding box center [306, 312] width 241 height 241
click at [607, 413] on span "Download the model" at bounding box center [630, 415] width 103 height 11
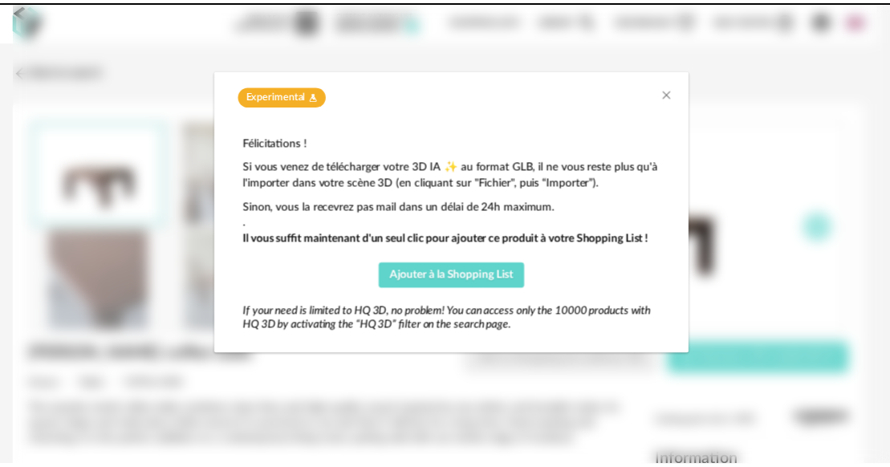
scroll to position [0, 0]
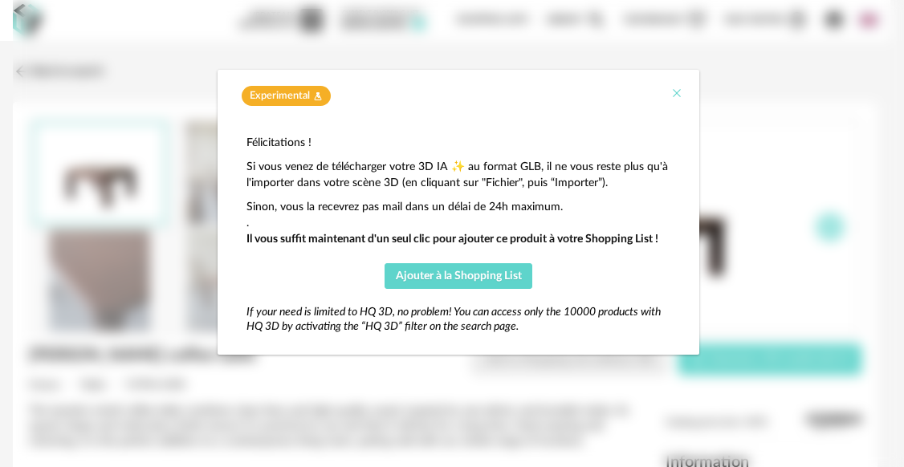
click at [678, 92] on icon "Close" at bounding box center [676, 93] width 13 height 13
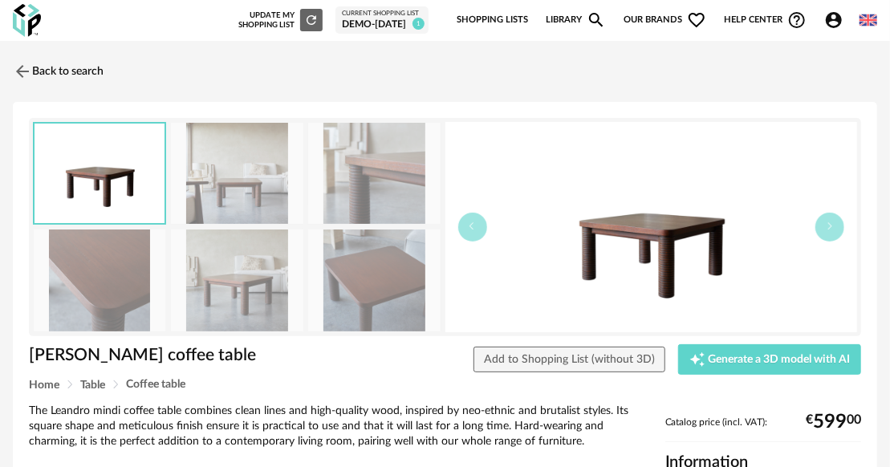
click at [832, 22] on icon "Account Circle icon" at bounding box center [833, 19] width 19 height 19
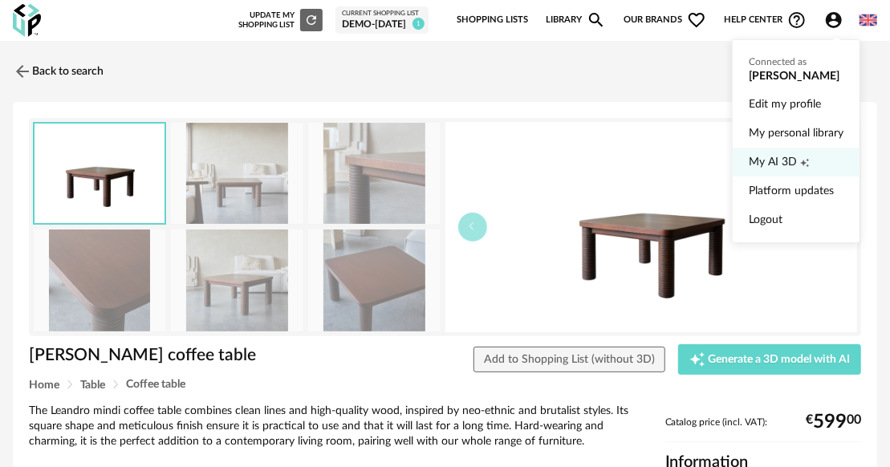
click at [775, 157] on span "My AI 3D" at bounding box center [773, 162] width 48 height 29
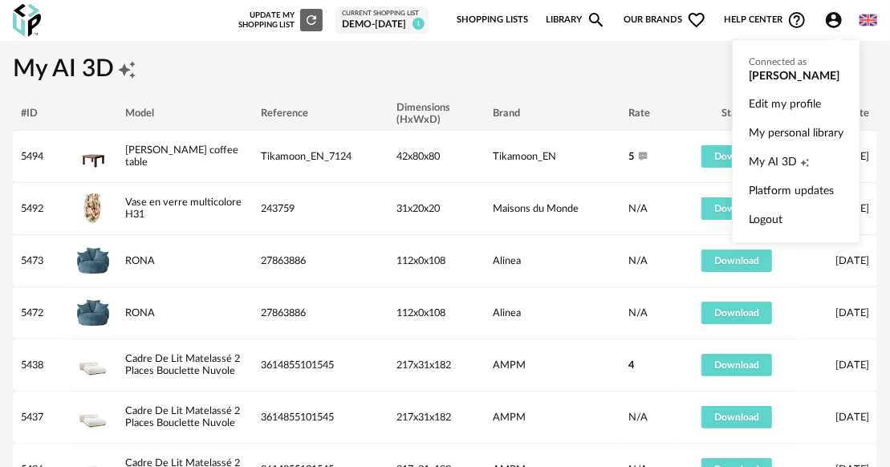
click at [848, 20] on span "Account Circle icon Account" at bounding box center [837, 19] width 26 height 19
click at [781, 138] on link "My personal library" at bounding box center [796, 133] width 95 height 29
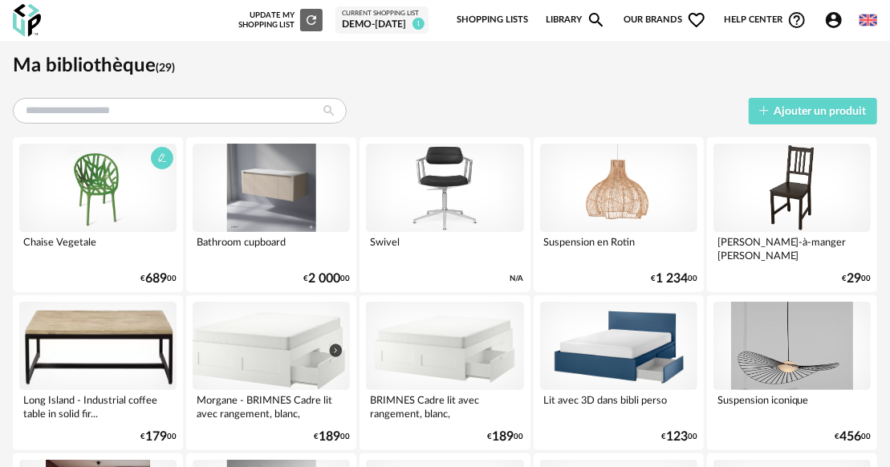
click at [140, 228] on div at bounding box center [97, 188] width 157 height 88
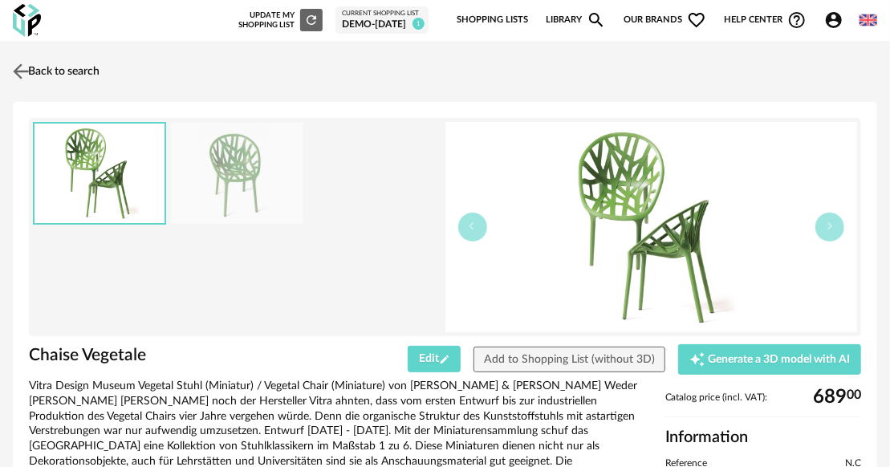
click at [31, 71] on img at bounding box center [21, 70] width 23 height 23
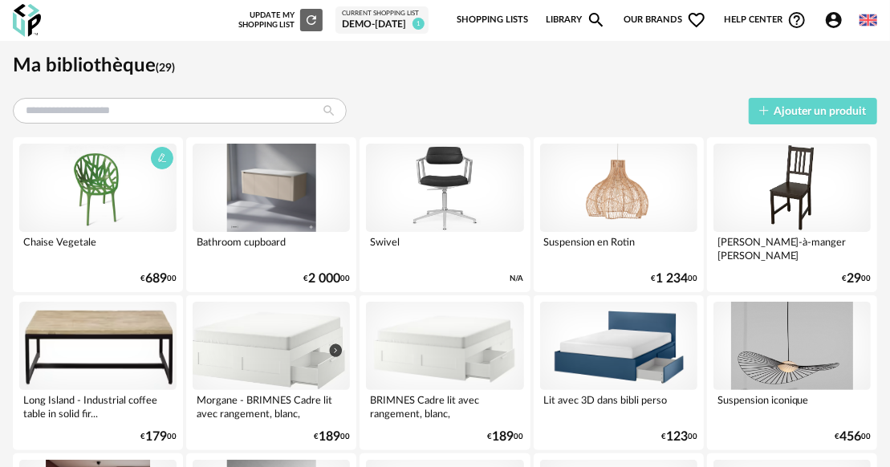
click at [129, 199] on div at bounding box center [97, 188] width 157 height 88
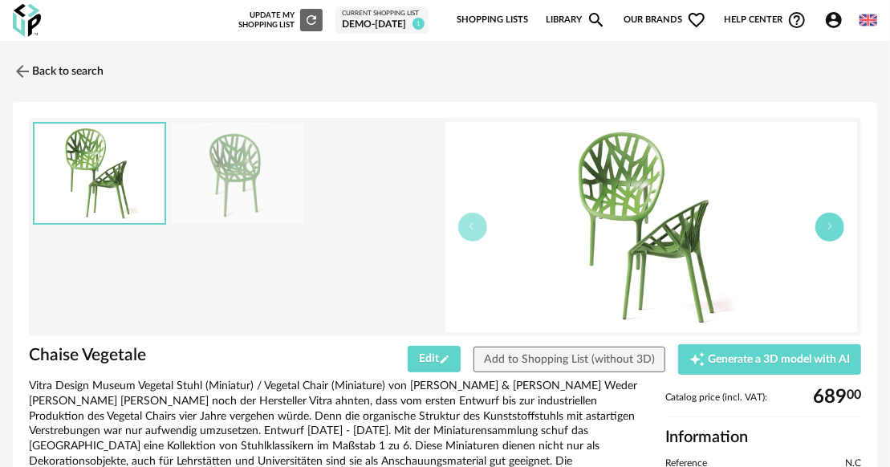
click at [832, 232] on button "button" at bounding box center [830, 227] width 29 height 29
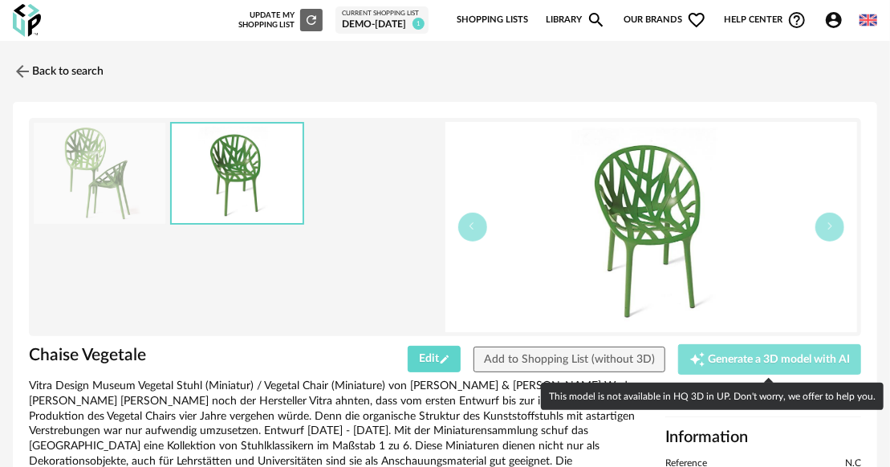
click at [742, 360] on span "Generate a 3D model with AI" at bounding box center [780, 359] width 142 height 11
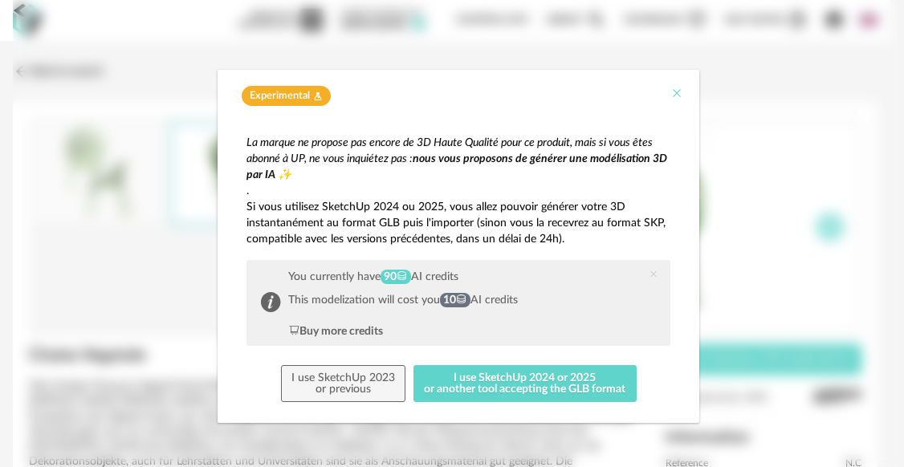
click at [677, 100] on button "Close" at bounding box center [676, 94] width 13 height 17
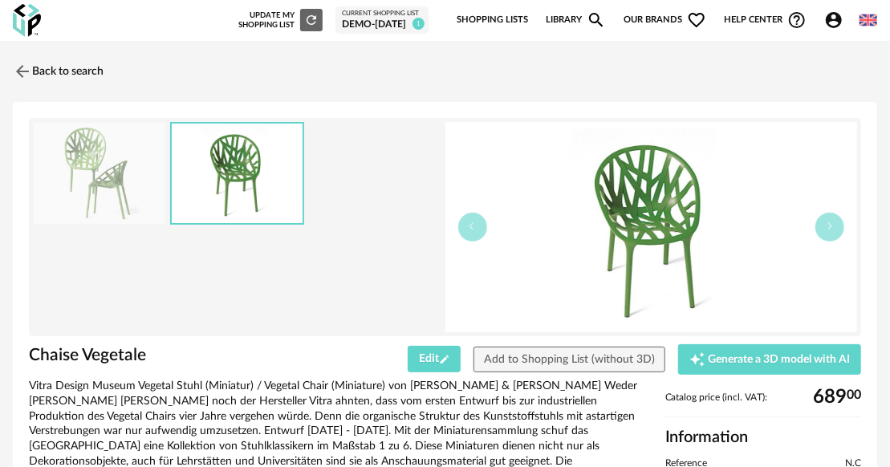
click at [842, 14] on span "Account Circle icon Account" at bounding box center [837, 19] width 26 height 19
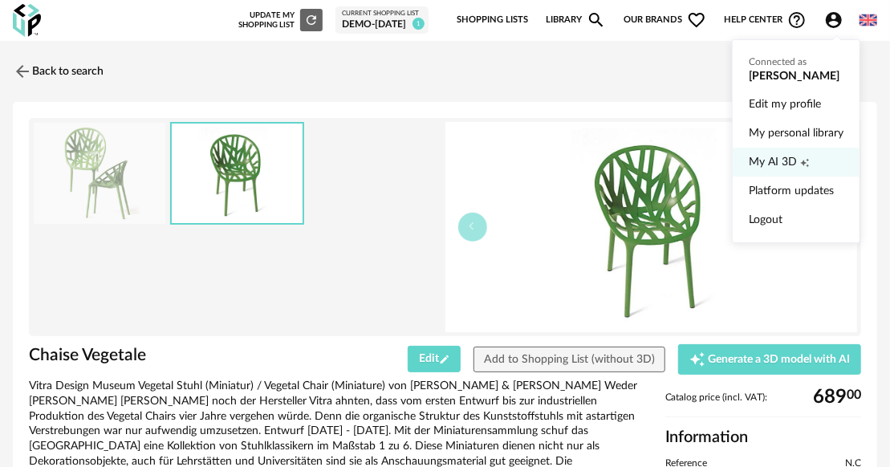
click at [787, 157] on span "My AI 3D" at bounding box center [773, 162] width 48 height 29
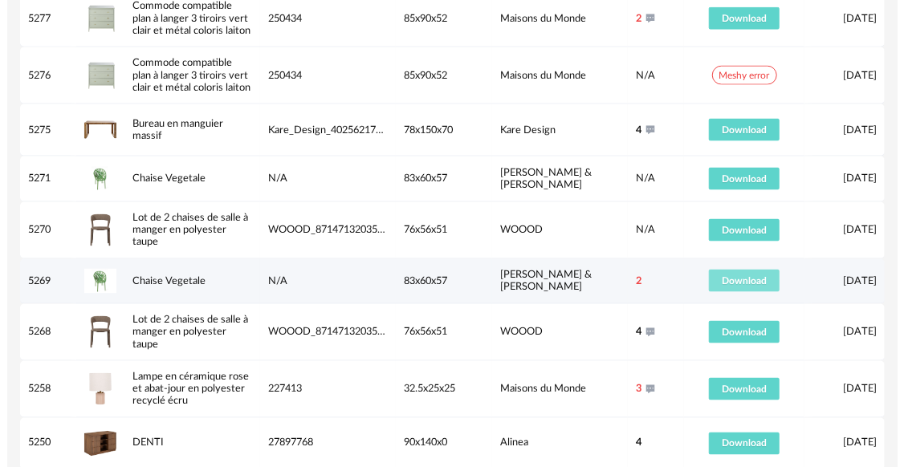
scroll to position [936, 0]
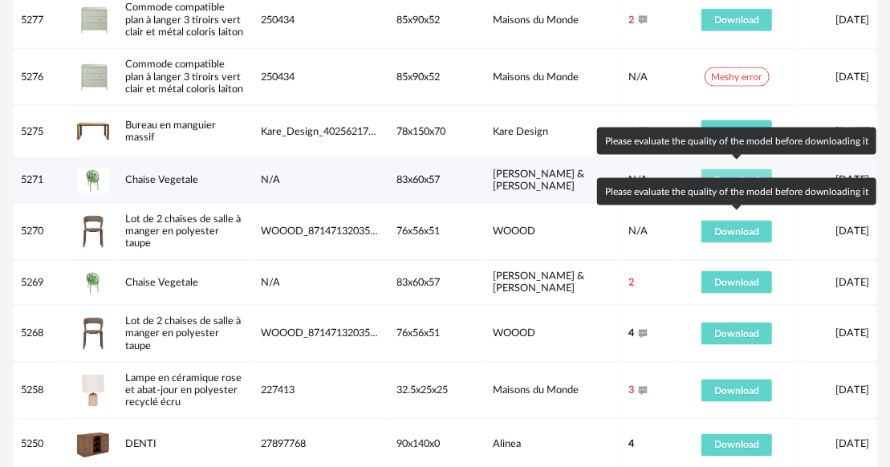
click at [740, 169] on button "Download" at bounding box center [737, 180] width 71 height 22
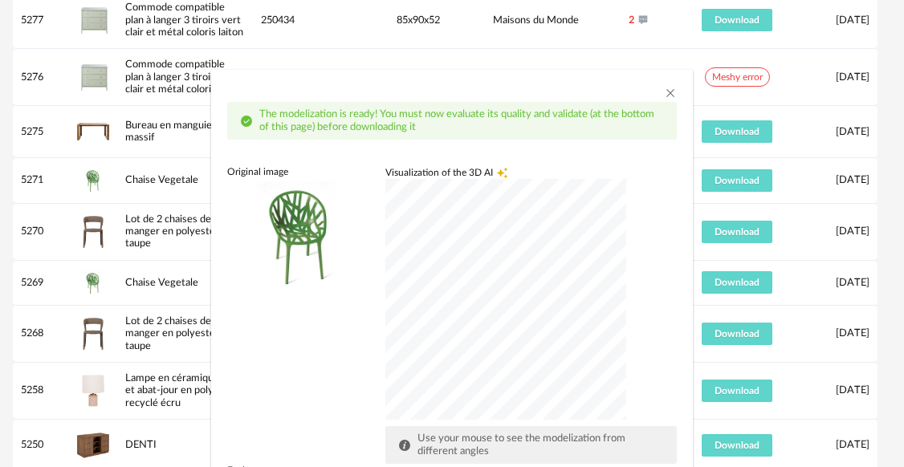
click at [545, 307] on div "dialog" at bounding box center [505, 299] width 241 height 241
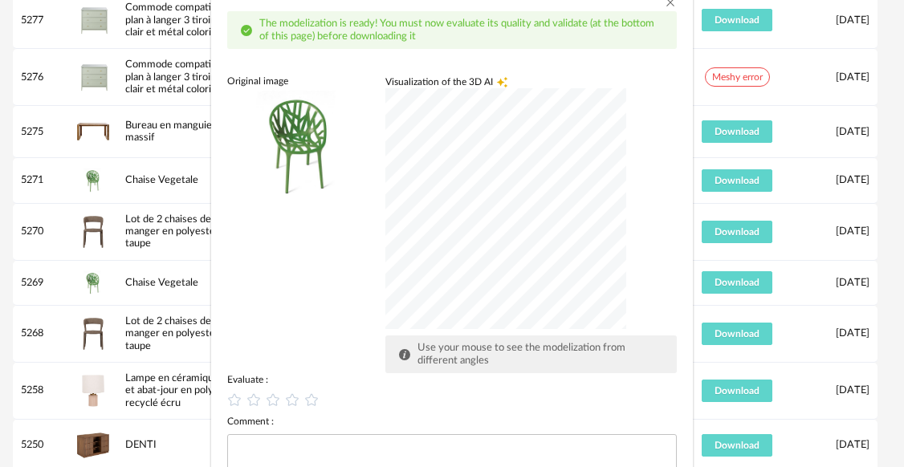
scroll to position [92, 0]
